Goal: Information Seeking & Learning: Check status

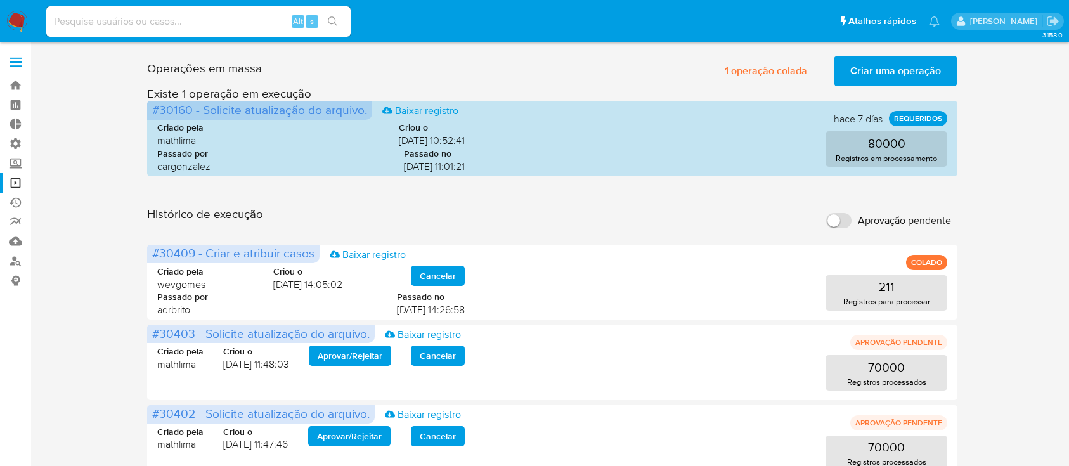
scroll to position [27, 0]
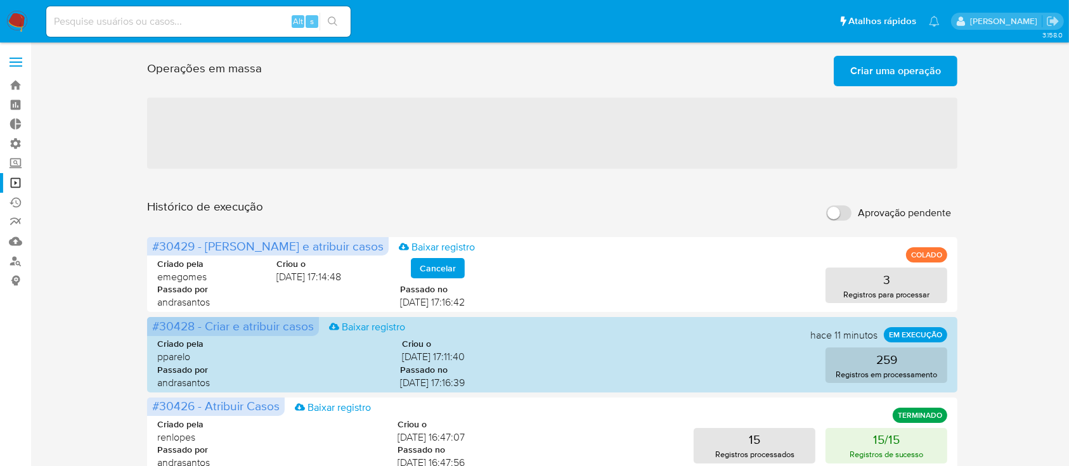
click at [844, 217] on input "Aprovação pendente" at bounding box center [838, 212] width 25 height 15
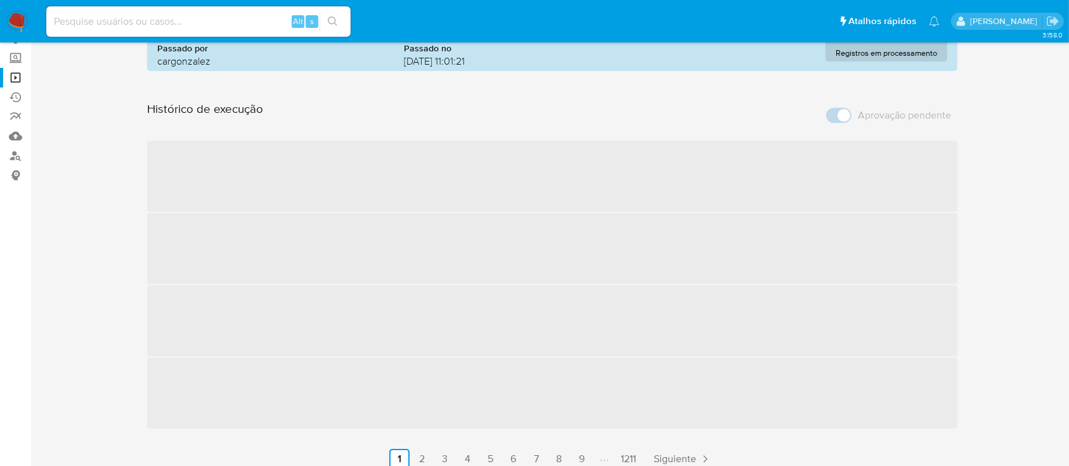
scroll to position [83, 0]
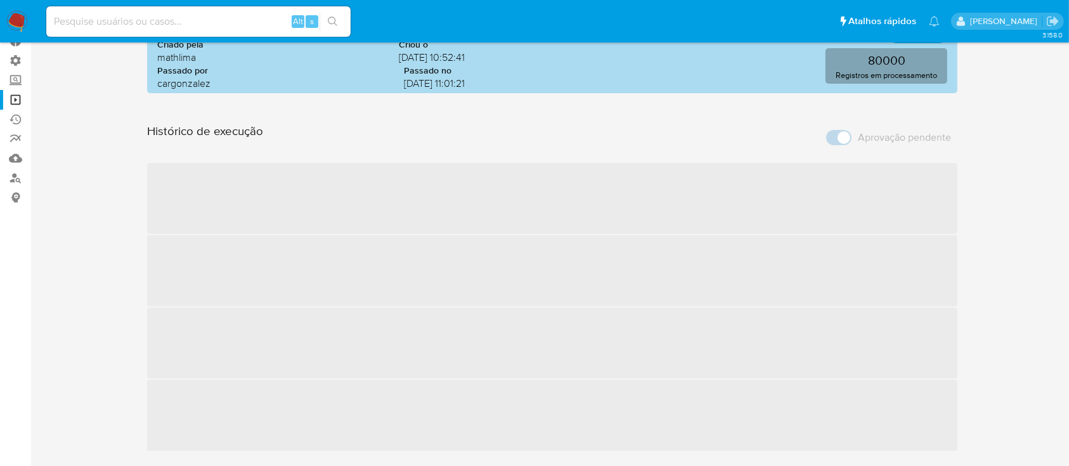
click at [837, 135] on div "Operações em massa Criar uma operação Só pode haver no máximo 5 recursos colado…" at bounding box center [552, 230] width 811 height 524
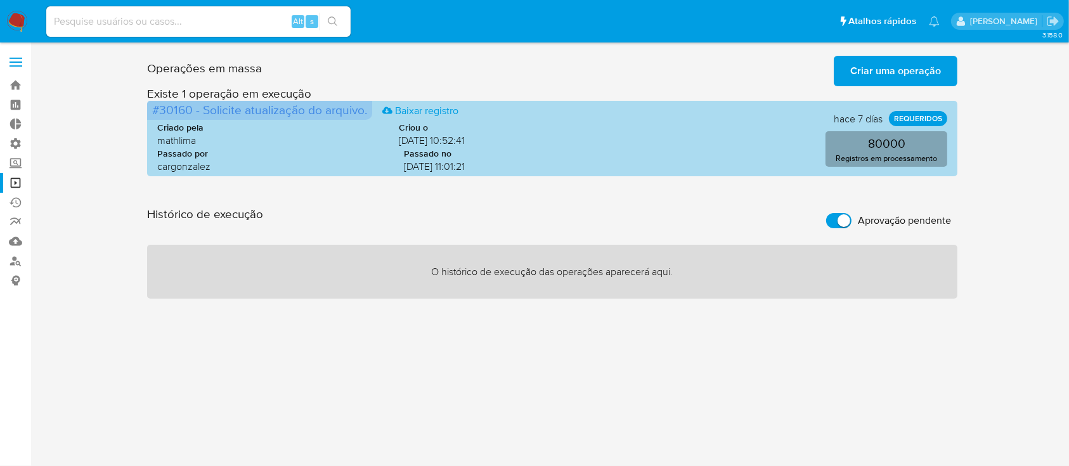
scroll to position [0, 0]
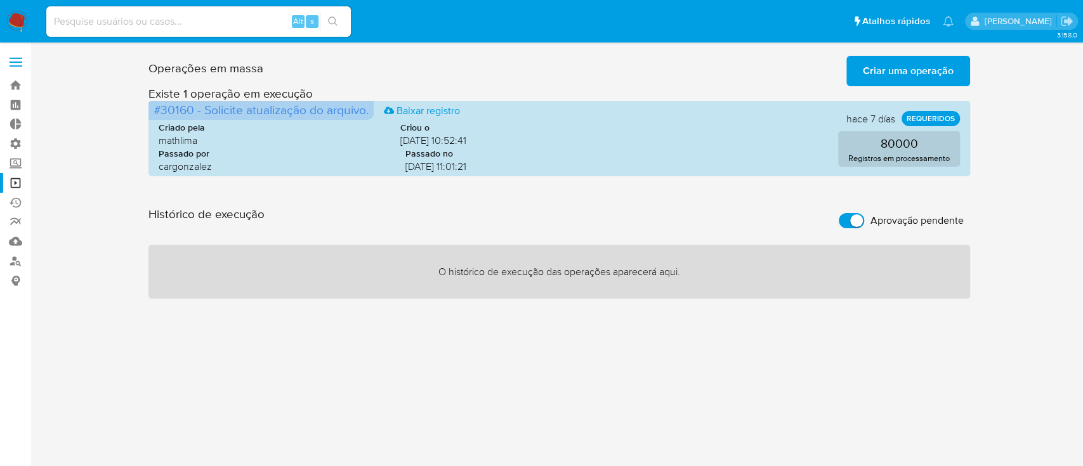
click at [847, 215] on input "Aprovação pendente" at bounding box center [850, 220] width 25 height 15
checkbox input "false"
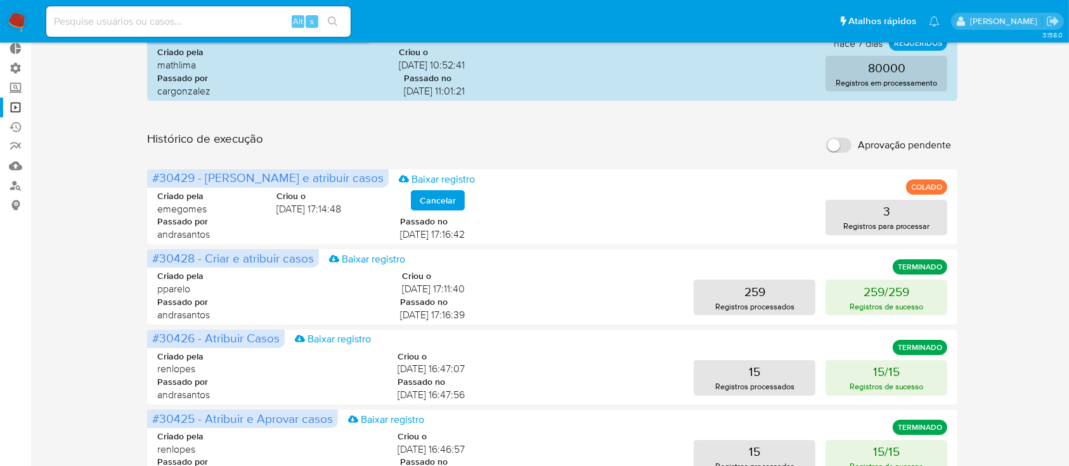
scroll to position [77, 0]
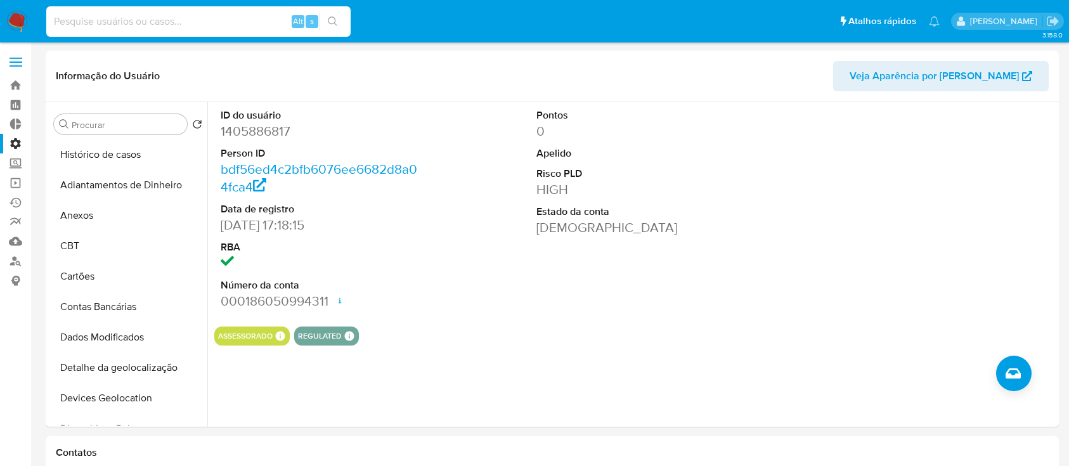
select select "10"
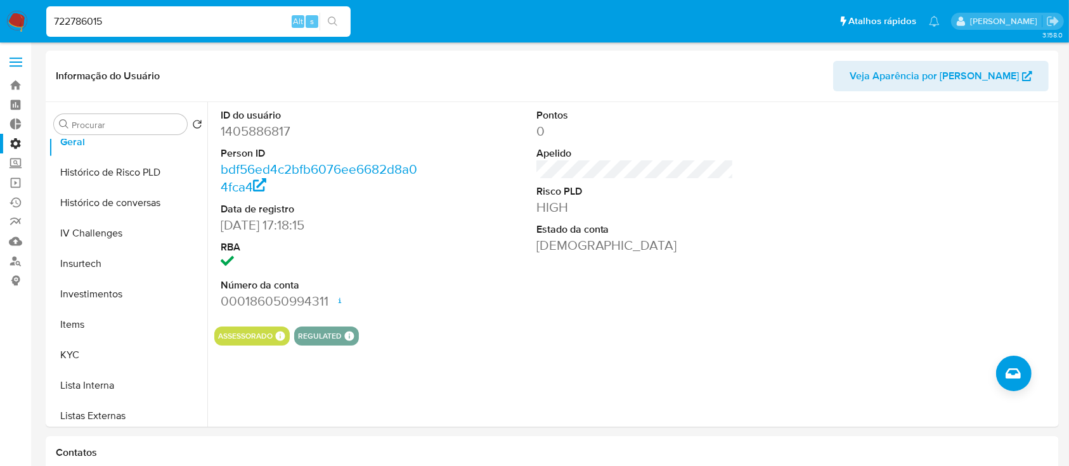
type input "722786015"
click at [332, 13] on button "search-icon" at bounding box center [333, 22] width 26 height 18
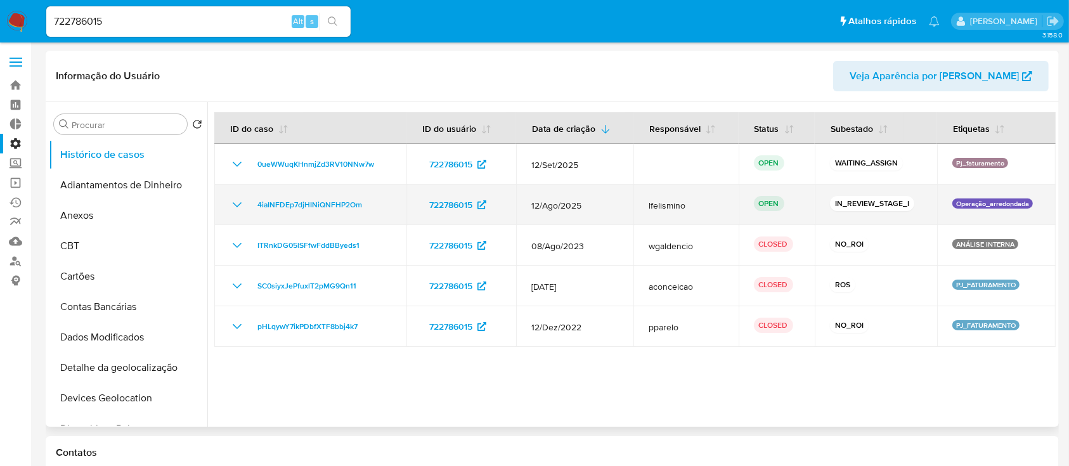
select select "10"
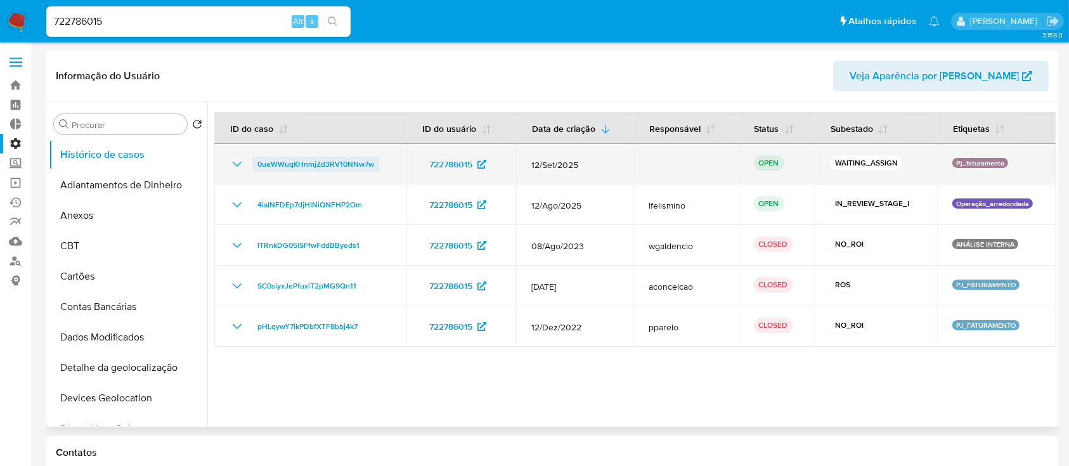
drag, startPoint x: 385, startPoint y: 170, endPoint x: 258, endPoint y: 166, distance: 126.9
click at [258, 166] on div "0ueWWuqKHnmjZd3RV10NNw7w" at bounding box center [311, 164] width 162 height 15
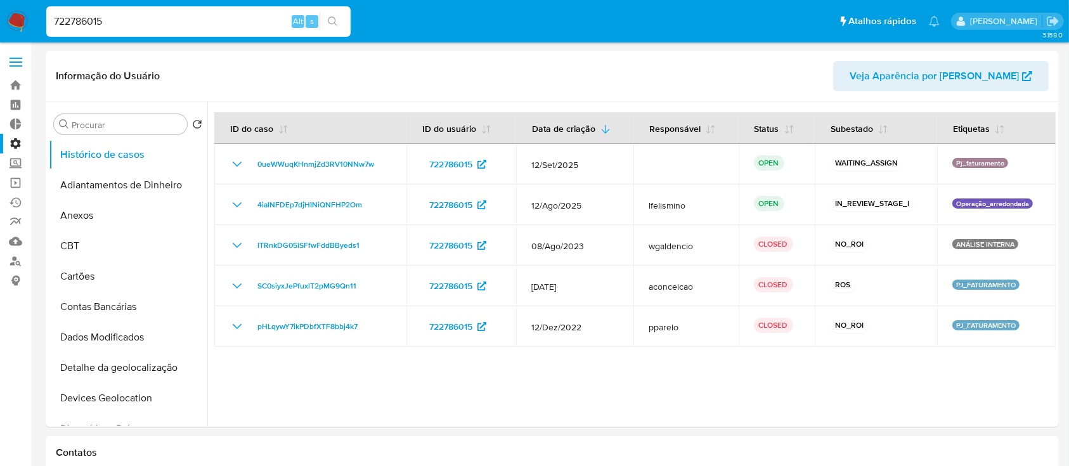
drag, startPoint x: 159, startPoint y: 16, endPoint x: 0, endPoint y: 5, distance: 158.9
click at [0, 5] on nav "Pausado Ver notificaciones 722786015 Alt s Atalhos rápidos Presiona las siguien…" at bounding box center [534, 21] width 1069 height 42
paste input "185198438"
type input "185198438"
click at [335, 18] on icon "search-icon" at bounding box center [333, 21] width 10 height 10
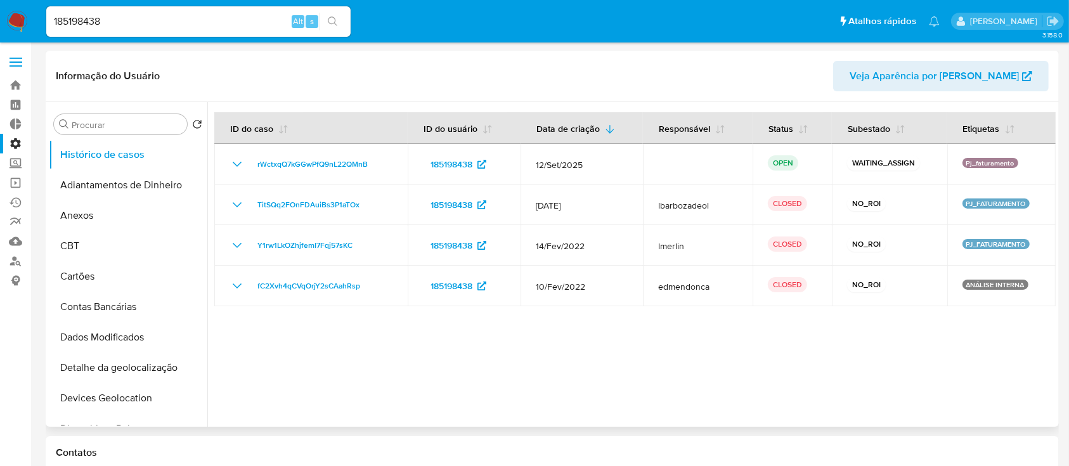
select select "10"
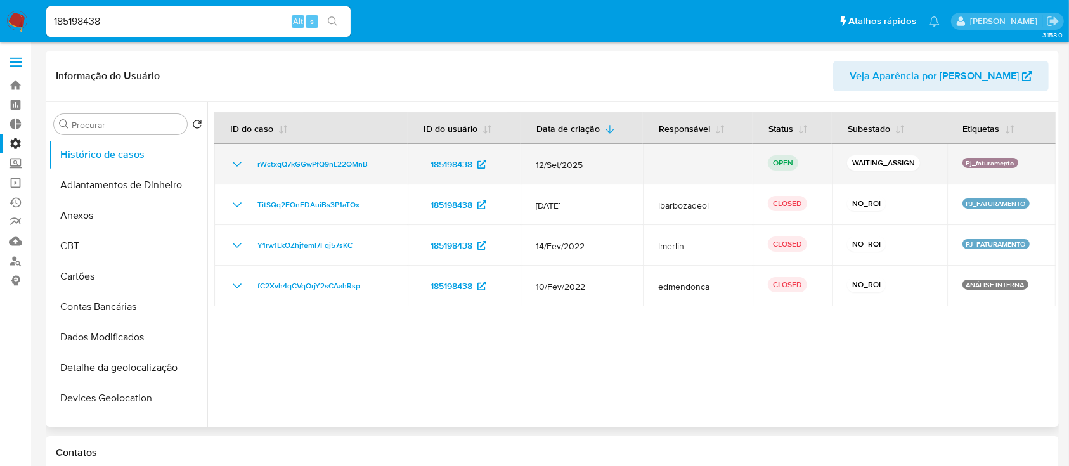
drag, startPoint x: 377, startPoint y: 164, endPoint x: 243, endPoint y: 169, distance: 134.6
click at [243, 169] on div "rWctxqQ7kGGwPfQ9nL22QMnB" at bounding box center [311, 164] width 163 height 15
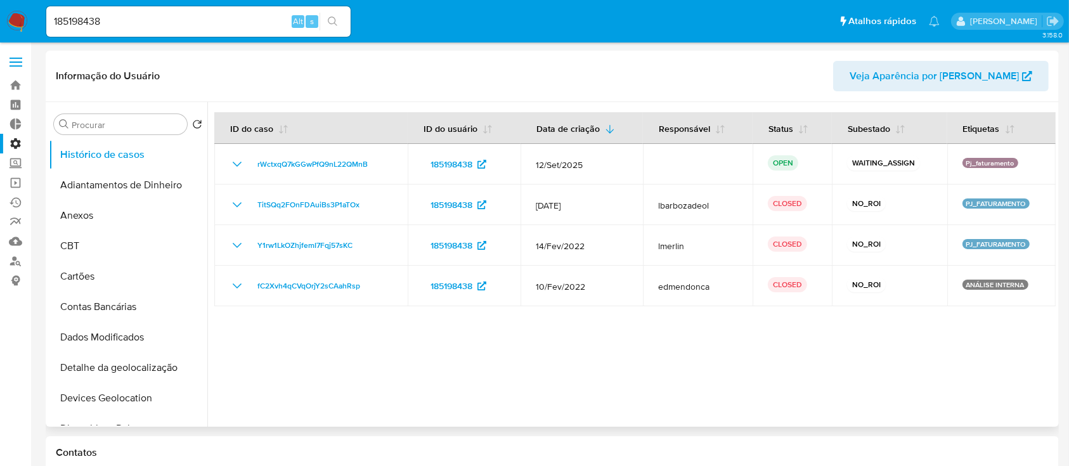
click at [446, 388] on div at bounding box center [631, 264] width 849 height 325
drag, startPoint x: 136, startPoint y: 26, endPoint x: 46, endPoint y: 11, distance: 91.2
click at [47, 13] on input "185198438" at bounding box center [198, 21] width 304 height 16
paste input "722786015"
type input "722786015"
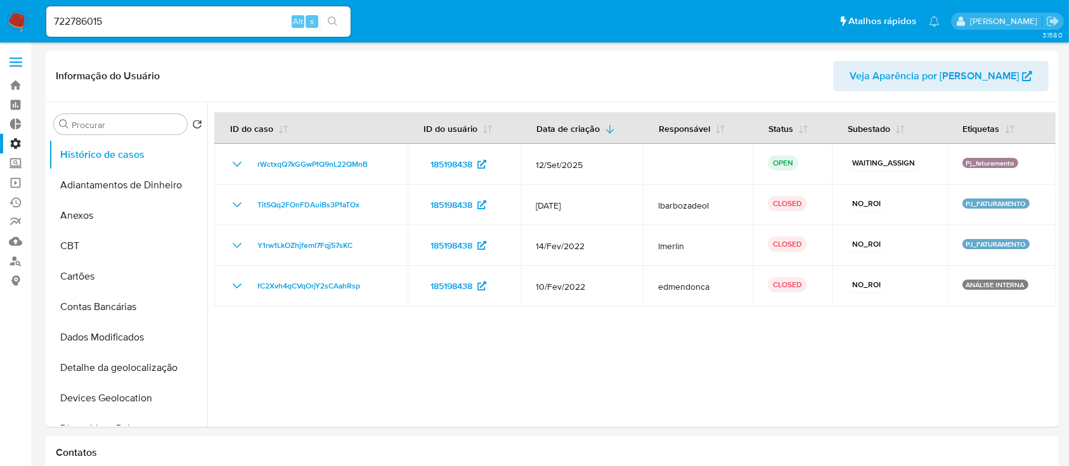
click at [335, 20] on icon "search-icon" at bounding box center [333, 21] width 10 height 10
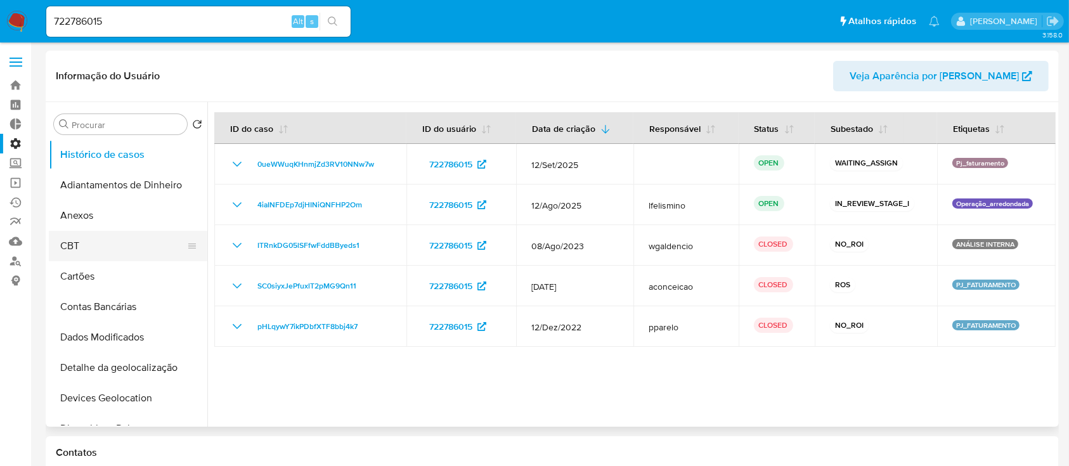
select select "10"
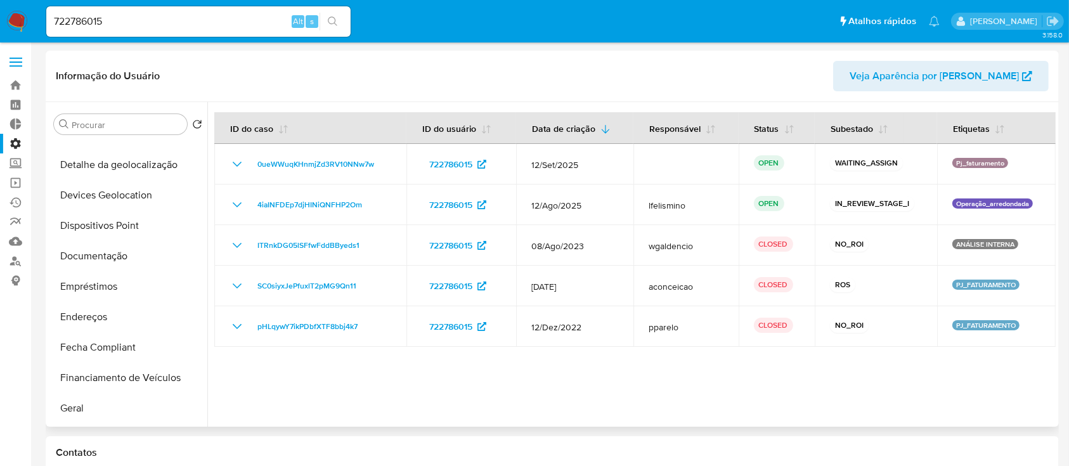
scroll to position [207, 0]
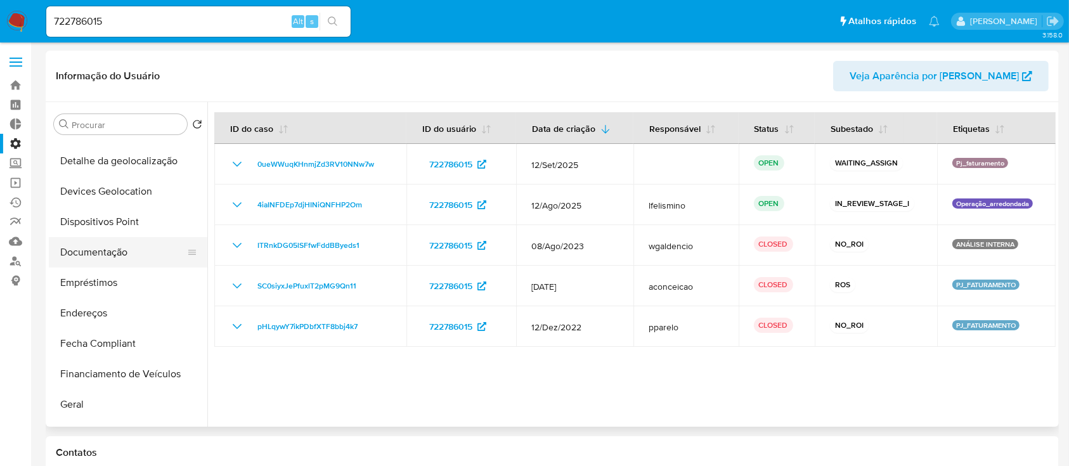
click at [127, 252] on button "Documentação" at bounding box center [123, 252] width 148 height 30
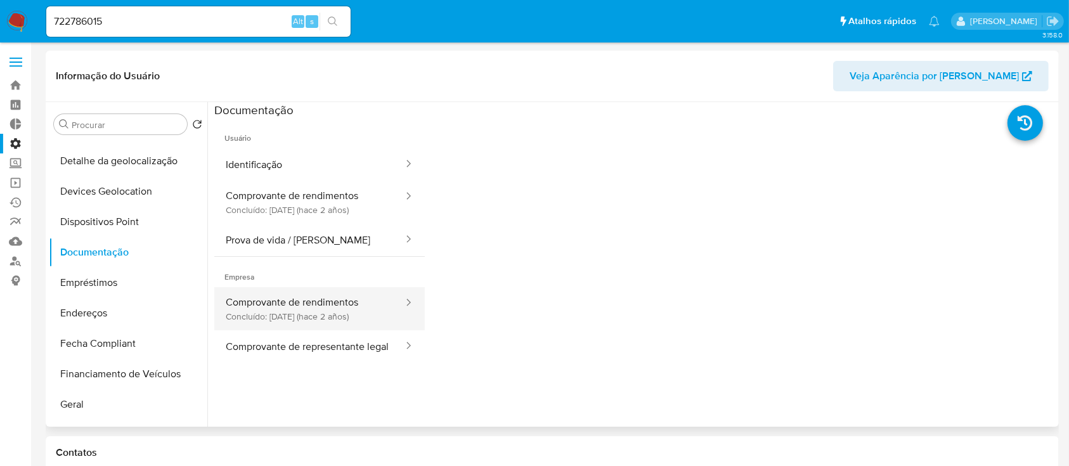
click at [349, 301] on button "Comprovante de rendimentos Concluído: 11/04/2023 (hace 2 años)" at bounding box center [309, 308] width 190 height 43
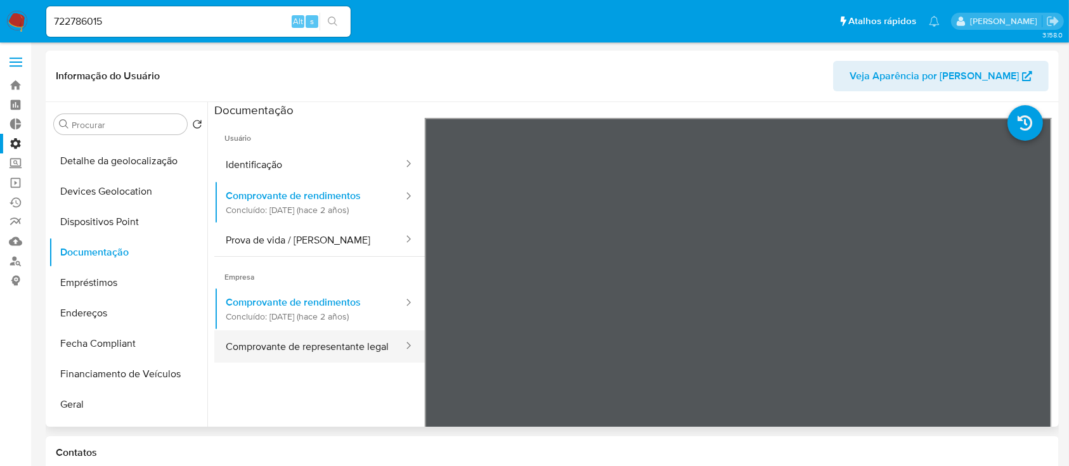
click at [303, 347] on button "Comprovante de representante legal" at bounding box center [309, 346] width 190 height 32
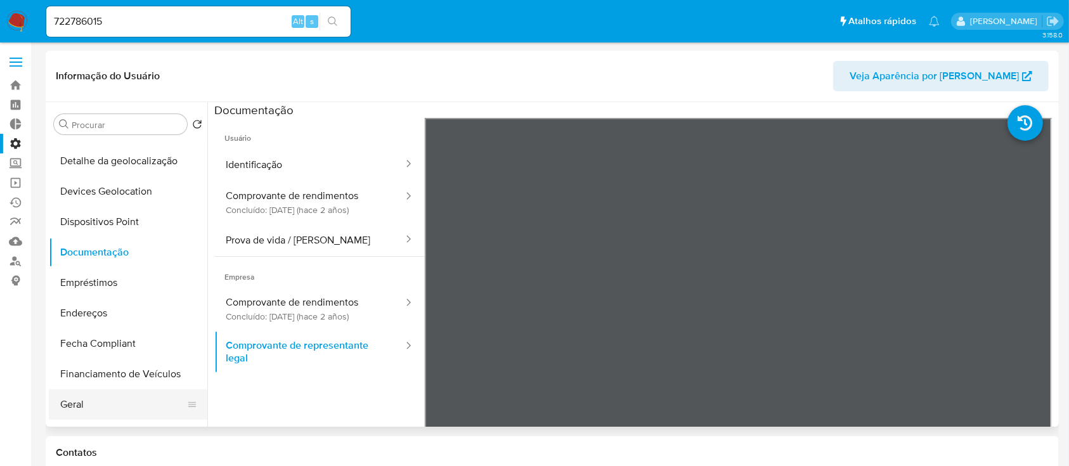
click at [107, 403] on button "Geral" at bounding box center [123, 404] width 148 height 30
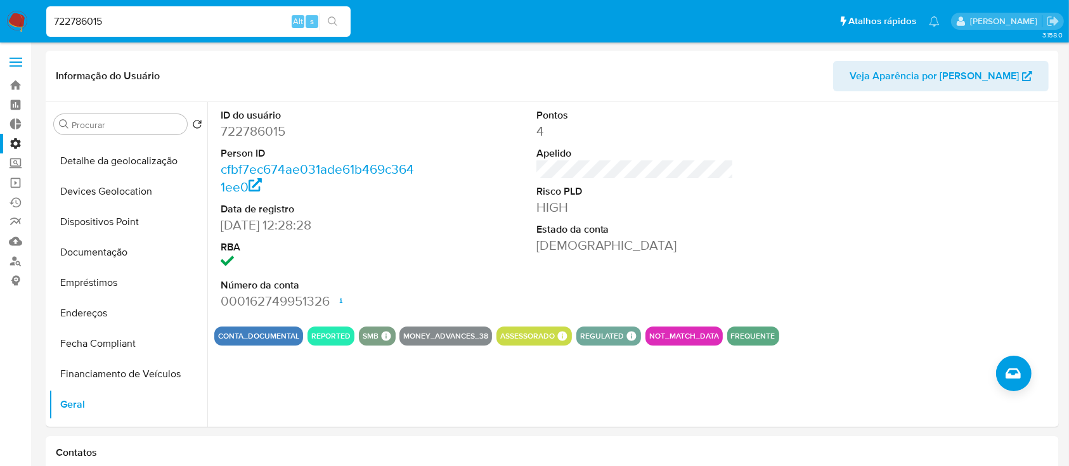
drag, startPoint x: 137, startPoint y: 22, endPoint x: 9, endPoint y: 3, distance: 129.5
click at [9, 3] on nav "Pausado Ver notificaciones 722786015 Alt s Atalhos rápidos Presiona las siguien…" at bounding box center [534, 21] width 1069 height 42
paste input "1405886817"
type input "1405886817"
click at [341, 16] on button "search-icon" at bounding box center [333, 22] width 26 height 18
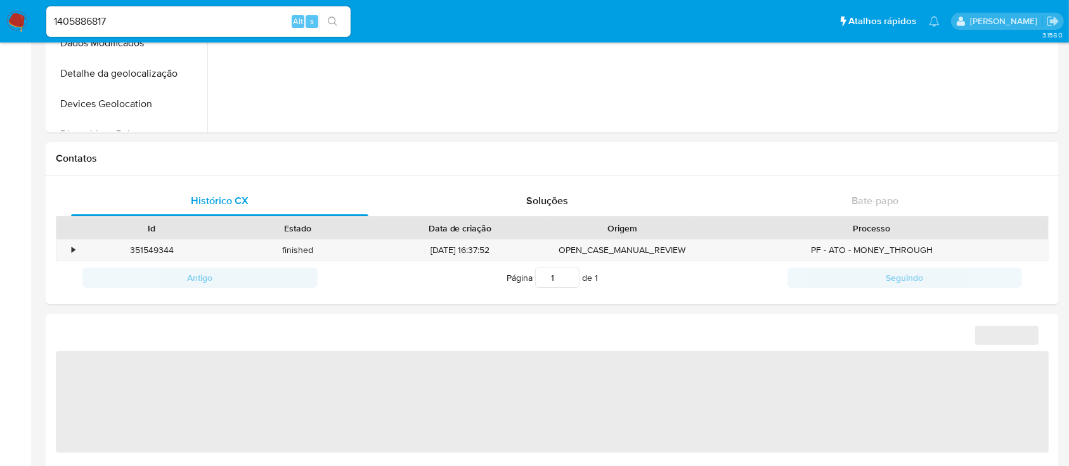
select select "10"
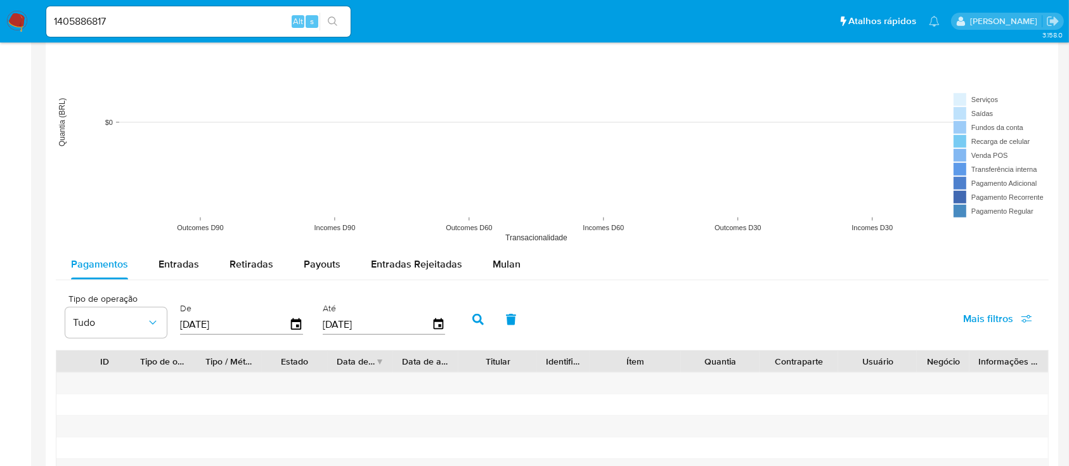
scroll to position [960, 0]
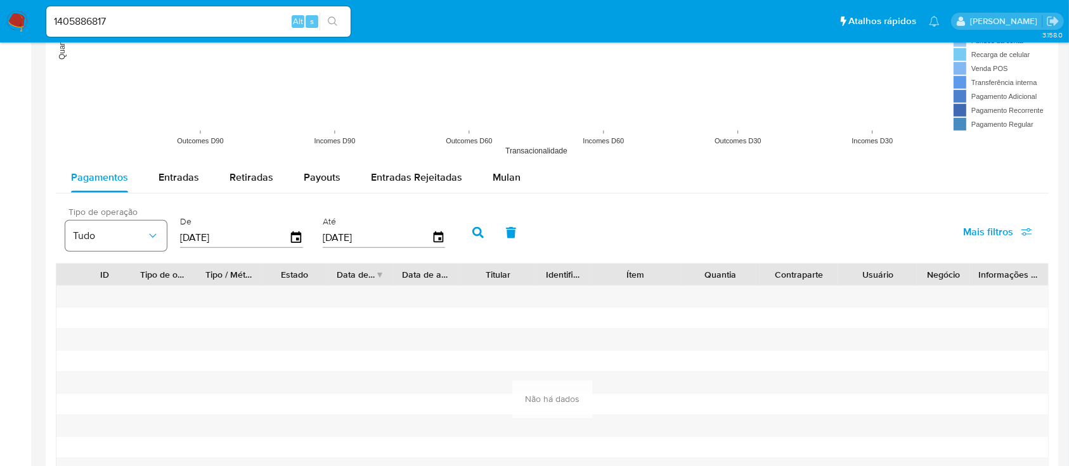
drag, startPoint x: 244, startPoint y: 235, endPoint x: 156, endPoint y: 231, distance: 88.3
click at [156, 231] on div "Tipo de operação Tudo De 15/06/2025 Até 12/09/2025" at bounding box center [258, 231] width 399 height 51
type input "0_/__/____"
type input "01/01/2025"
drag, startPoint x: 249, startPoint y: 242, endPoint x: 167, endPoint y: 228, distance: 83.0
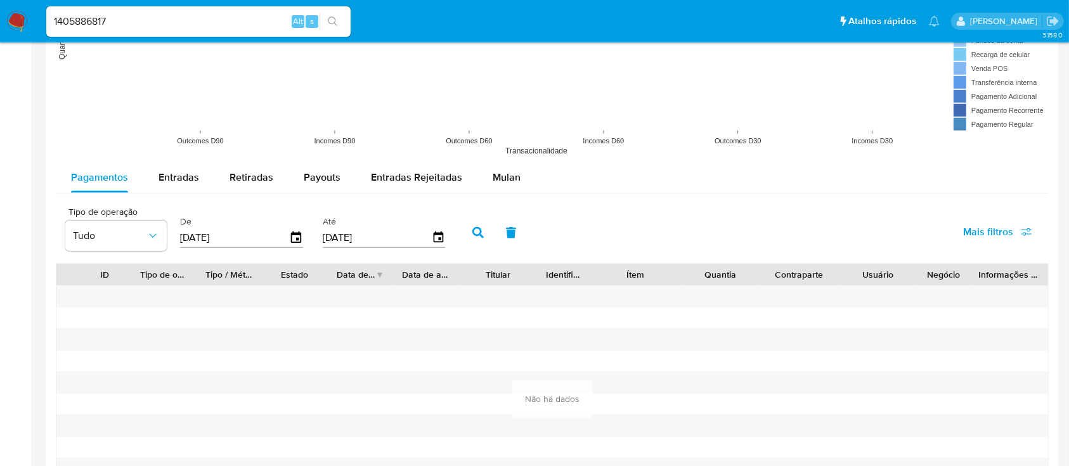
click at [168, 228] on div "Tipo de operação Tudo De 01/01/2025 Até 12/09/2025" at bounding box center [258, 231] width 399 height 51
click at [171, 186] on div "Entradas" at bounding box center [179, 177] width 41 height 30
select select "10"
drag, startPoint x: 249, startPoint y: 237, endPoint x: 144, endPoint y: 228, distance: 105.0
click at [144, 228] on div "Tipo de operação Tudo De 15/06/2025 Até 12/09/2025" at bounding box center [258, 231] width 399 height 51
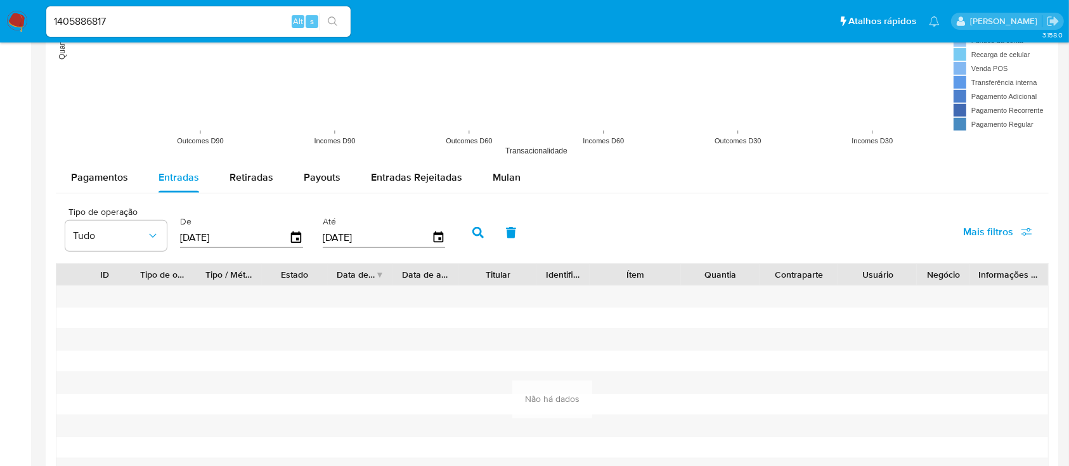
type input "01/01/2025"
click at [475, 228] on icon "button" at bounding box center [478, 232] width 11 height 11
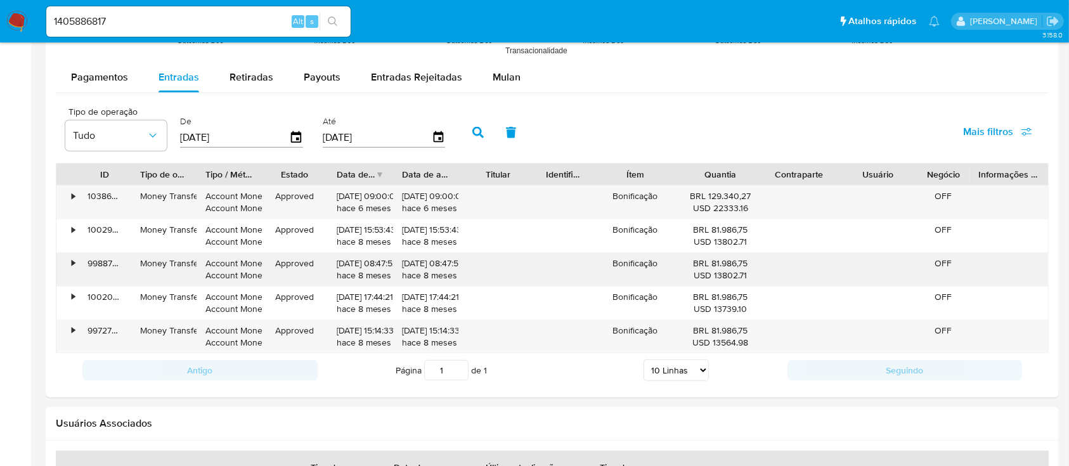
scroll to position [1066, 0]
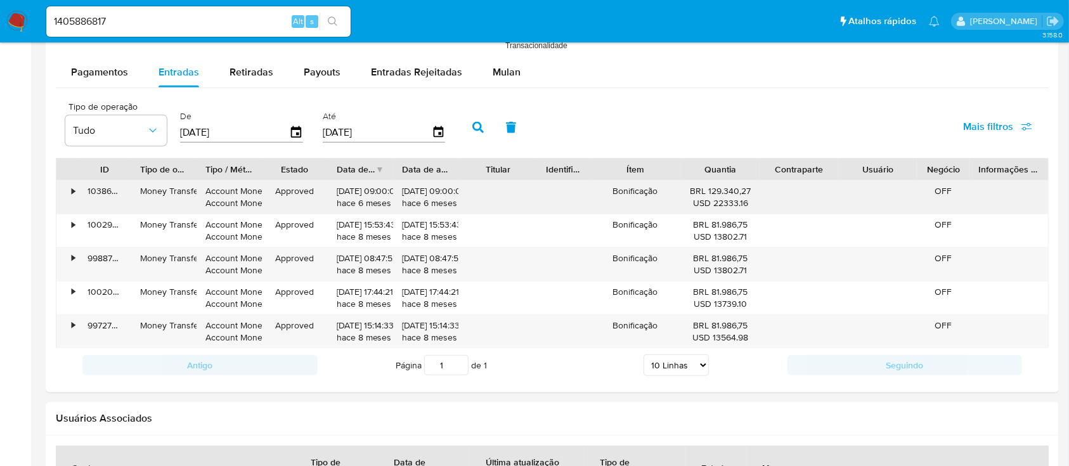
click at [77, 193] on div "•" at bounding box center [67, 197] width 22 height 33
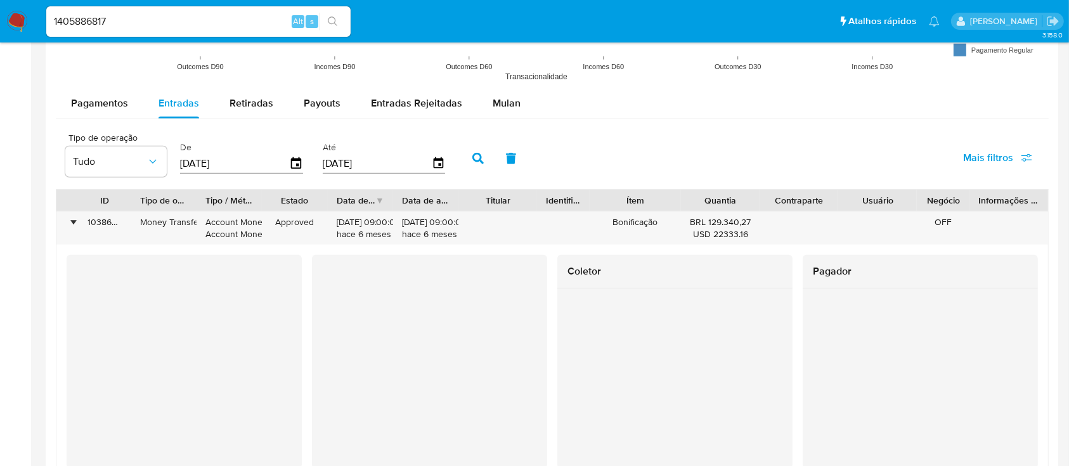
scroll to position [1080, 0]
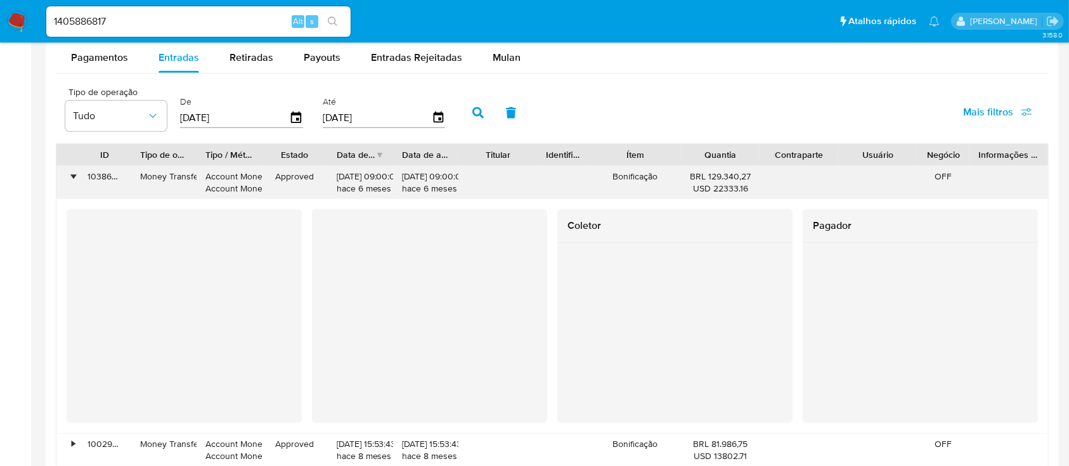
click at [72, 171] on div "•" at bounding box center [73, 177] width 3 height 12
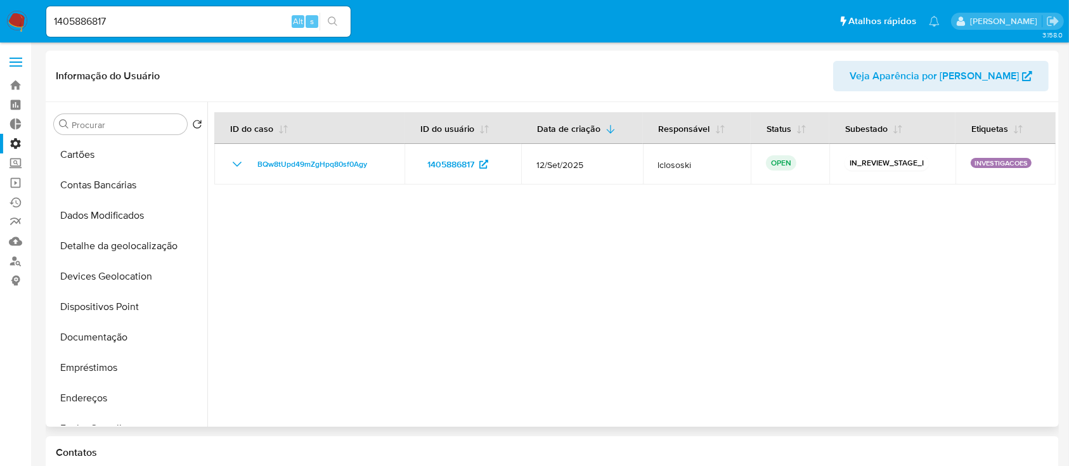
scroll to position [130, 0]
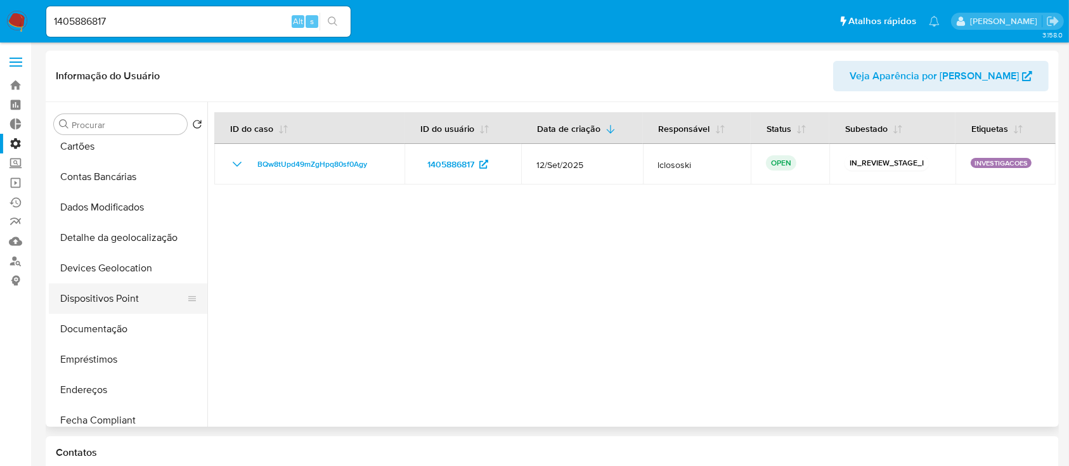
click at [91, 298] on button "Dispositivos Point" at bounding box center [123, 299] width 148 height 30
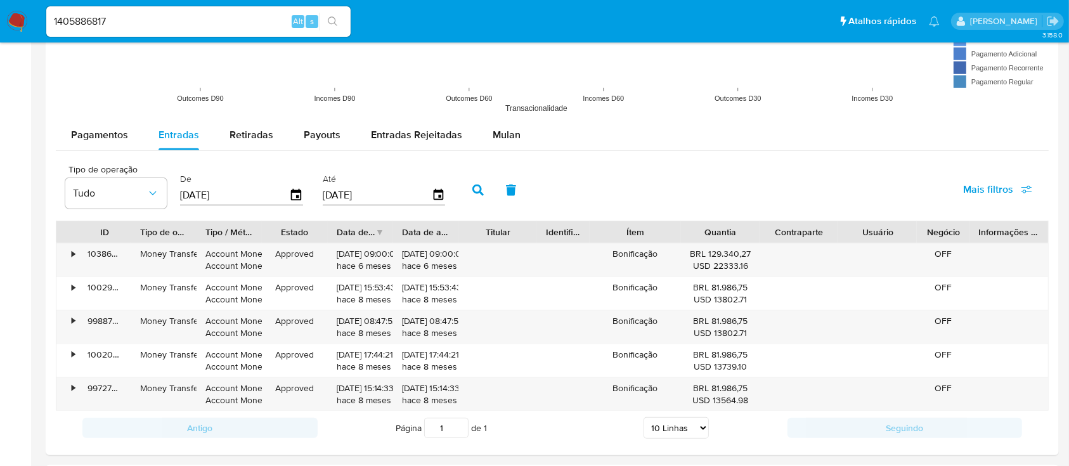
scroll to position [1008, 0]
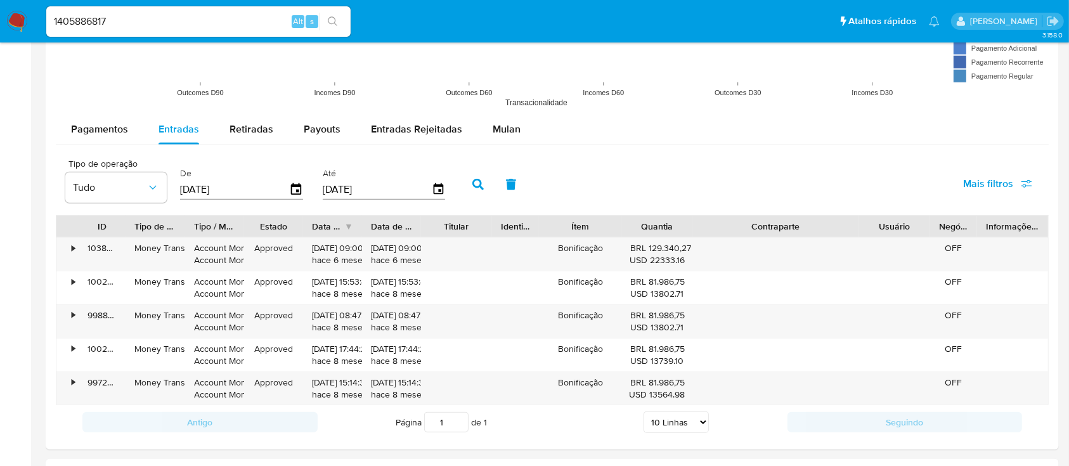
drag, startPoint x: 837, startPoint y: 223, endPoint x: 925, endPoint y: 226, distance: 88.2
click at [925, 226] on div "ID Tipo de operação Tipo / Método Estado Data de criação Data de aprovação Titu…" at bounding box center [552, 227] width 992 height 22
click at [73, 377] on div "•" at bounding box center [73, 383] width 3 height 12
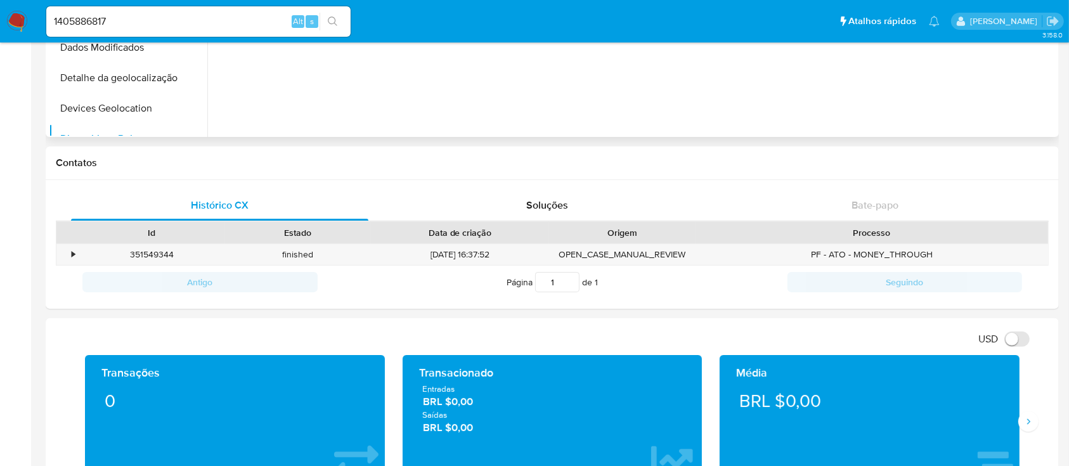
scroll to position [0, 0]
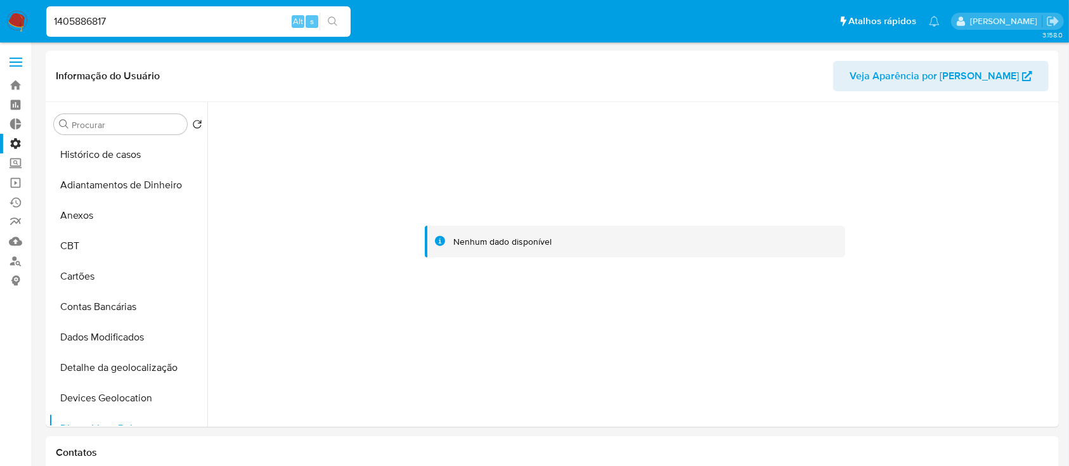
drag, startPoint x: 93, startPoint y: 13, endPoint x: 36, endPoint y: 6, distance: 57.6
click at [36, 6] on nav "Pausado Ver notificaciones 1405886817 Alt s Atalhos rápidos Presiona las siguie…" at bounding box center [534, 21] width 1069 height 42
paste input "814621183"
type input "814621183"
click at [337, 23] on icon "search-icon" at bounding box center [333, 21] width 10 height 10
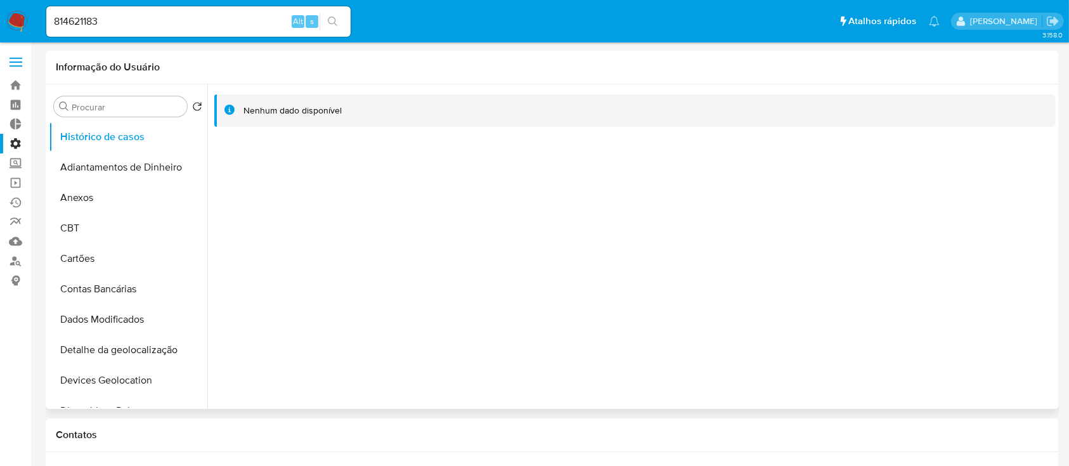
select select "10"
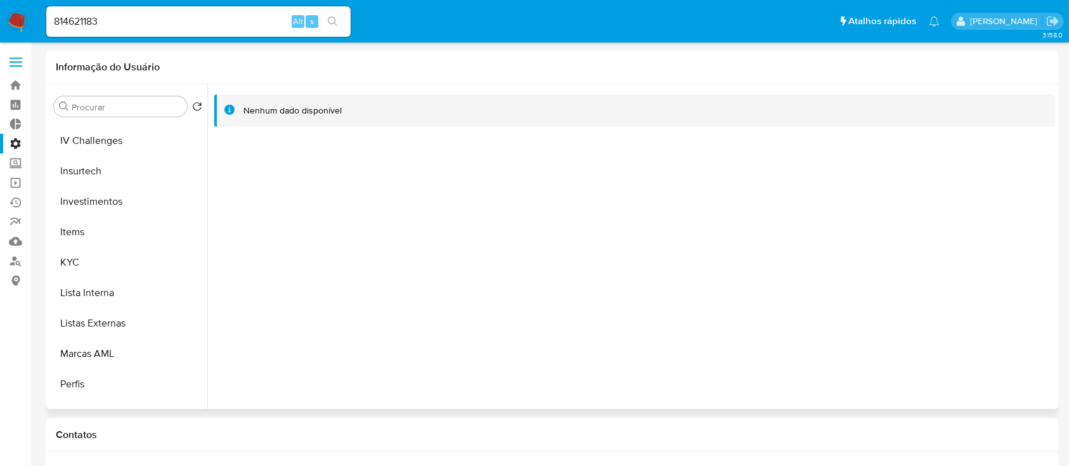
scroll to position [547, 0]
click at [115, 264] on button "KYC" at bounding box center [123, 260] width 148 height 30
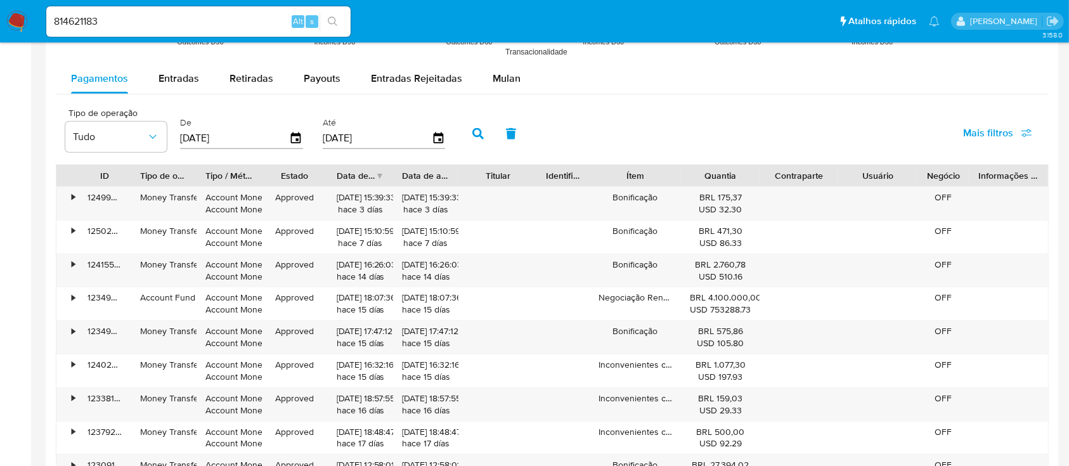
scroll to position [1137, 0]
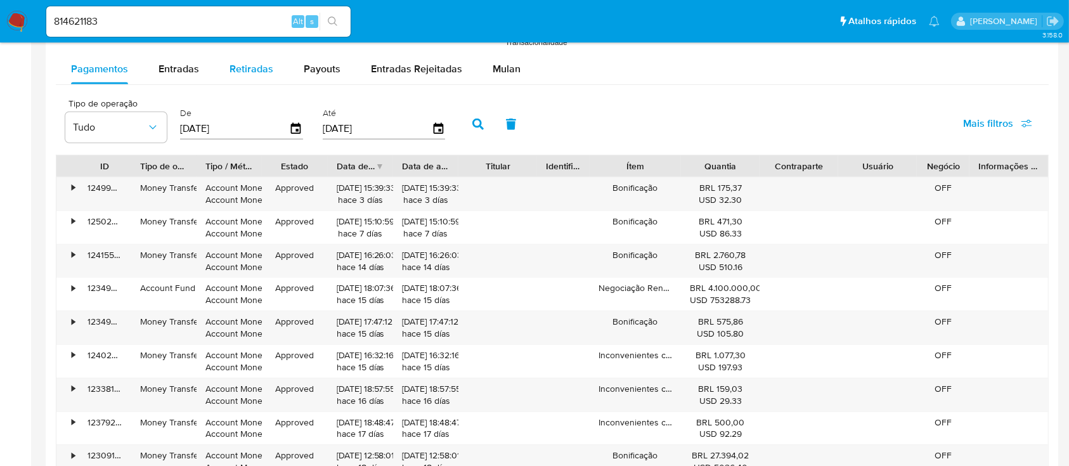
click at [242, 68] on span "Retiradas" at bounding box center [252, 69] width 44 height 15
select select "10"
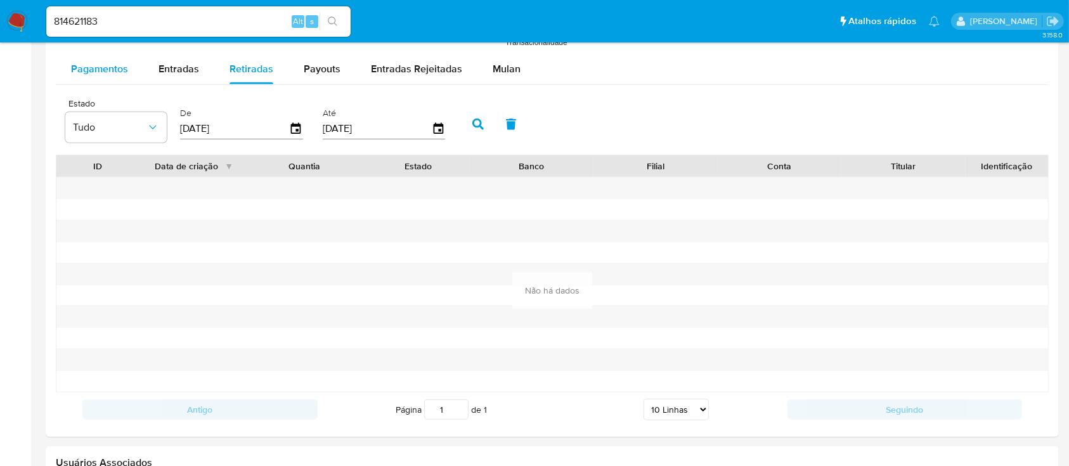
click at [63, 70] on button "Pagamentos" at bounding box center [100, 69] width 88 height 30
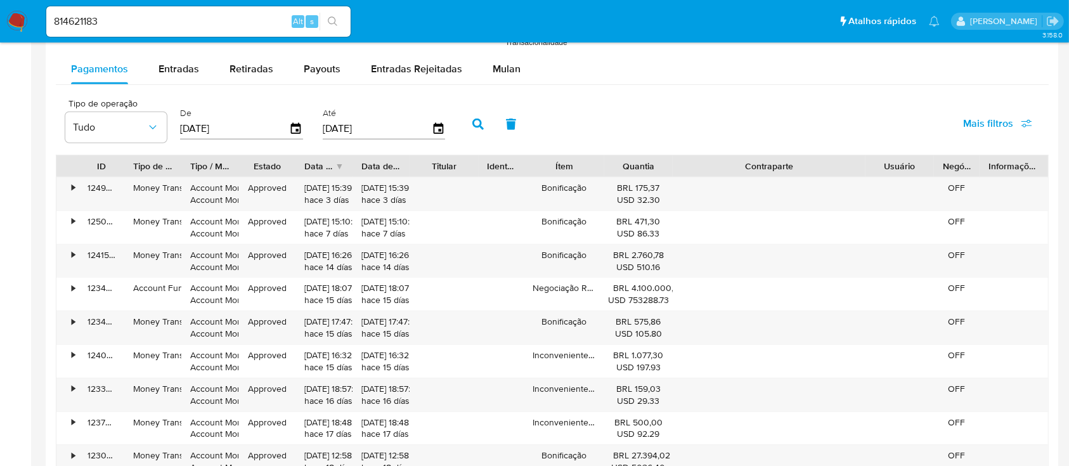
drag, startPoint x: 845, startPoint y: 163, endPoint x: 960, endPoint y: 161, distance: 114.2
click at [960, 161] on div "ID Tipo de operação Tipo / Método Estado Data de criação Data de aprovação Titu…" at bounding box center [552, 166] width 992 height 22
click at [72, 186] on div "•" at bounding box center [73, 188] width 3 height 12
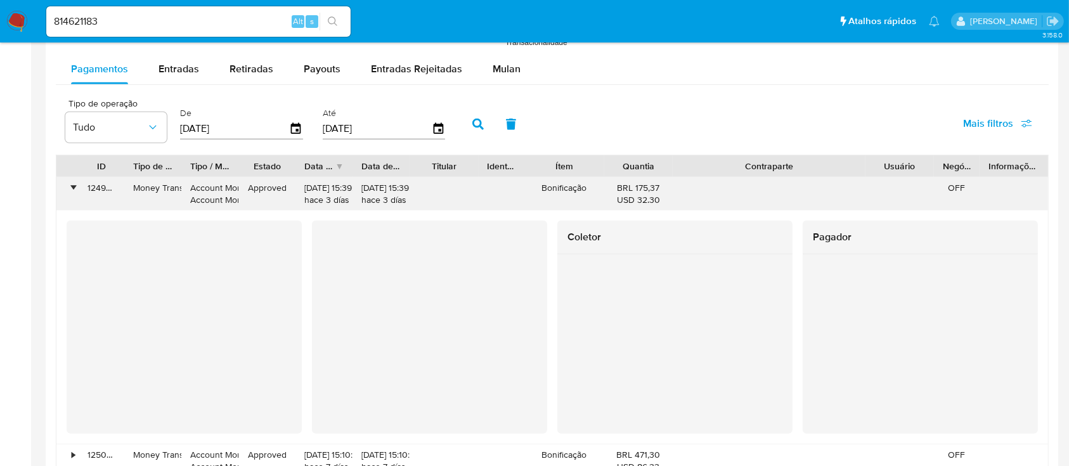
click at [72, 186] on div "•" at bounding box center [73, 188] width 3 height 12
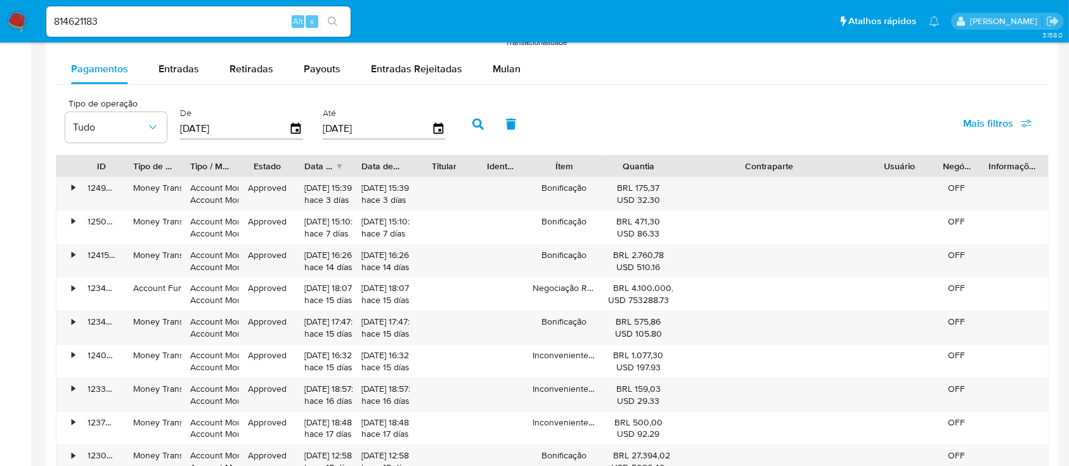
click at [992, 126] on span "Mais filtros" at bounding box center [988, 123] width 50 height 30
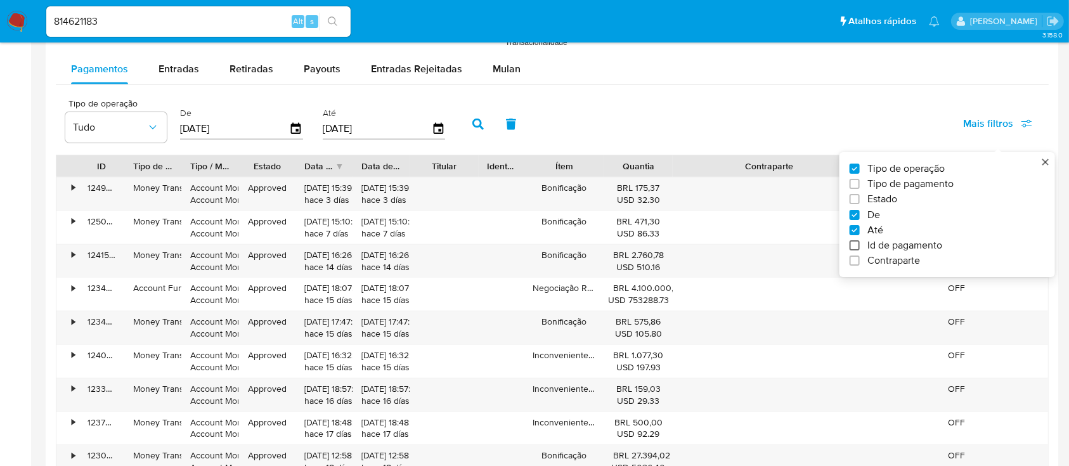
click at [854, 247] on input "Id de pagamento" at bounding box center [855, 245] width 10 height 10
checkbox input "true"
click at [854, 189] on label "Tipo de pagamento" at bounding box center [942, 184] width 185 height 13
click at [854, 189] on input "Tipo de pagamento" at bounding box center [855, 184] width 10 height 10
checkbox input "true"
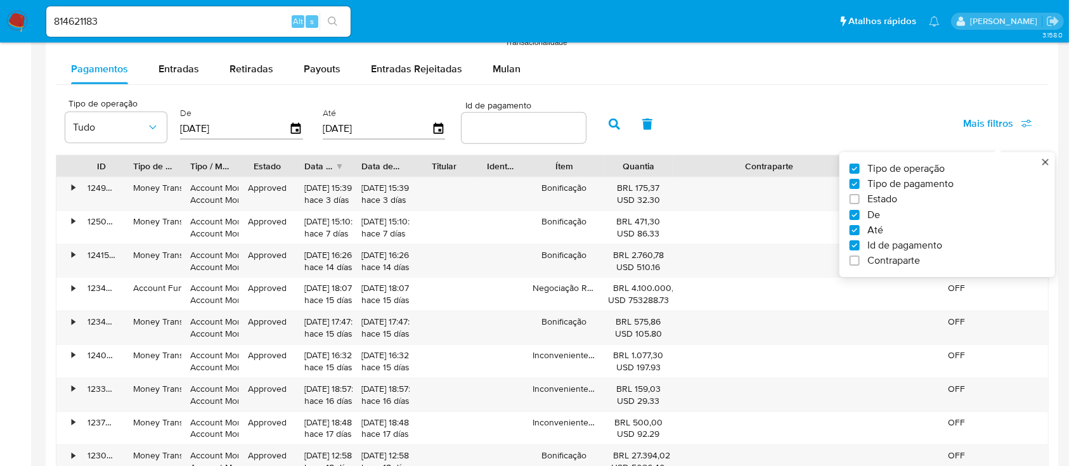
type input "15/06/2025"
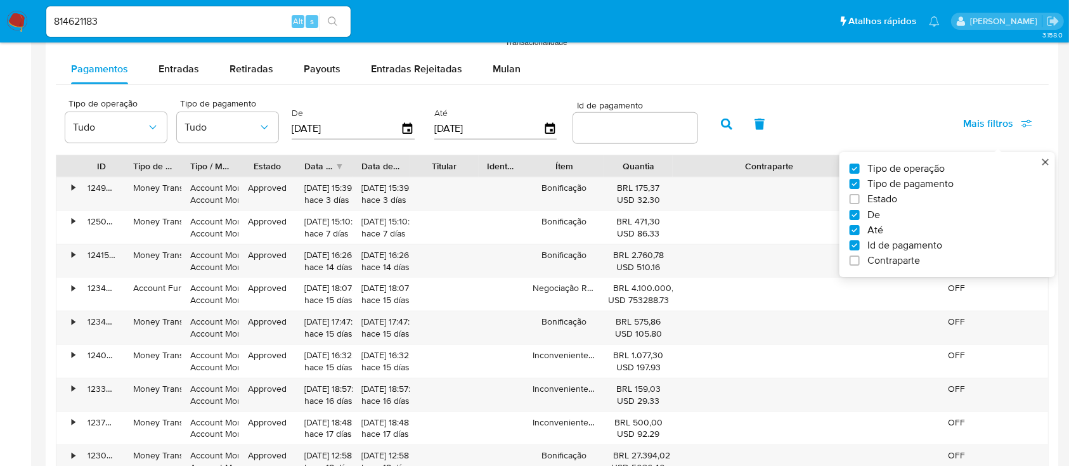
click at [609, 131] on input "number" at bounding box center [635, 128] width 124 height 16
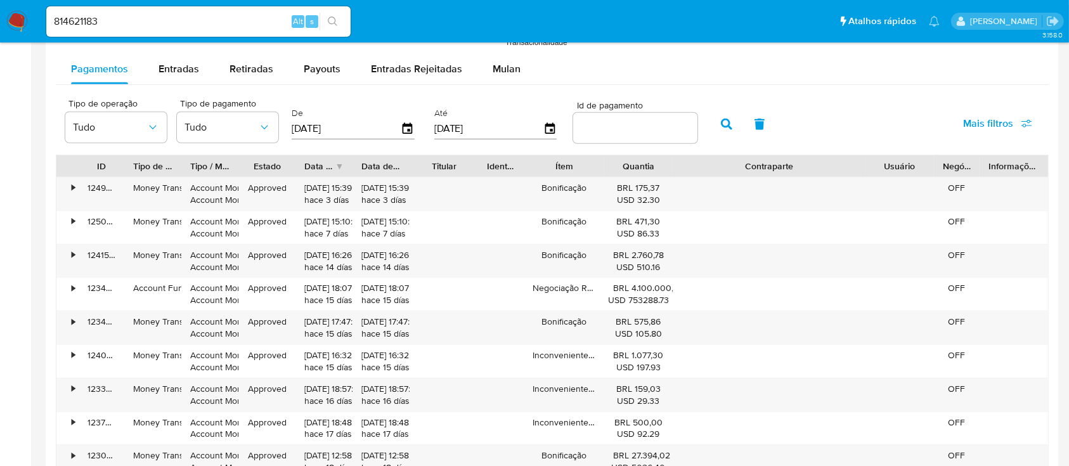
click at [599, 134] on input "number" at bounding box center [635, 128] width 124 height 16
paste input "821448096"
type input "821448096"
click at [726, 121] on icon "button" at bounding box center [726, 124] width 11 height 11
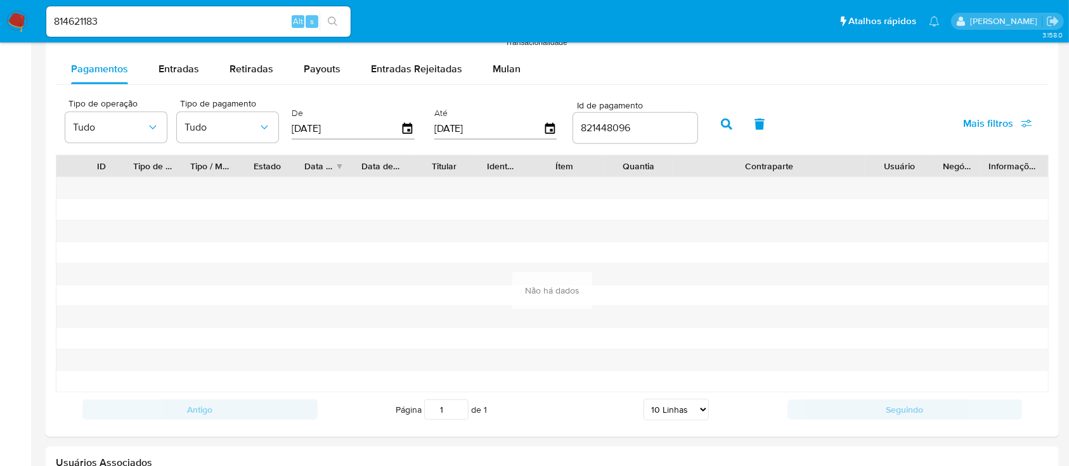
drag, startPoint x: 355, startPoint y: 133, endPoint x: 285, endPoint y: 133, distance: 69.8
click at [285, 133] on div "Tipo de operação Tudo Tipo de pagamento Tudo De 15/06/2025 Até 12/09/2025 Id de…" at bounding box center [381, 123] width 645 height 51
type input "0_/__/____"
type input "1_/__/____"
type input "01/01/2025"
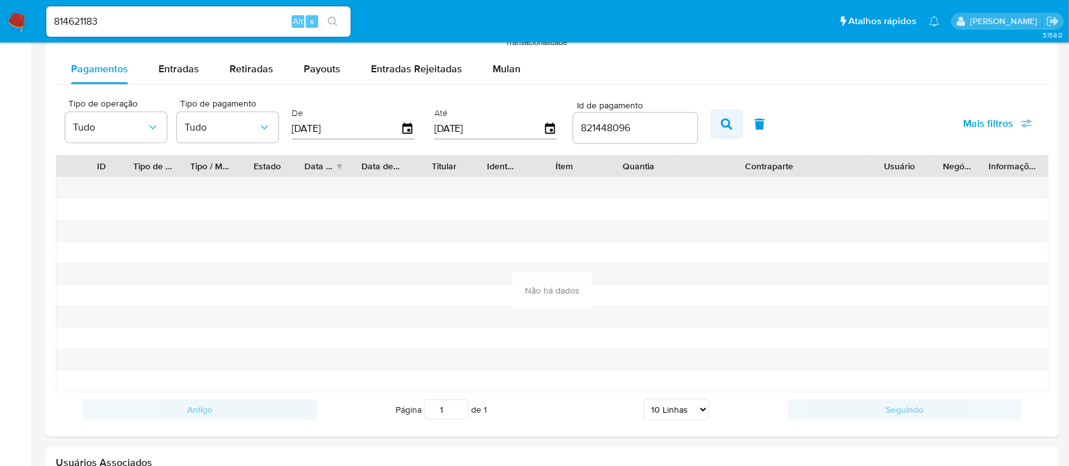
click at [717, 124] on button "button" at bounding box center [726, 124] width 33 height 30
click at [254, 68] on span "Retiradas" at bounding box center [252, 69] width 44 height 15
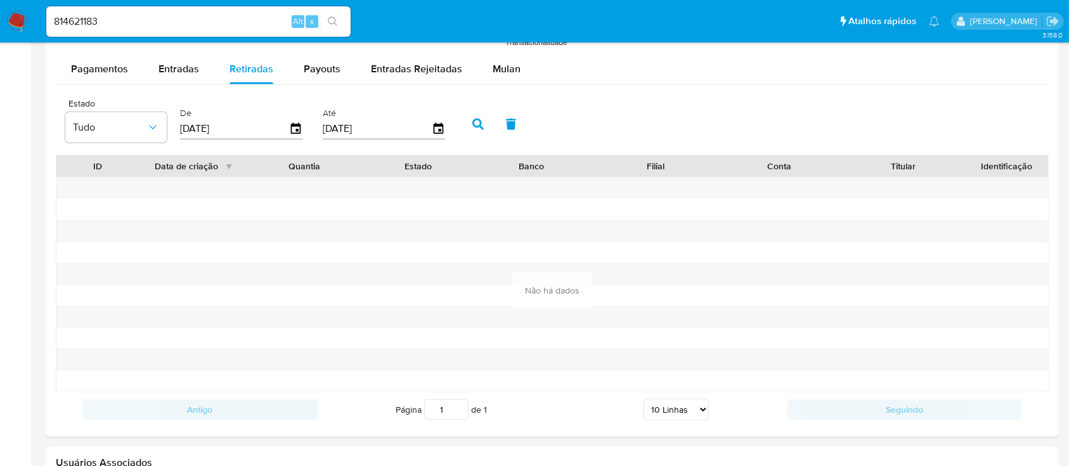
drag, startPoint x: 247, startPoint y: 125, endPoint x: 171, endPoint y: 124, distance: 75.5
click at [171, 124] on div "Estado Tudo De 15/06/2025 Até 12/09/2025" at bounding box center [258, 123] width 399 height 51
type input "0_/__/____"
type input "1_/__/____"
type input "01/01/2025"
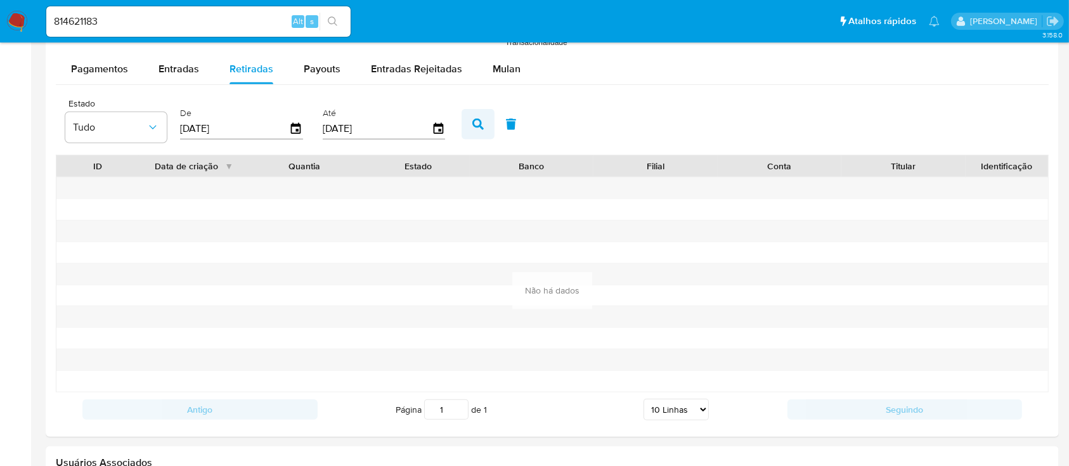
click at [474, 125] on icon "button" at bounding box center [478, 124] width 11 height 11
click at [321, 78] on div "Payouts" at bounding box center [322, 69] width 37 height 30
select select "10"
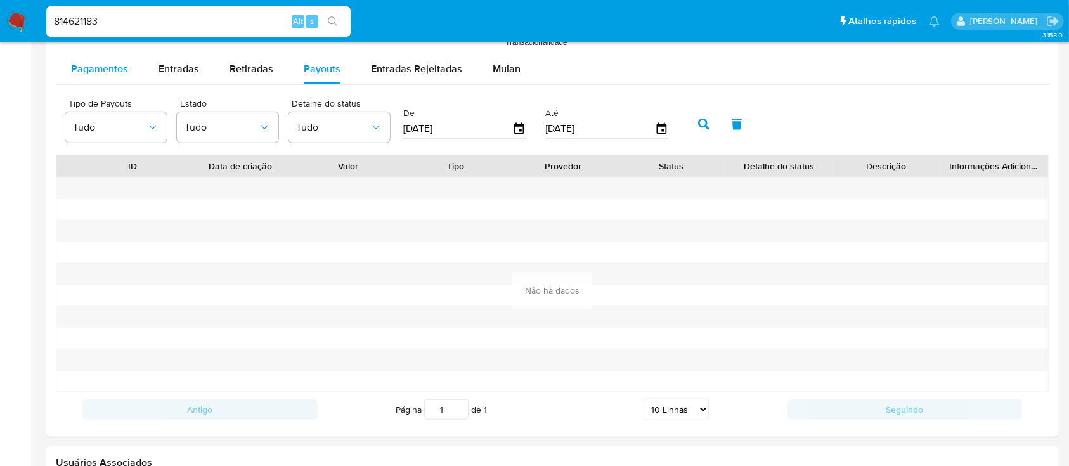
click at [112, 75] on span "Pagamentos" at bounding box center [99, 69] width 57 height 15
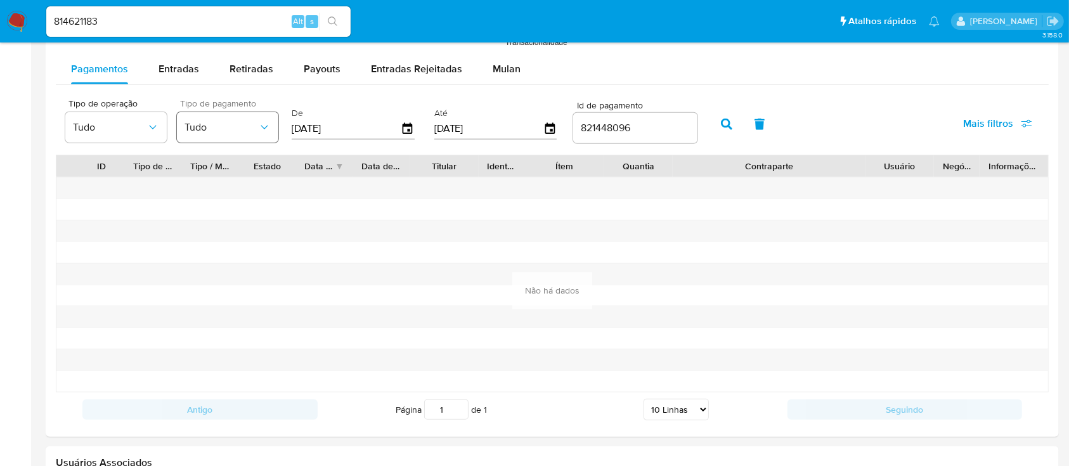
drag, startPoint x: 356, startPoint y: 126, endPoint x: 251, endPoint y: 122, distance: 104.7
click at [251, 122] on div "Tipo de operação Tudo Tipo de pagamento Tudo De 01/01/2025 Até 12/09/2025 Id de…" at bounding box center [381, 123] width 645 height 51
drag, startPoint x: 650, startPoint y: 126, endPoint x: 507, endPoint y: 108, distance: 144.5
click at [507, 108] on div "Tipo de operação Tudo Tipo de pagamento Tudo De Até 12/09/2025 Id de pagamento …" at bounding box center [381, 123] width 645 height 51
click at [151, 61] on button "Entradas" at bounding box center [178, 69] width 71 height 30
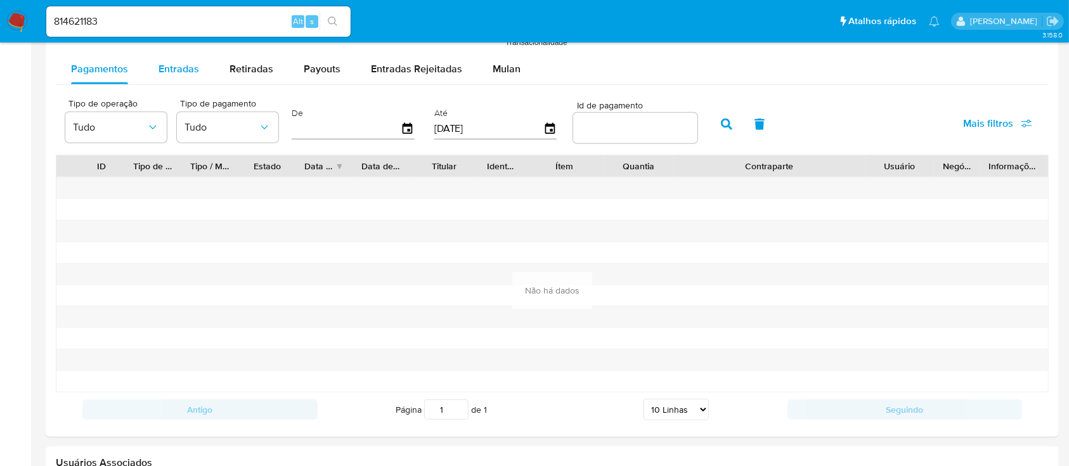
select select "10"
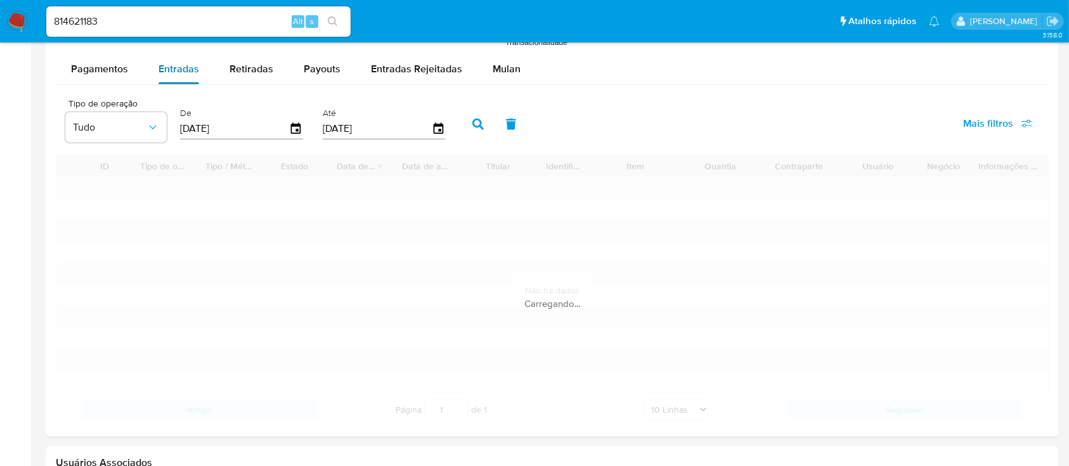
scroll to position [1118, 0]
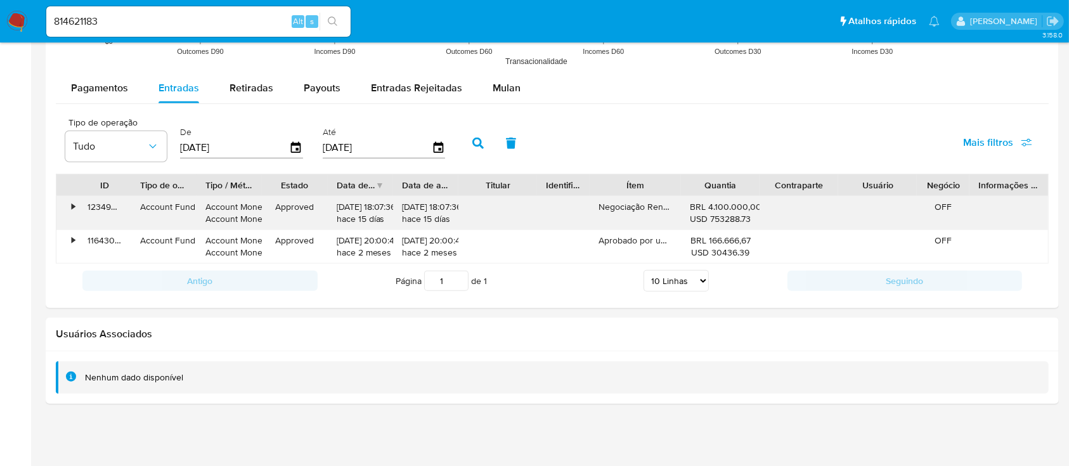
click at [74, 205] on div "•" at bounding box center [73, 207] width 3 height 12
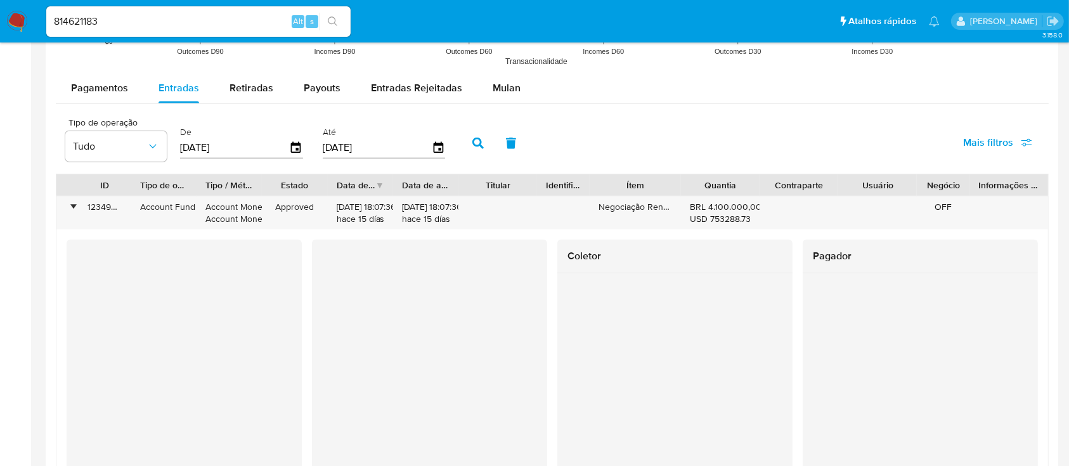
click at [488, 336] on div at bounding box center [429, 362] width 235 height 244
click at [74, 205] on div "•" at bounding box center [73, 207] width 3 height 12
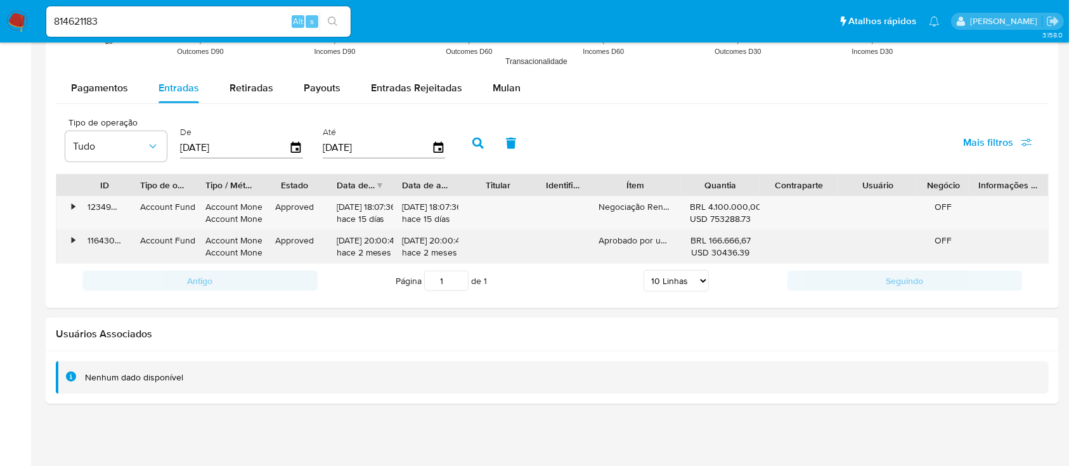
click at [74, 240] on div "•" at bounding box center [73, 241] width 3 height 12
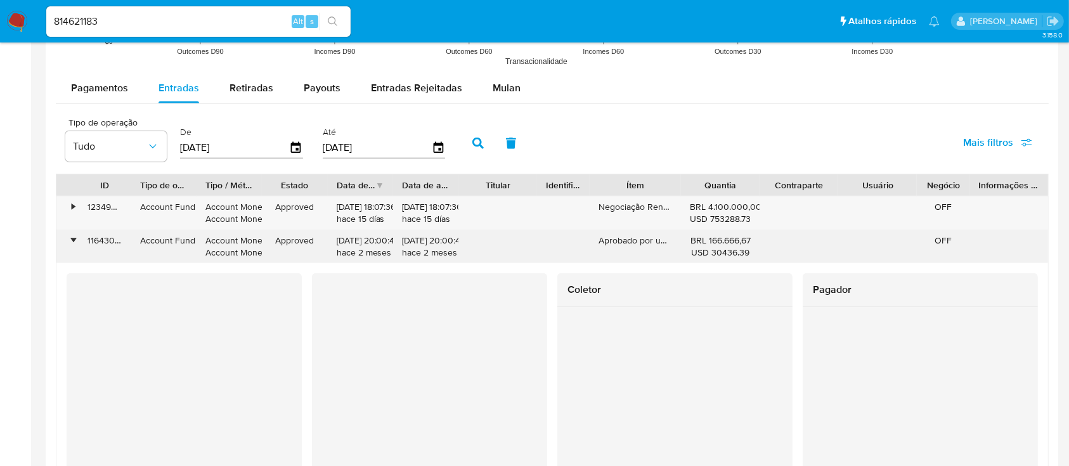
click at [72, 239] on div "•" at bounding box center [73, 241] width 3 height 12
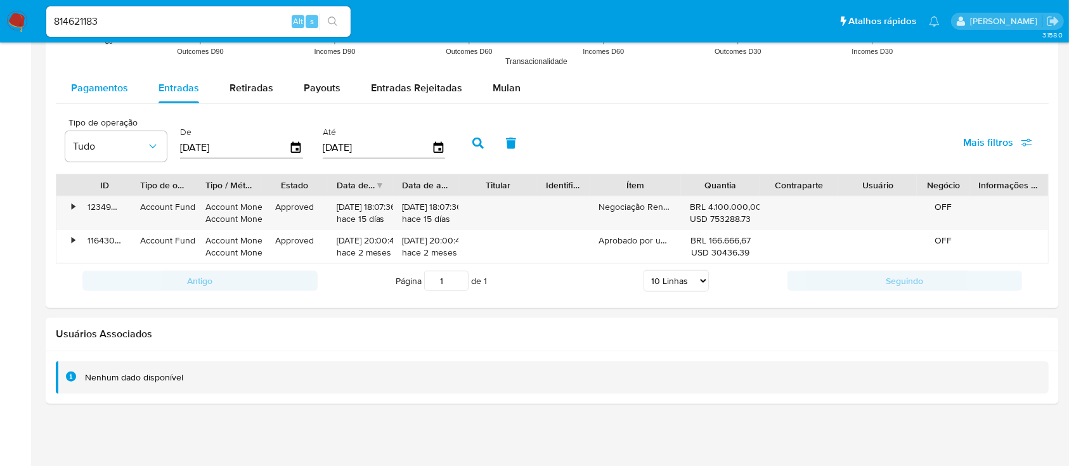
click at [98, 98] on div "Pagamentos" at bounding box center [99, 88] width 57 height 30
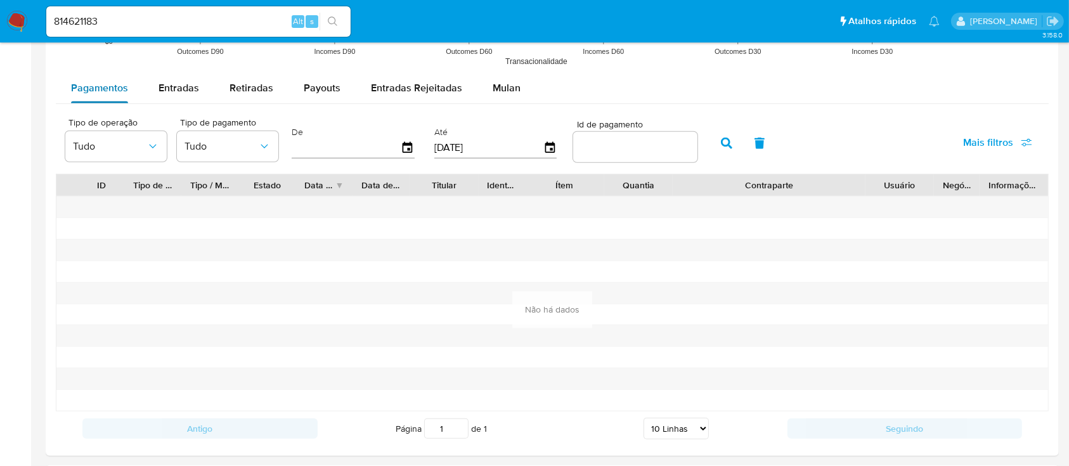
click at [98, 98] on div "Pagamentos" at bounding box center [99, 88] width 57 height 30
click at [310, 150] on input "text" at bounding box center [346, 148] width 109 height 20
drag, startPoint x: 522, startPoint y: 153, endPoint x: 424, endPoint y: 147, distance: 98.5
click at [428, 148] on div "Tipo de operação Tudo Tipo de pagamento Tudo De Até 12/09/2025 Id de pagamento" at bounding box center [381, 142] width 645 height 51
click at [333, 153] on input "text" at bounding box center [346, 148] width 109 height 20
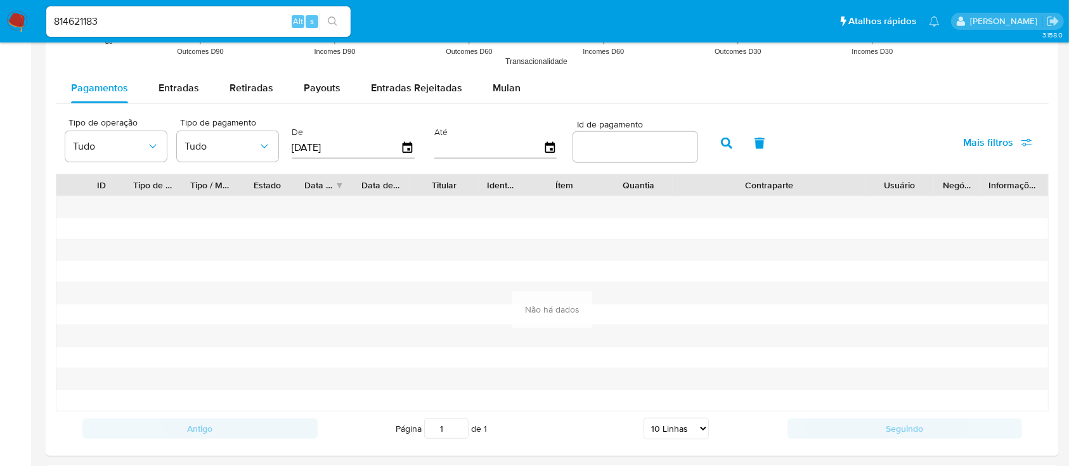
type input "01/01/2025"
type input "01/09/2025"
click at [728, 145] on icon "button" at bounding box center [726, 143] width 11 height 11
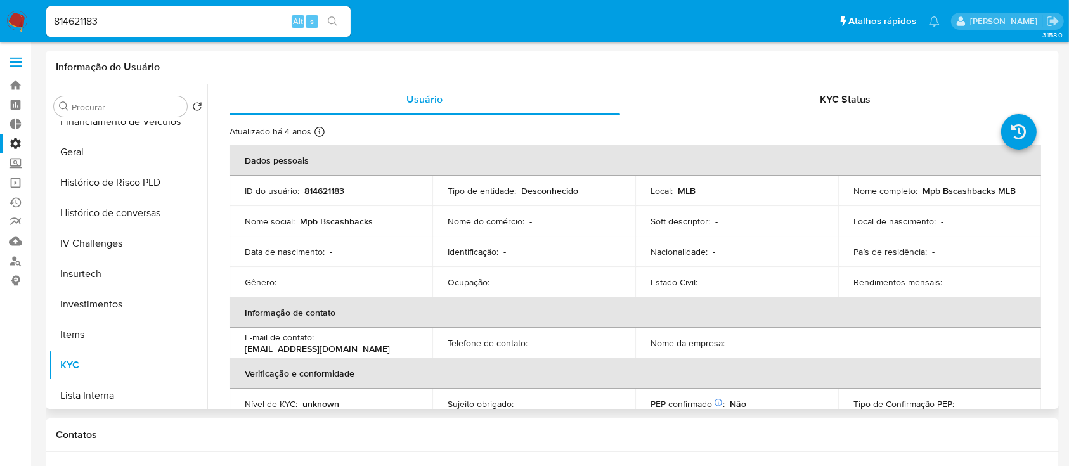
scroll to position [433, 0]
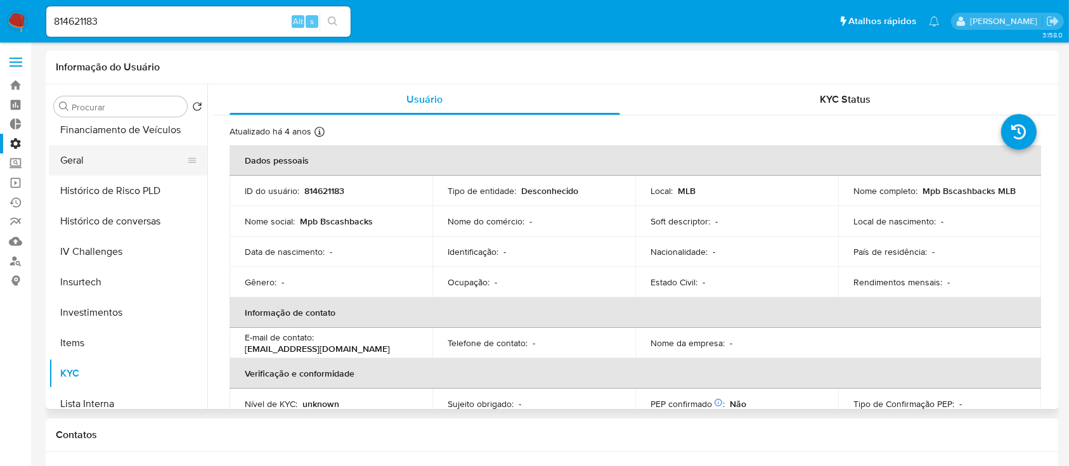
click at [98, 152] on button "Geral" at bounding box center [123, 160] width 148 height 30
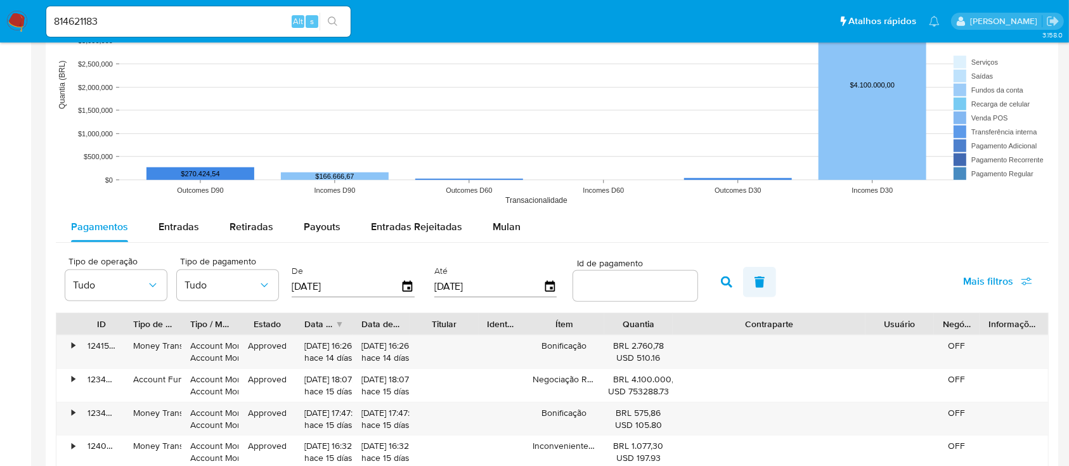
scroll to position [981, 0]
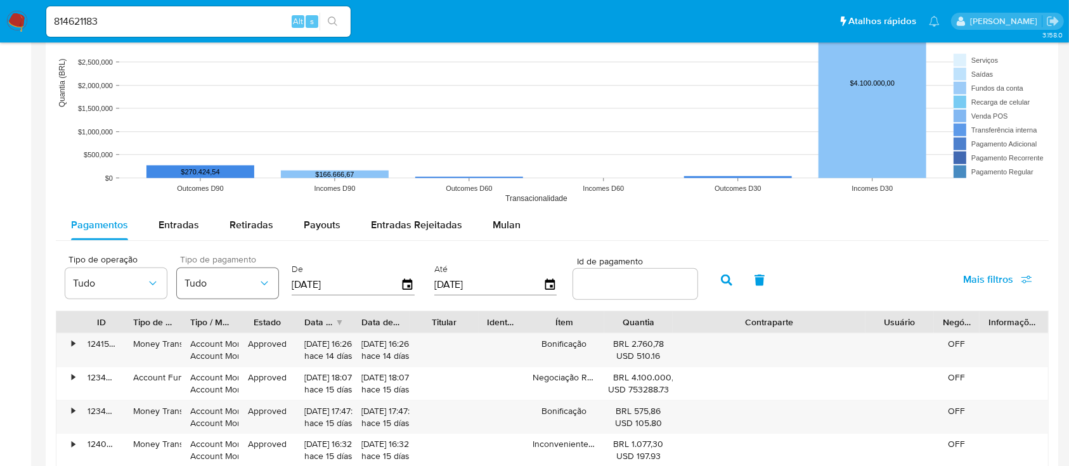
drag, startPoint x: 360, startPoint y: 287, endPoint x: 274, endPoint y: 282, distance: 86.4
click at [274, 282] on div "Tipo de operação Tudo Tipo de pagamento Tudo De 01/01/2025 Até 01/09/2025 Id de…" at bounding box center [381, 279] width 645 height 51
type input "0_/__/____"
drag, startPoint x: 368, startPoint y: 280, endPoint x: 268, endPoint y: 289, distance: 101.2
click at [268, 289] on div "Tipo de operação Tudo Tipo de pagamento Tudo De 60/32/025_ Até 01/09/2025 Id de…" at bounding box center [381, 279] width 645 height 51
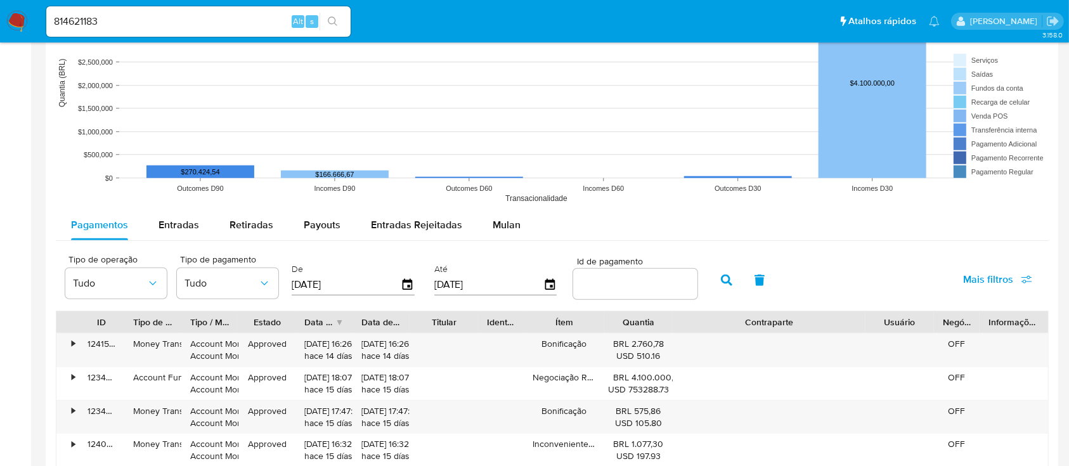
type input "06/03/2025"
type input "0_/__/____"
type input "6_/__/____"
type input "06/03/2025"
click at [722, 277] on icon "button" at bounding box center [726, 280] width 11 height 11
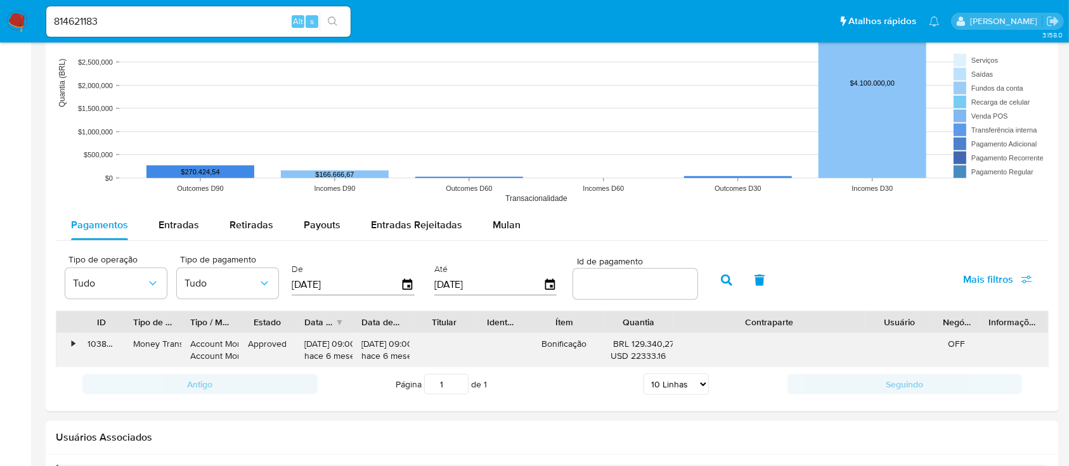
click at [66, 341] on div "•" at bounding box center [67, 350] width 22 height 33
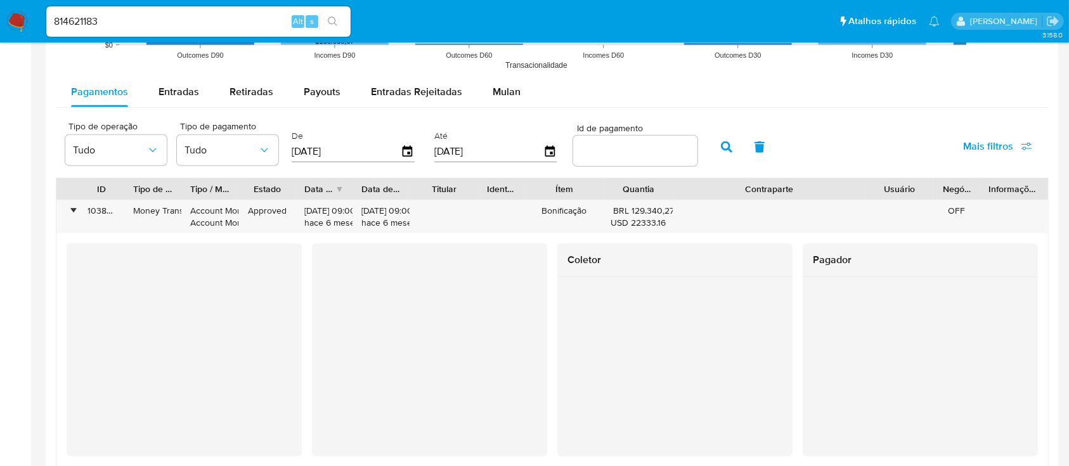
scroll to position [1116, 0]
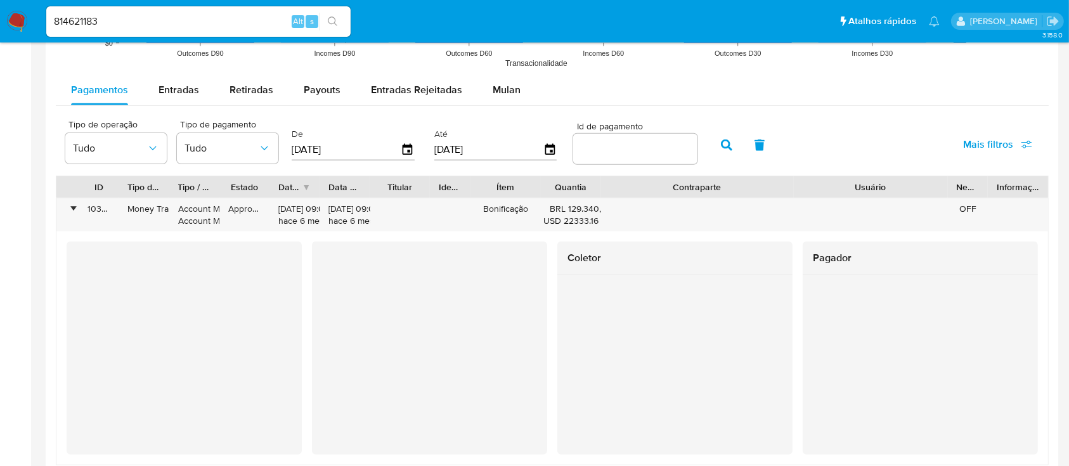
drag, startPoint x: 925, startPoint y: 190, endPoint x: 1011, endPoint y: 190, distance: 85.6
click at [1011, 190] on div "ID Tipo de operação Tipo / Método Estado Data de criação Data de aprovação Titu…" at bounding box center [552, 187] width 992 height 22
click at [74, 211] on div "•" at bounding box center [73, 209] width 3 height 12
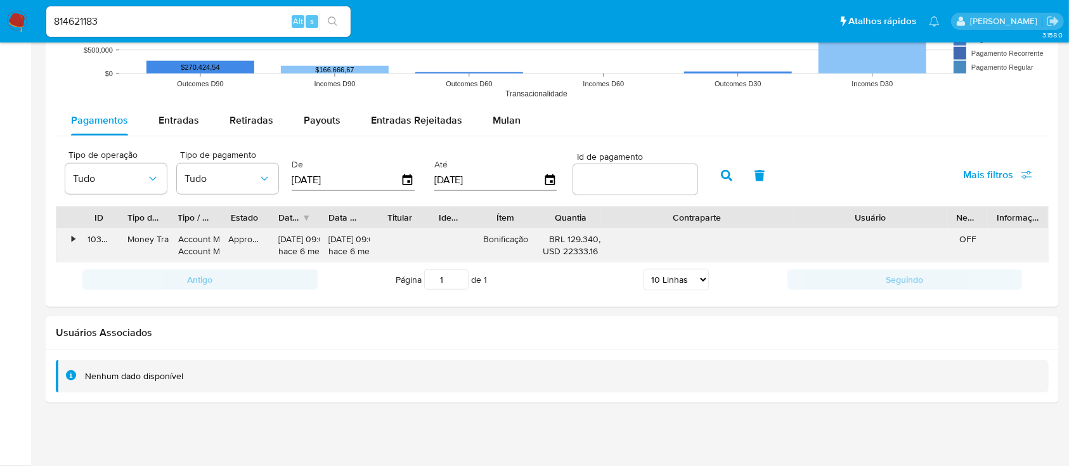
scroll to position [1085, 0]
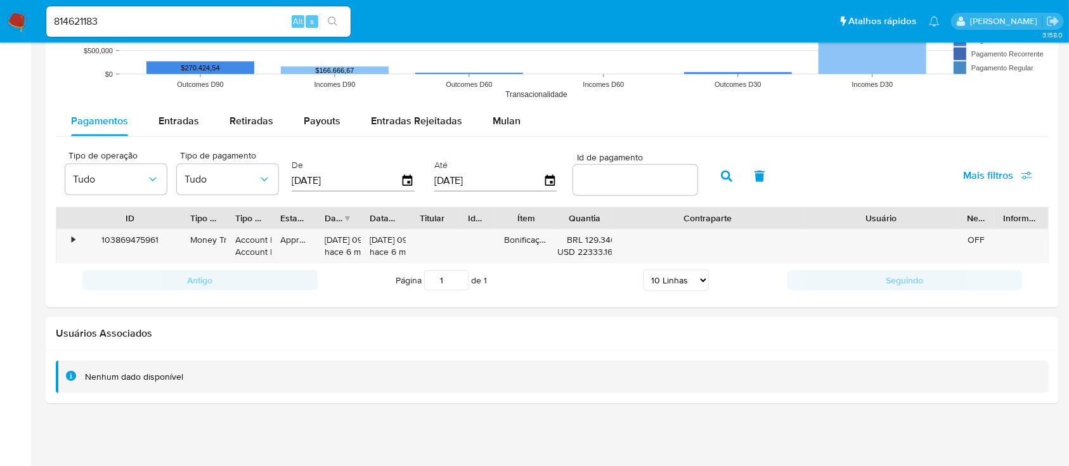
drag, startPoint x: 136, startPoint y: 216, endPoint x: 190, endPoint y: 214, distance: 54.0
click at [190, 214] on div at bounding box center [181, 218] width 23 height 22
click at [71, 233] on div "•" at bounding box center [67, 246] width 22 height 33
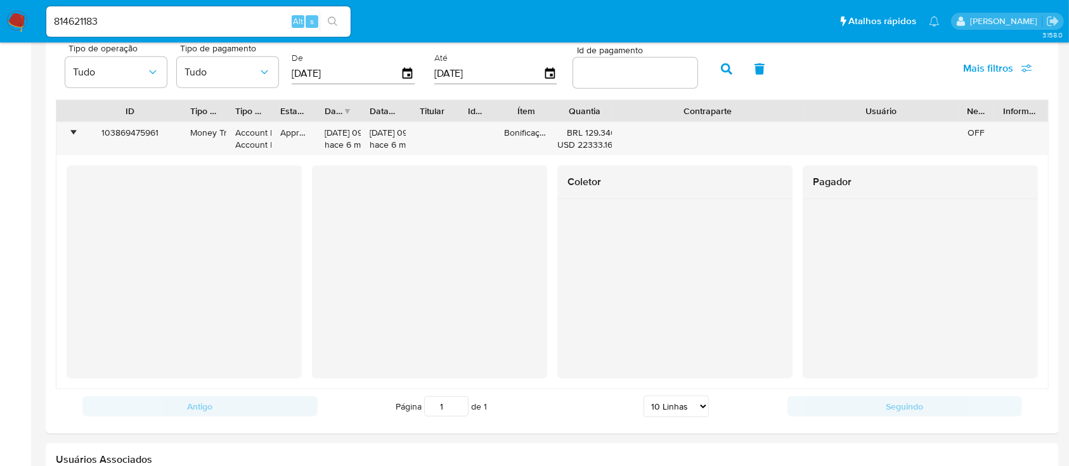
scroll to position [1190, 0]
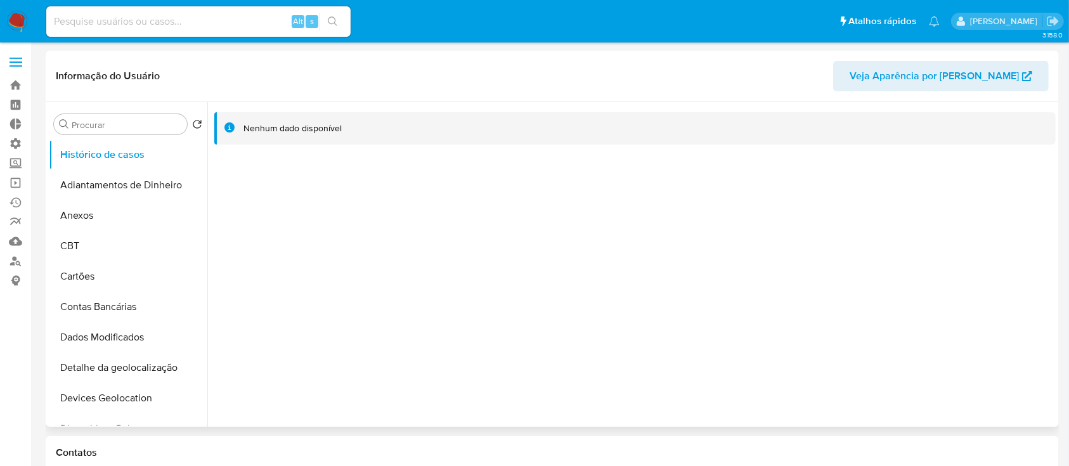
select select "10"
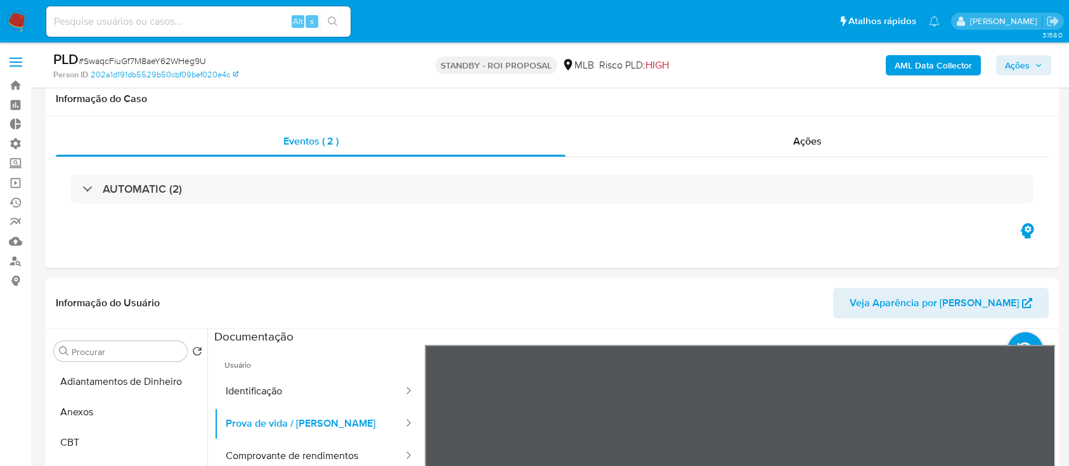
select select "10"
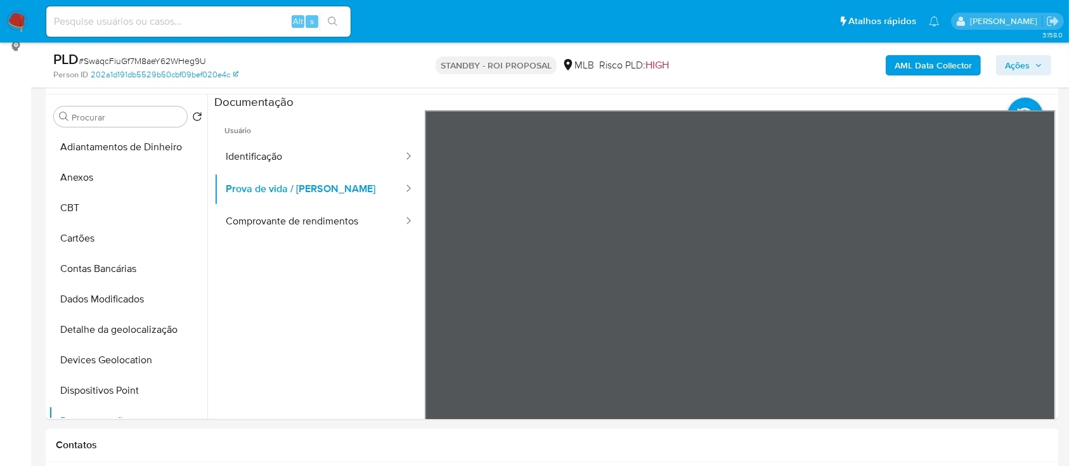
scroll to position [137, 0]
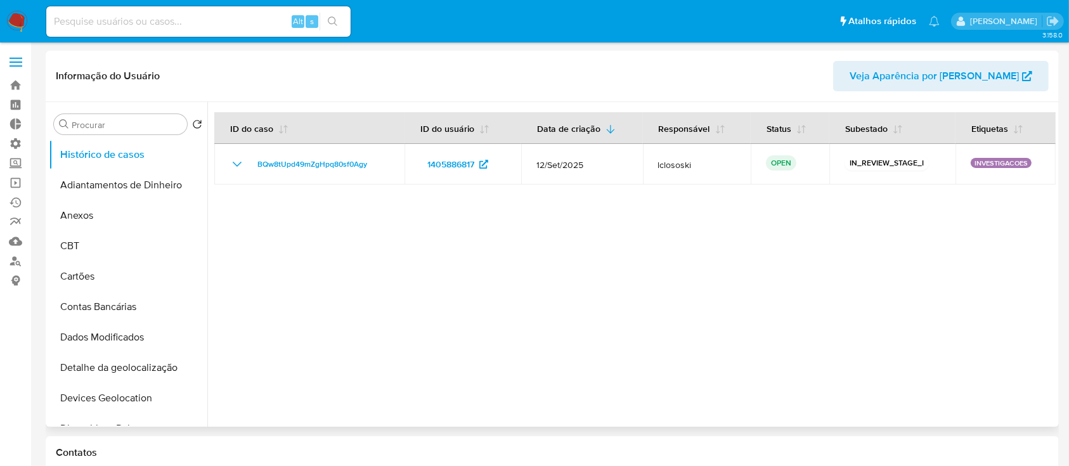
select select "10"
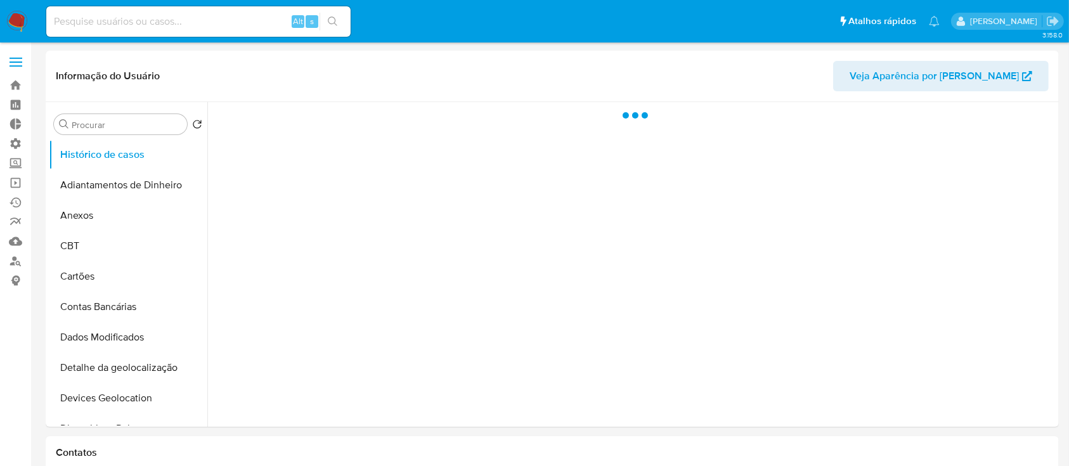
select select "10"
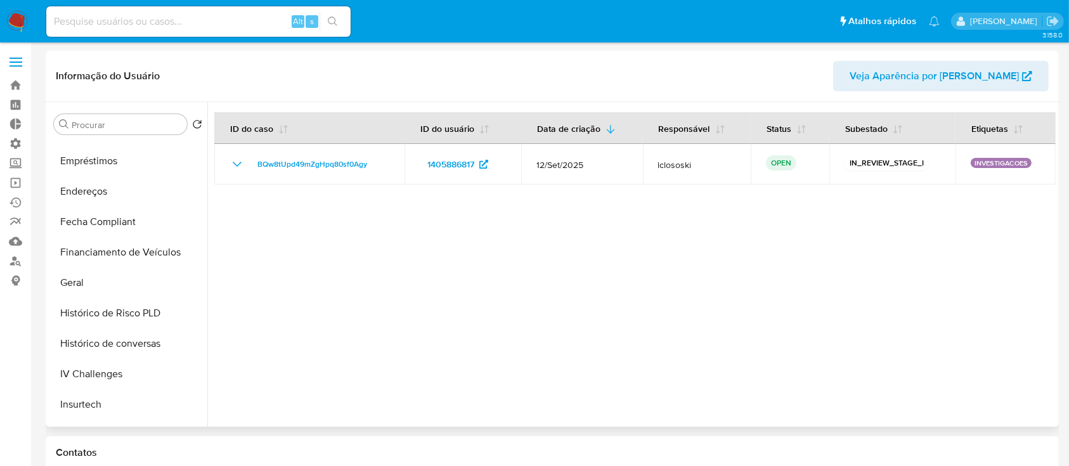
scroll to position [332, 0]
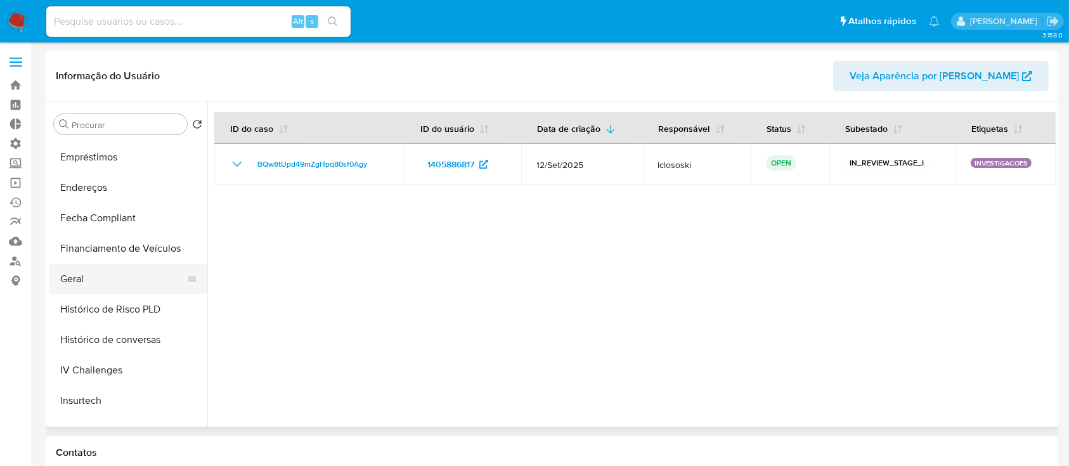
click at [107, 269] on button "Geral" at bounding box center [123, 279] width 148 height 30
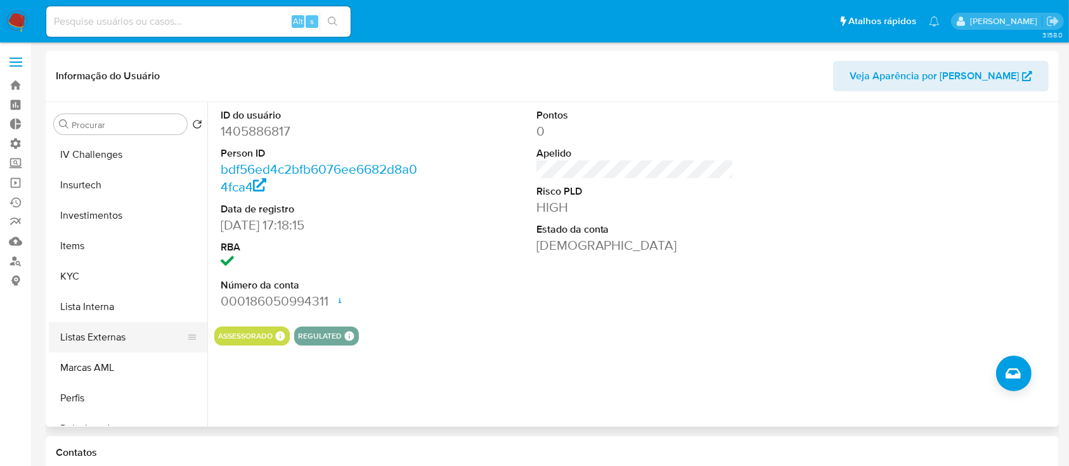
scroll to position [550, 0]
click at [106, 277] on button "KYC" at bounding box center [123, 274] width 148 height 30
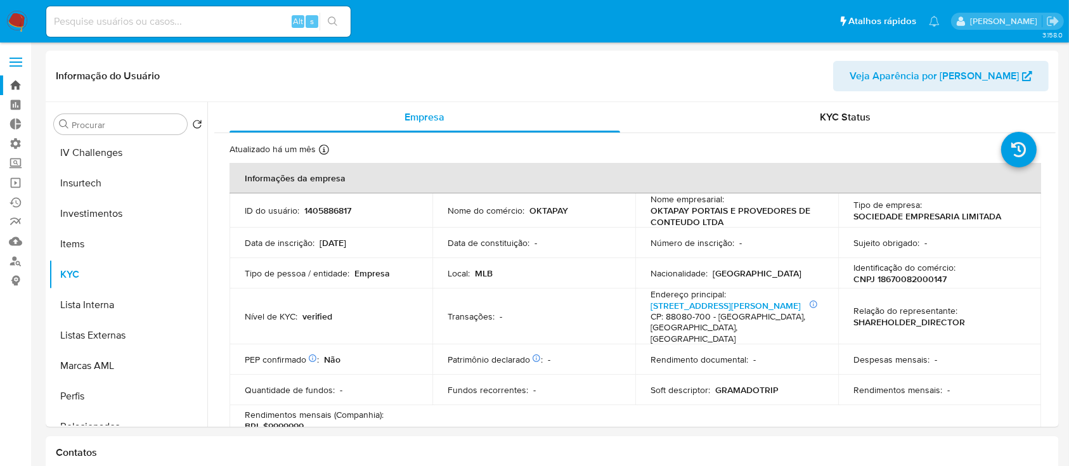
click at [11, 90] on link "Bandeja" at bounding box center [75, 85] width 151 height 20
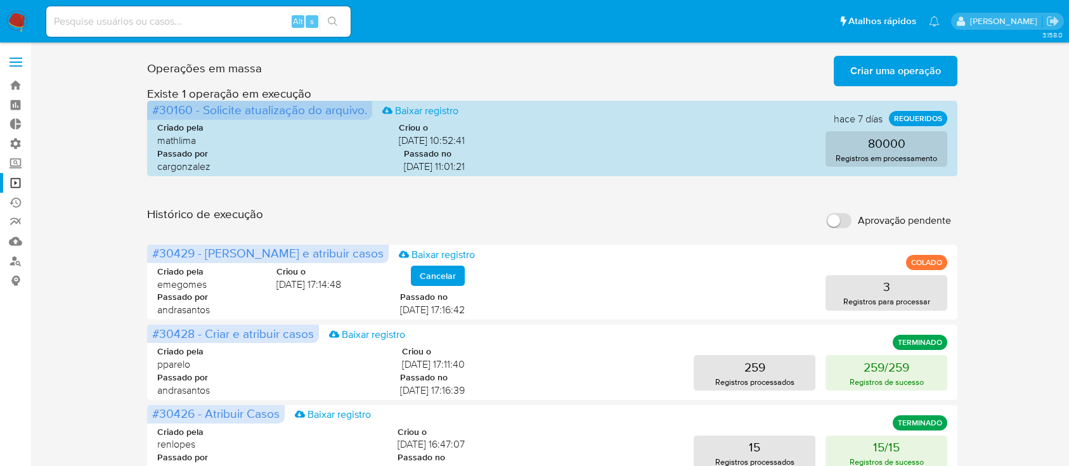
scroll to position [77, 0]
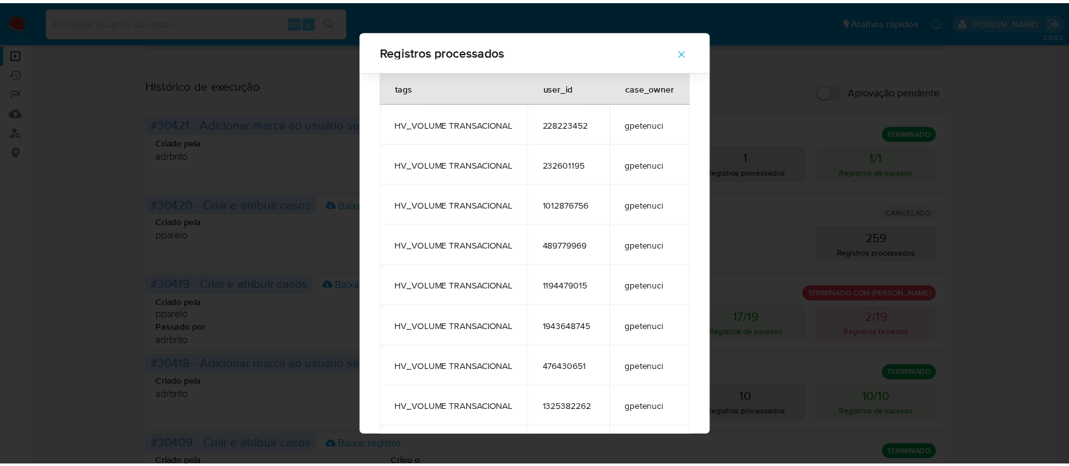
scroll to position [418, 0]
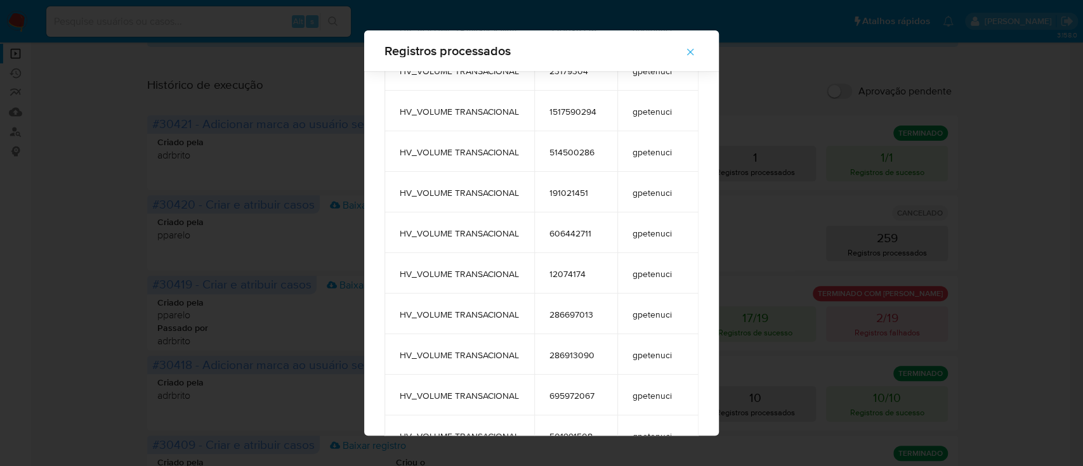
click at [696, 51] on icon "button" at bounding box center [689, 51] width 11 height 11
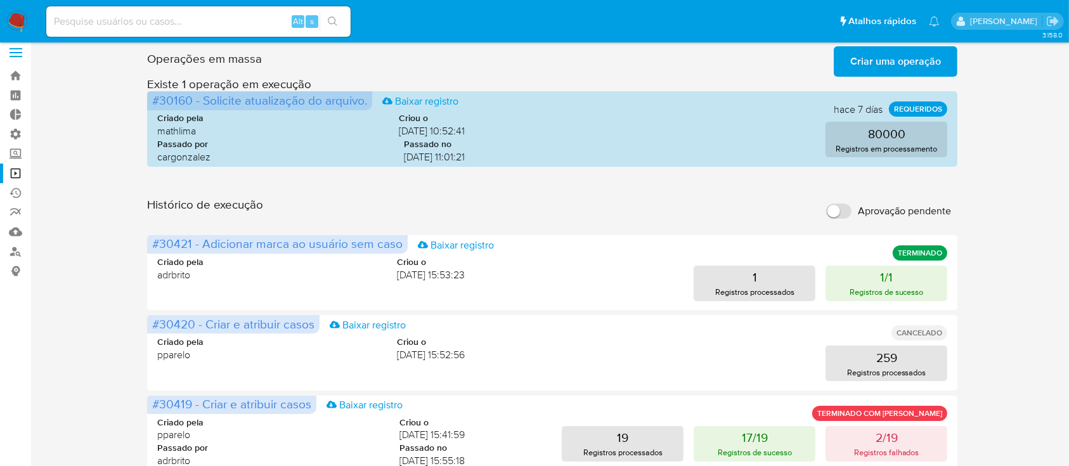
scroll to position [0, 0]
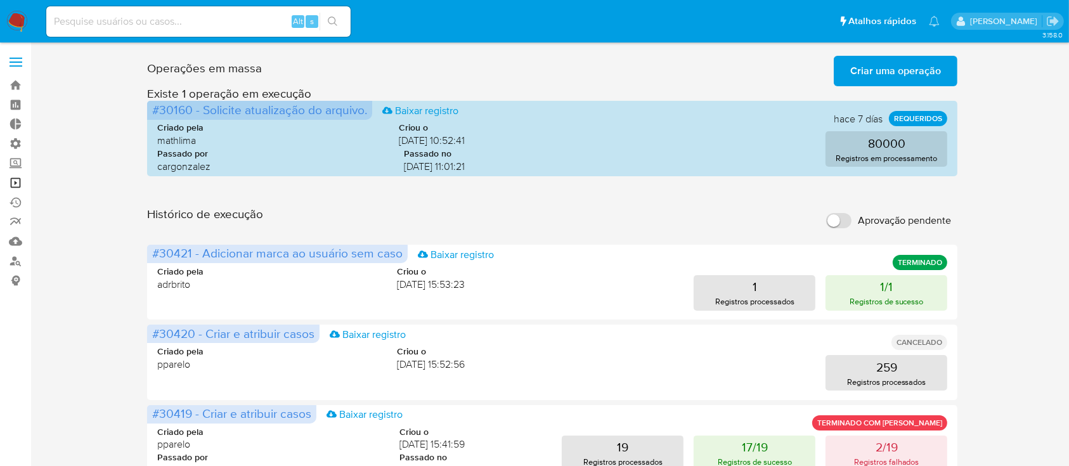
click at [15, 185] on link "Operações em massa" at bounding box center [75, 183] width 151 height 20
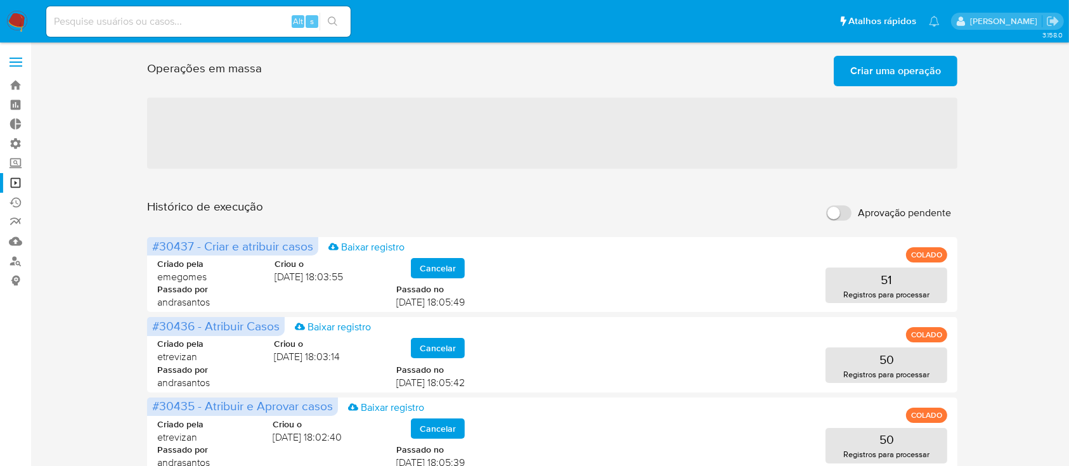
drag, startPoint x: 1068, startPoint y: 134, endPoint x: 1066, endPoint y: 155, distance: 20.4
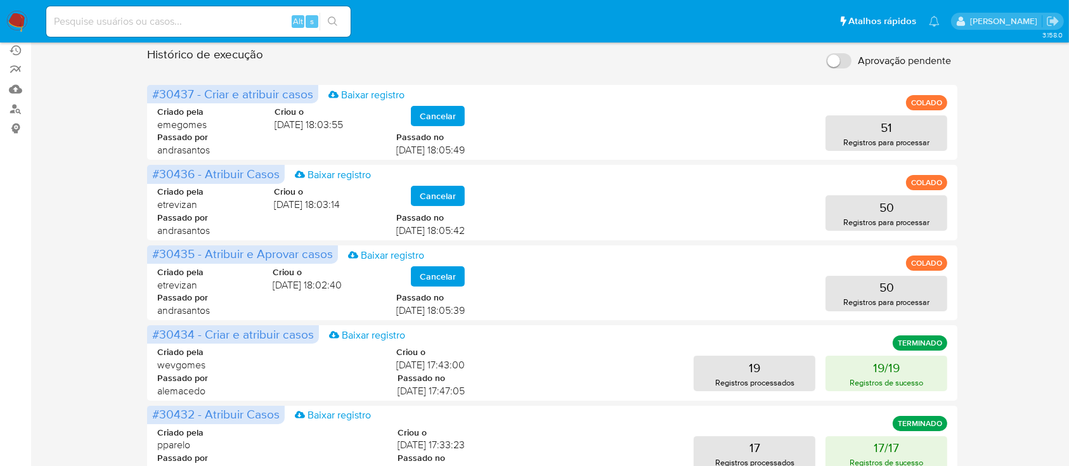
scroll to position [147, 0]
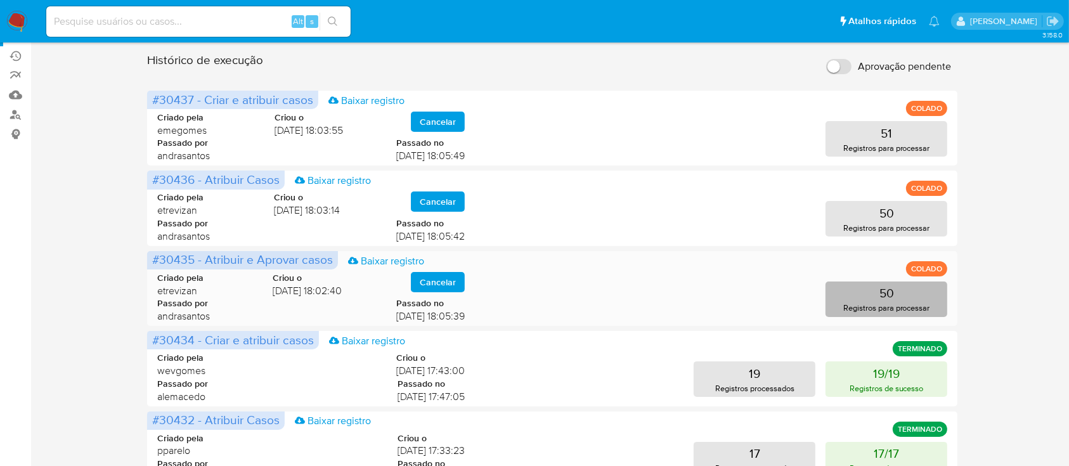
click at [908, 308] on p "Registros para processar" at bounding box center [887, 308] width 87 height 12
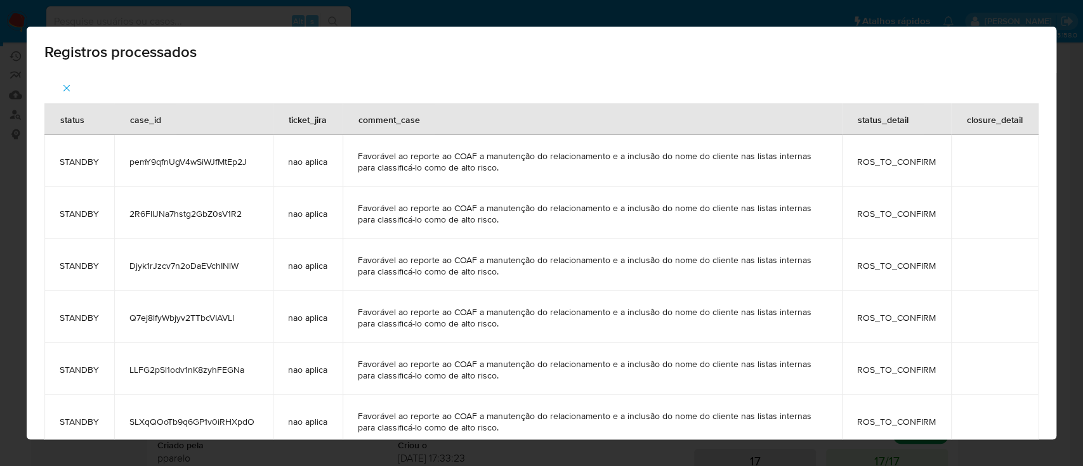
click at [72, 87] on button "button" at bounding box center [66, 88] width 44 height 30
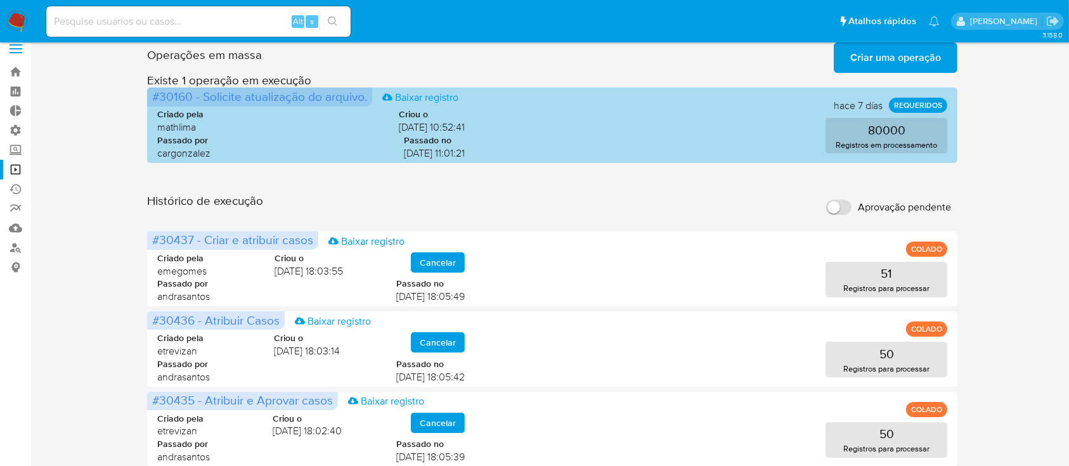
scroll to position [0, 0]
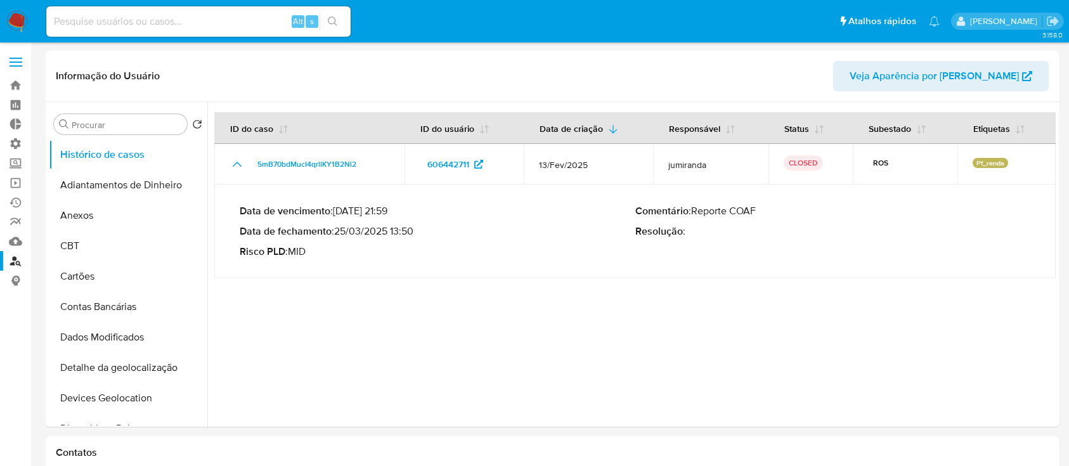
select select "10"
click at [17, 81] on link "Bandeja" at bounding box center [75, 85] width 151 height 20
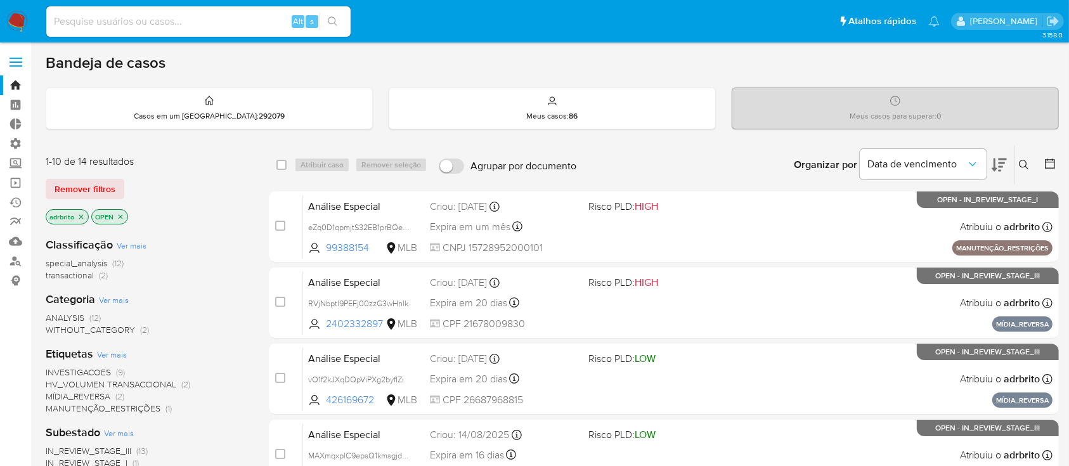
click at [80, 216] on icon "close-filter" at bounding box center [81, 217] width 8 height 8
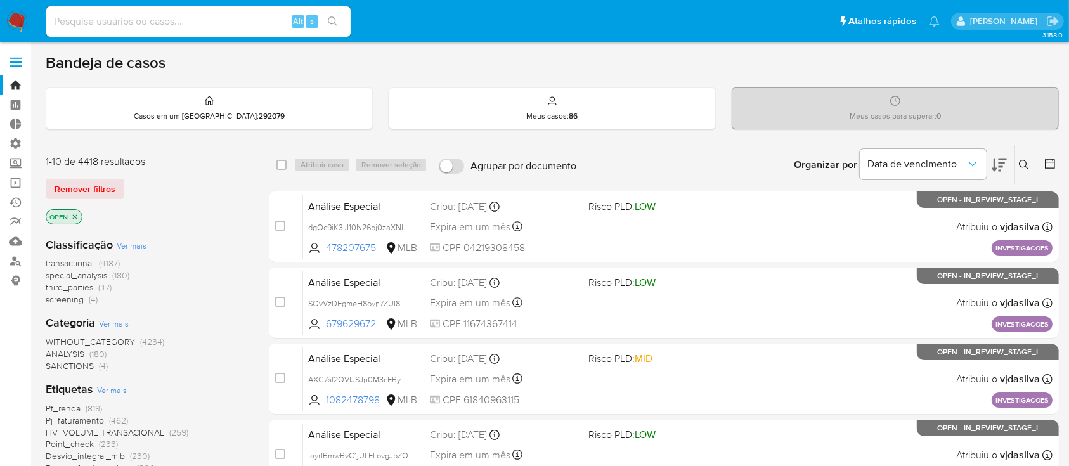
click at [117, 389] on span "Ver mais" at bounding box center [112, 389] width 30 height 11
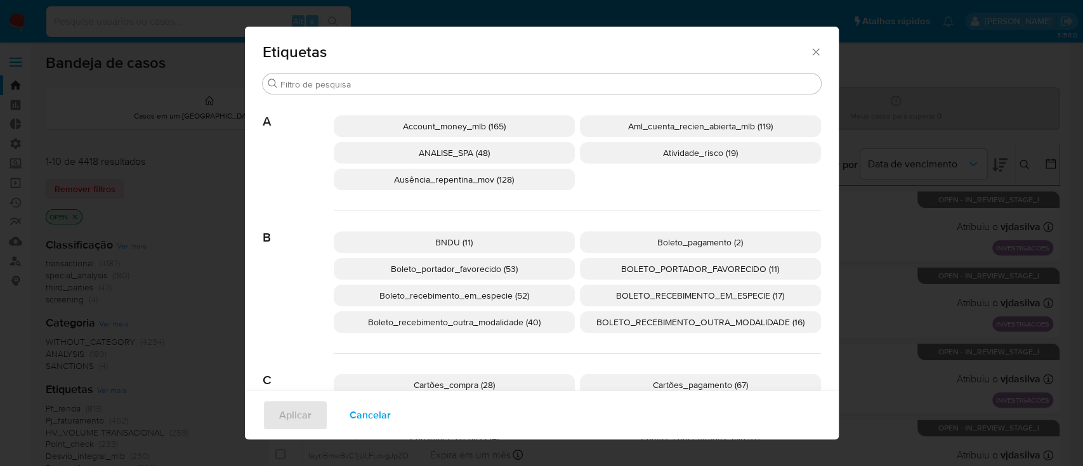
click at [446, 243] on span "BNDU (11)" at bounding box center [453, 242] width 37 height 13
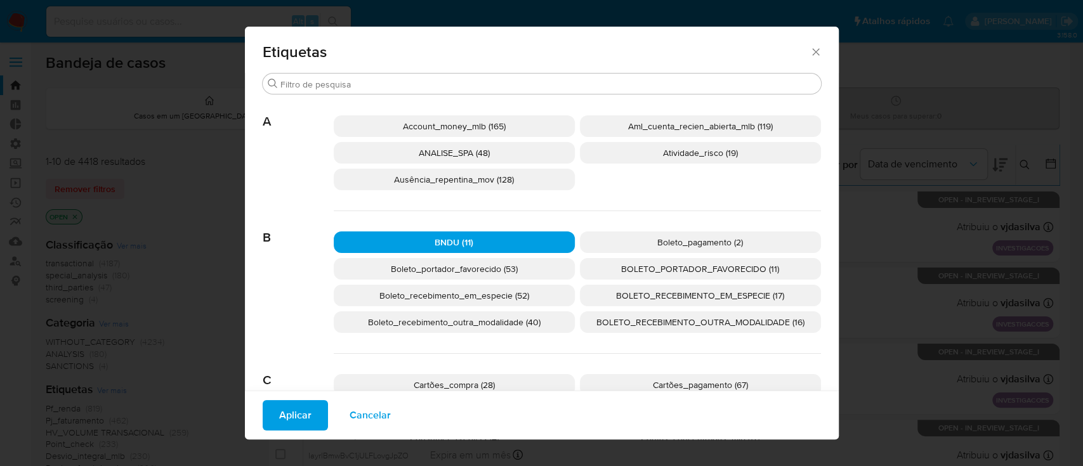
click at [279, 416] on span "Aplicar" at bounding box center [295, 415] width 32 height 28
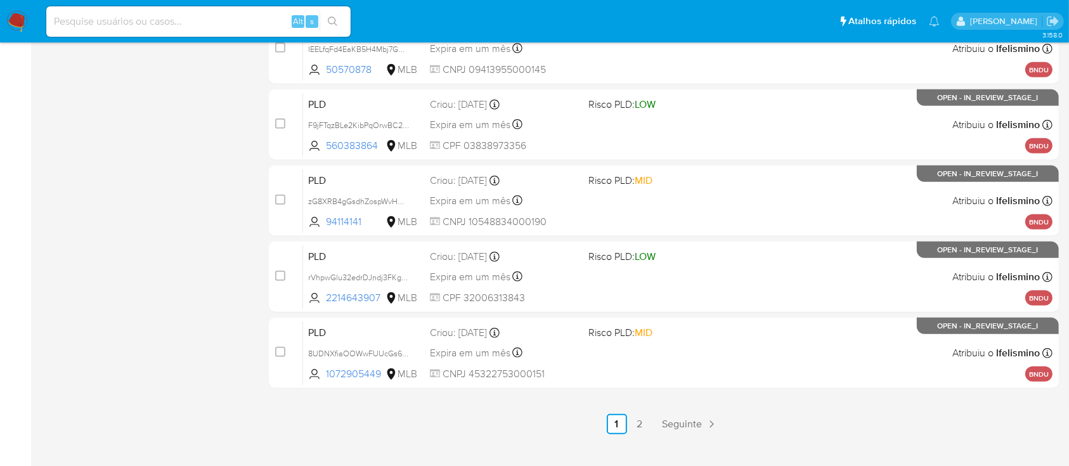
scroll to position [580, 0]
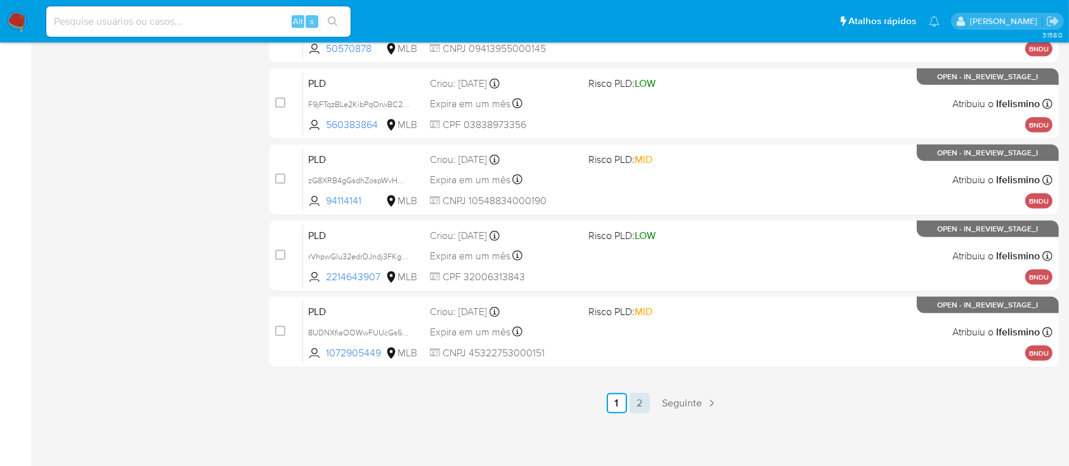
click at [642, 401] on link "2" at bounding box center [640, 403] width 20 height 20
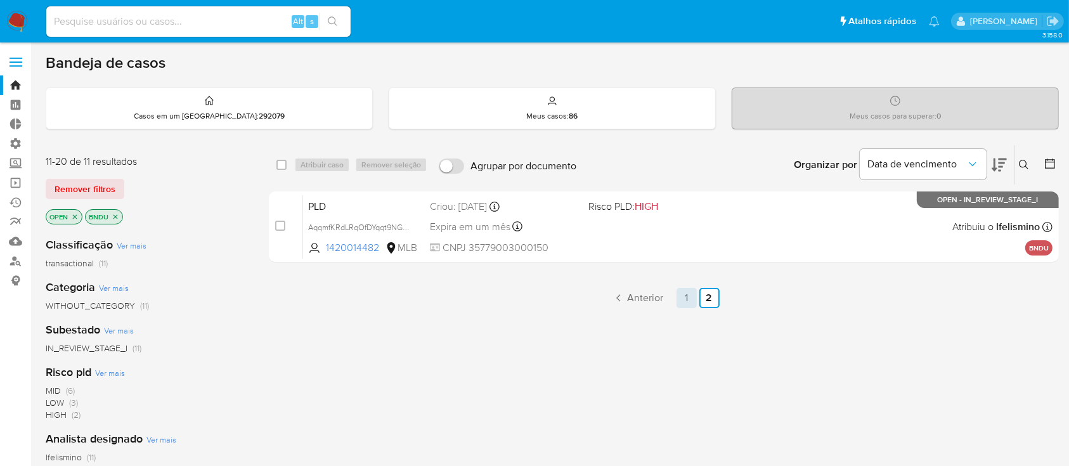
click at [688, 301] on link "1" at bounding box center [687, 298] width 20 height 20
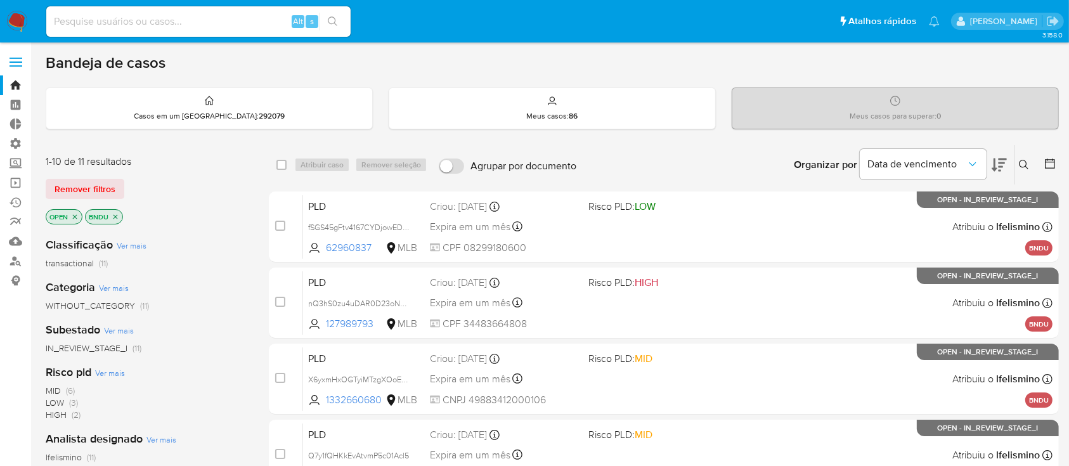
click at [114, 214] on icon "close-filter" at bounding box center [116, 217] width 8 height 8
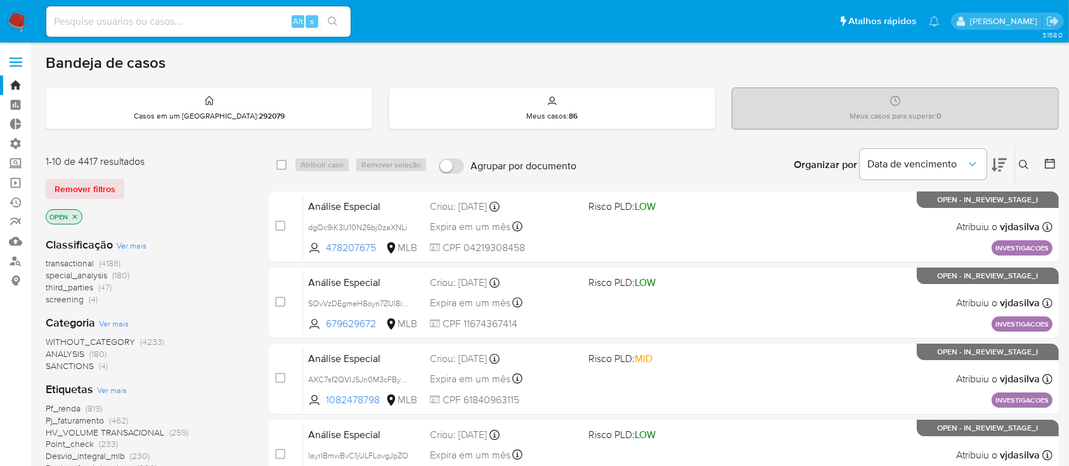
click at [1055, 164] on icon at bounding box center [1050, 164] width 10 height 10
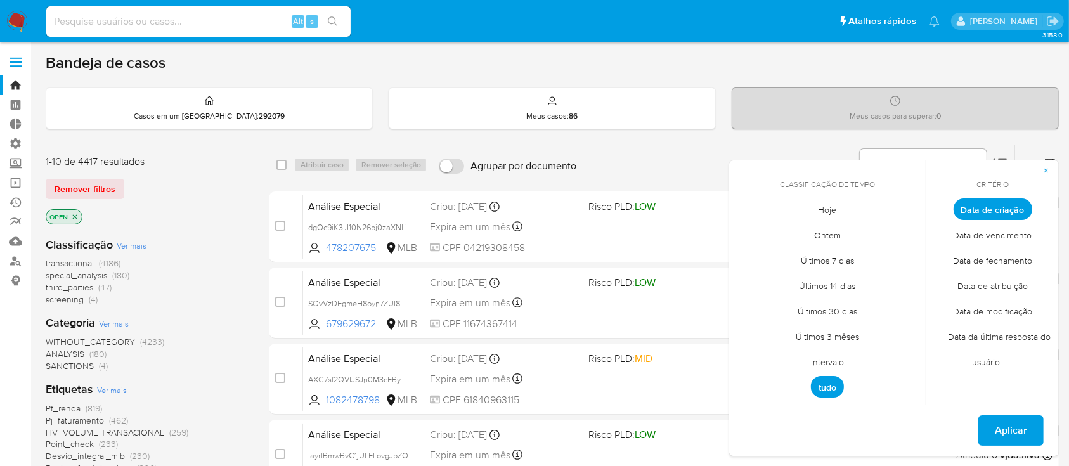
click at [832, 360] on span "Intervalo" at bounding box center [828, 362] width 60 height 26
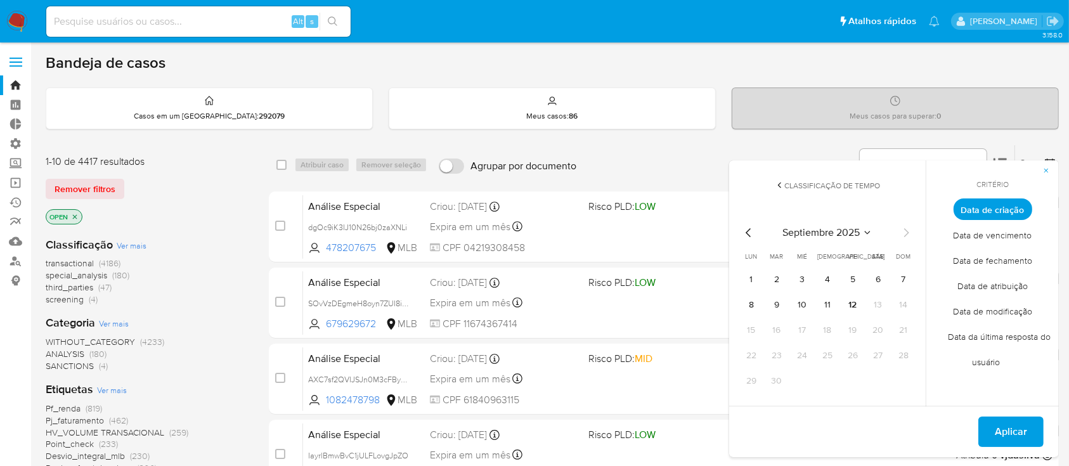
click at [753, 231] on icon "Mes anterior" at bounding box center [748, 232] width 15 height 15
click at [856, 281] on button "1" at bounding box center [853, 280] width 20 height 20
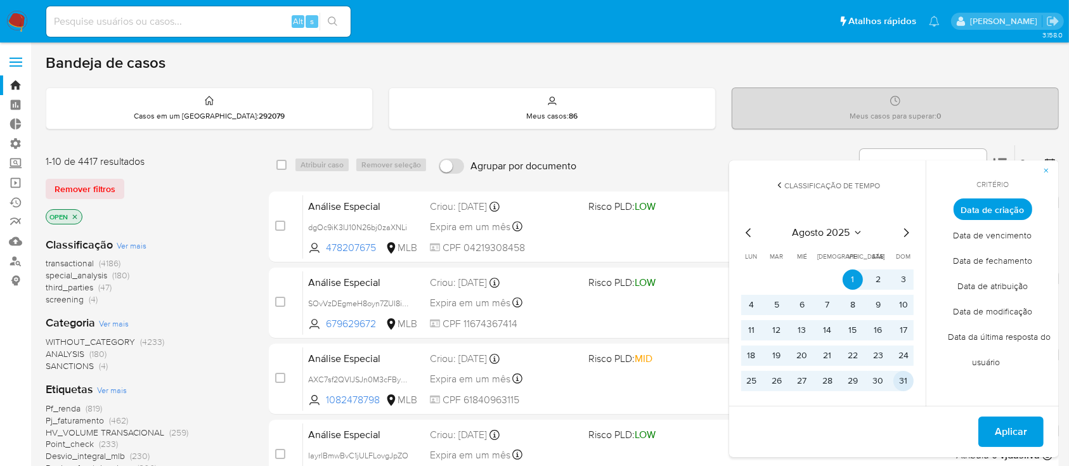
click at [907, 378] on button "31" at bounding box center [904, 381] width 20 height 20
click at [1013, 424] on span "Aplicar" at bounding box center [1011, 432] width 32 height 28
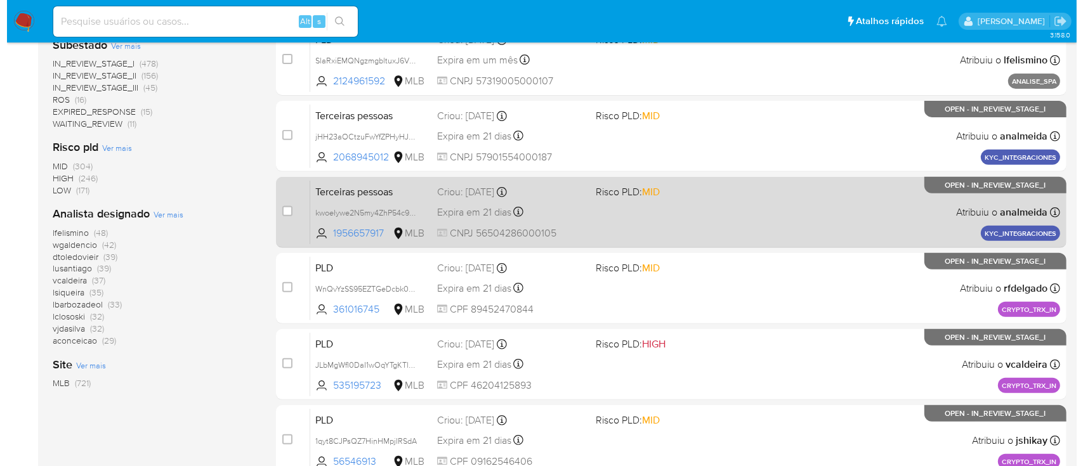
scroll to position [479, 0]
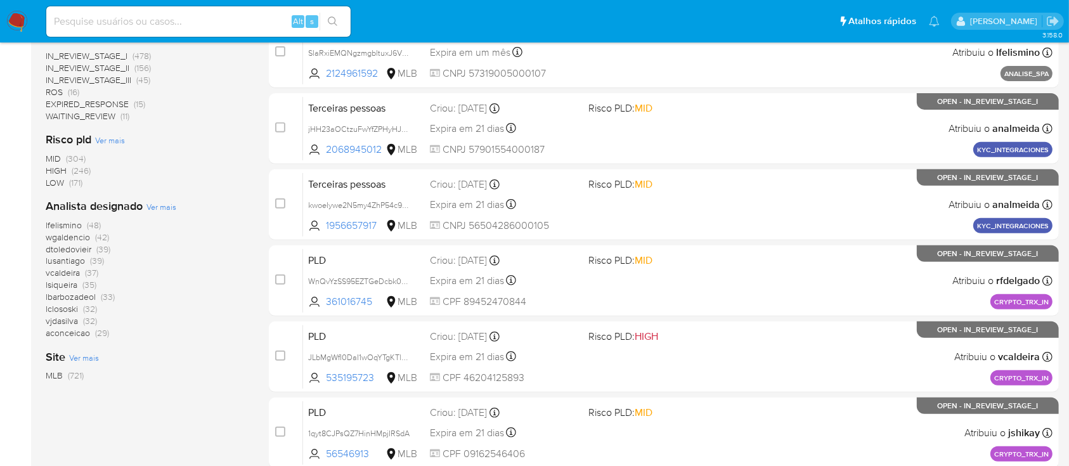
click at [164, 206] on span "Ver mais" at bounding box center [162, 206] width 30 height 11
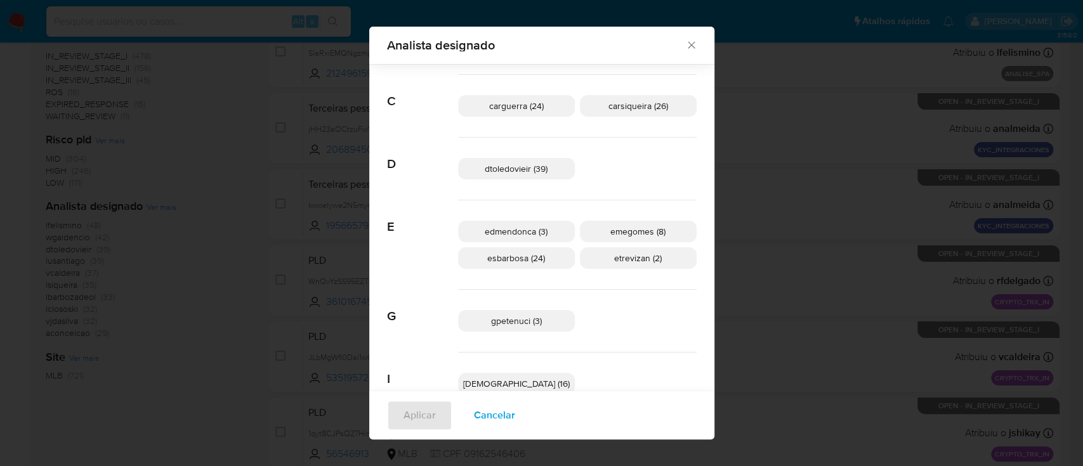
scroll to position [124, 0]
click at [510, 232] on span "edmendonca (3)" at bounding box center [516, 234] width 63 height 13
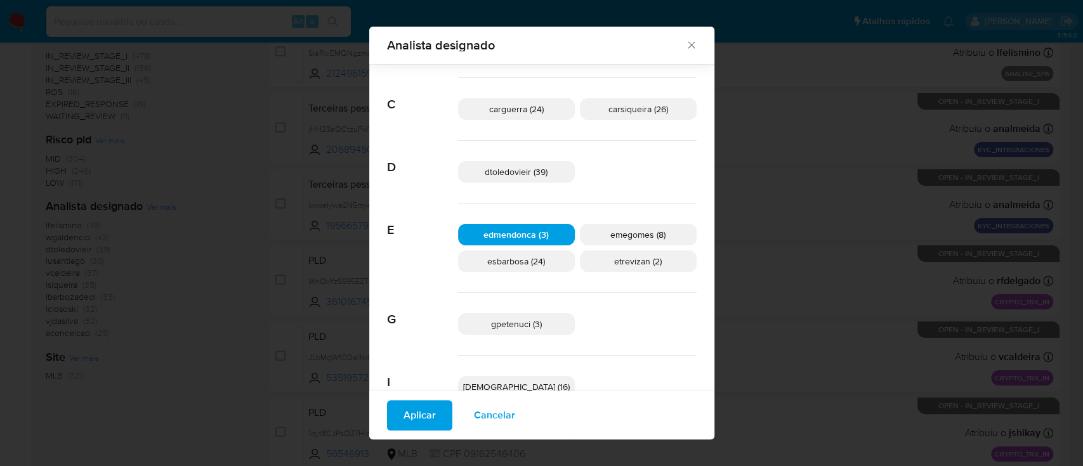
click at [421, 408] on span "Aplicar" at bounding box center [419, 415] width 32 height 28
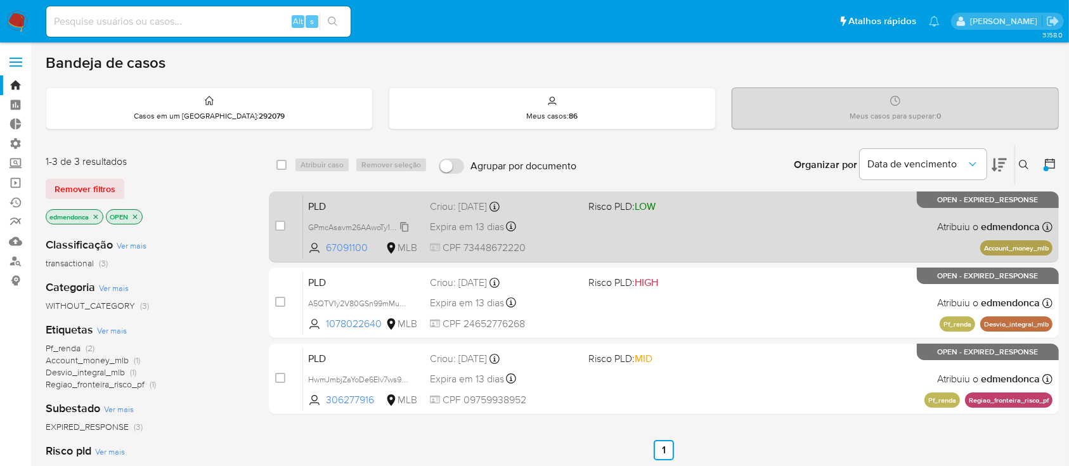
click at [403, 222] on span "GPmcAsavm26AAwoTy1ZVZdg9" at bounding box center [362, 226] width 109 height 14
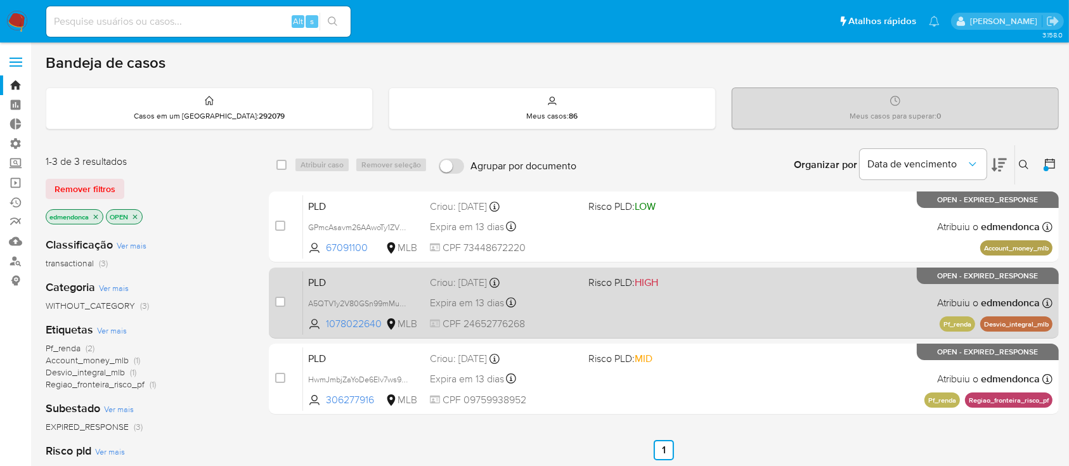
click at [417, 301] on span "A5QTV1y2V80GSn99mMuBYlhU" at bounding box center [364, 303] width 112 height 14
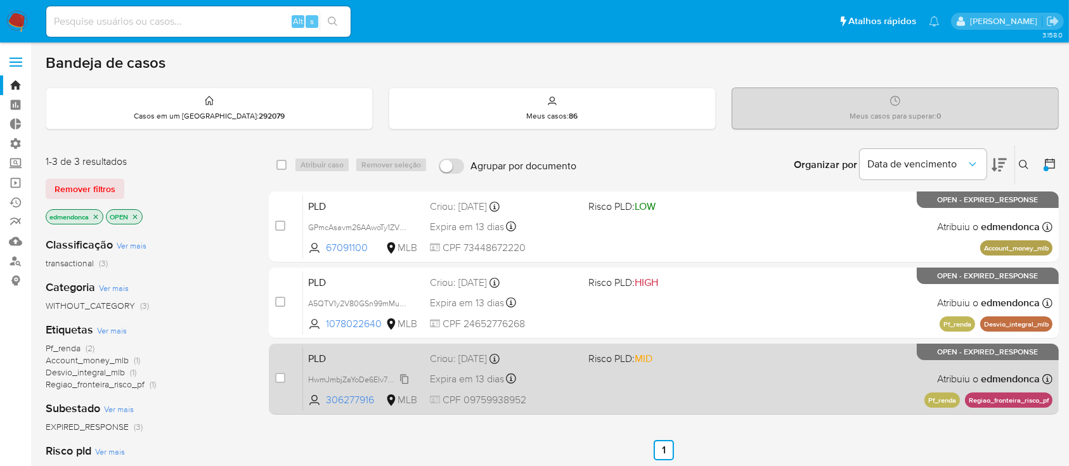
click at [406, 378] on span "HwmJmbjZaYoDe6Elv7ws9Fql" at bounding box center [360, 379] width 104 height 14
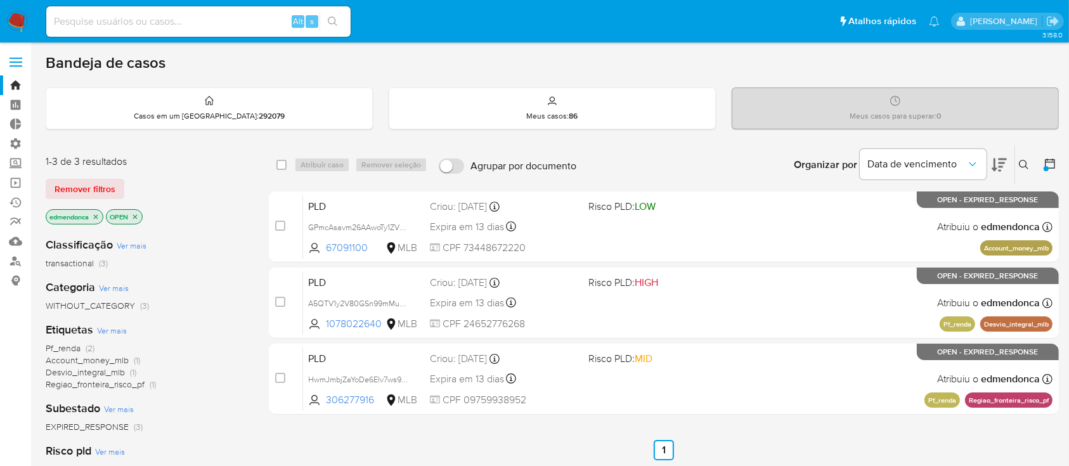
click at [98, 215] on icon "close-filter" at bounding box center [96, 217] width 8 height 8
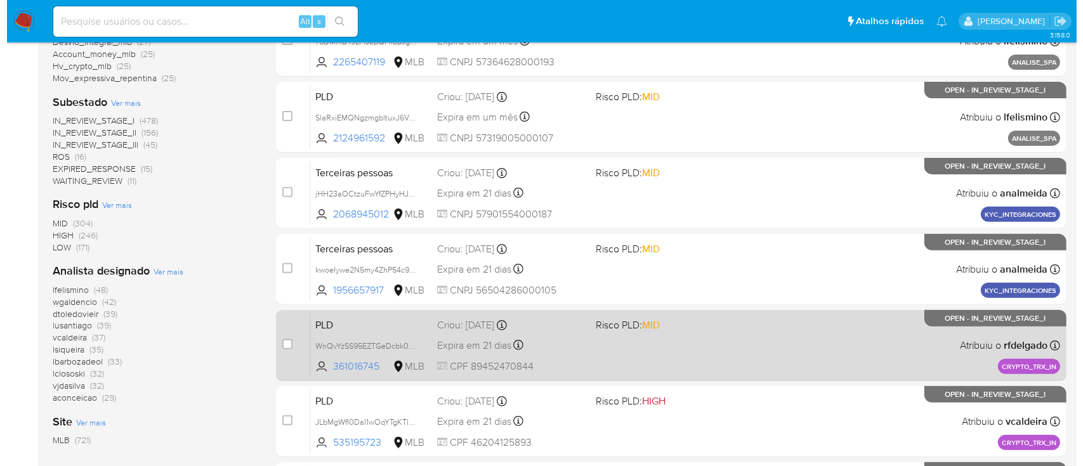
scroll to position [417, 0]
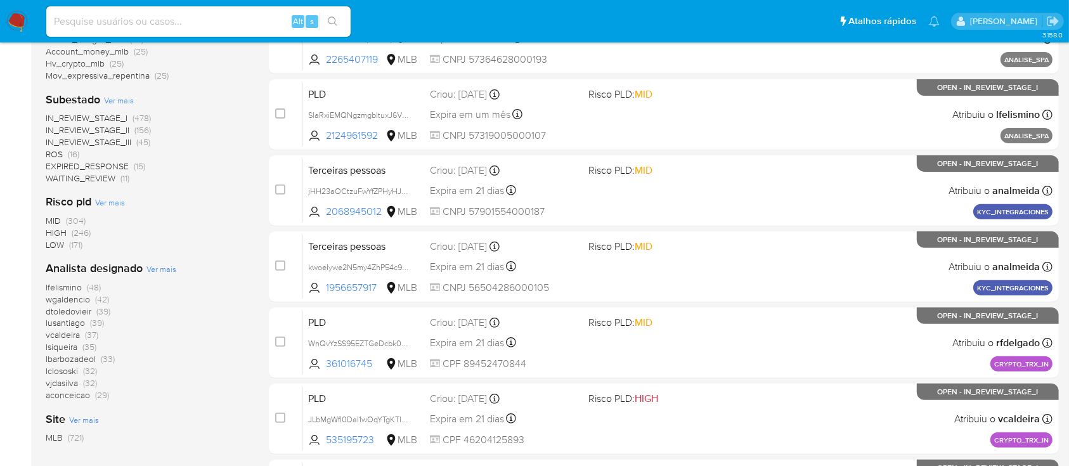
click at [155, 270] on span "Ver mais" at bounding box center [162, 268] width 30 height 11
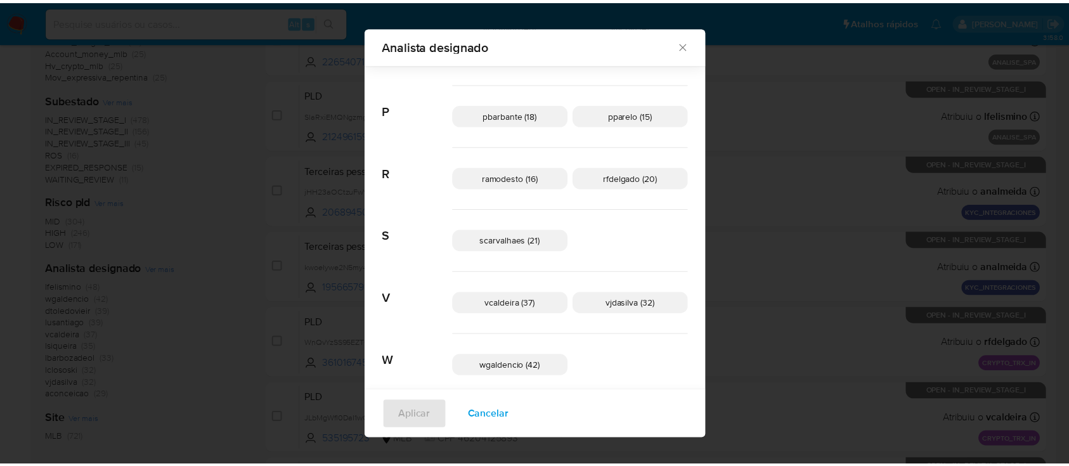
scroll to position [665, 0]
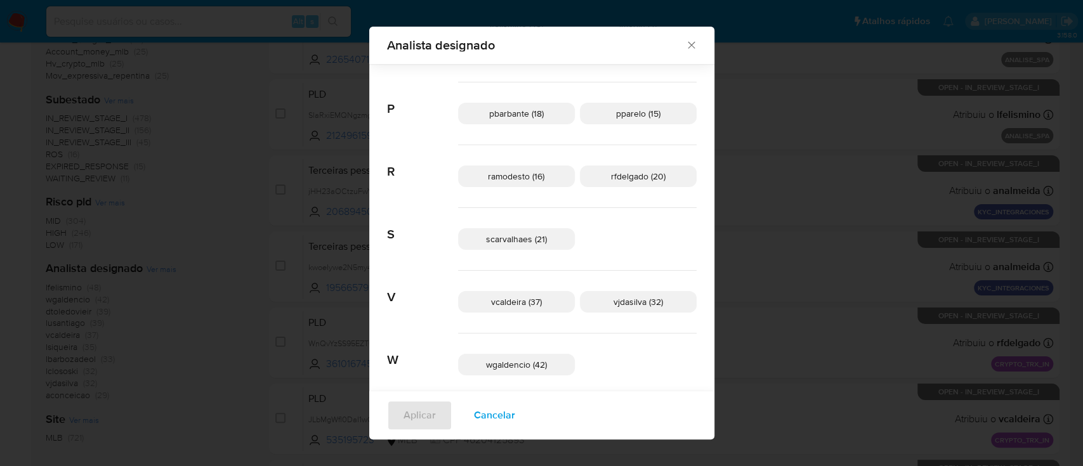
click at [688, 45] on icon "Fechar" at bounding box center [691, 45] width 7 height 7
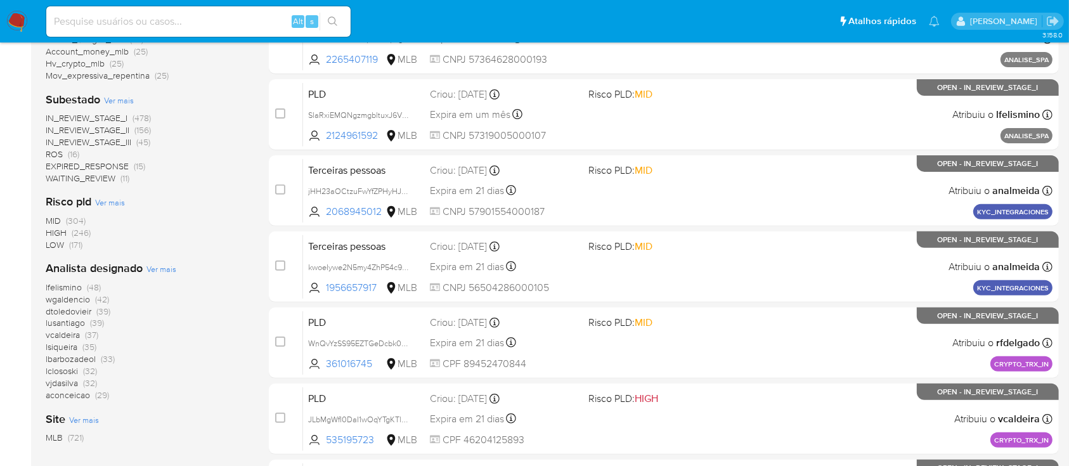
scroll to position [0, 0]
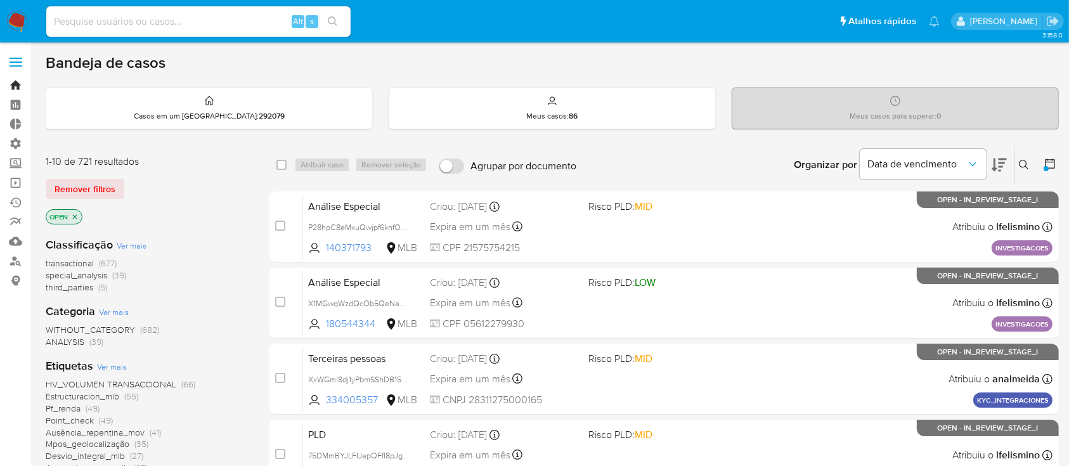
click at [13, 79] on link "Bandeja" at bounding box center [75, 85] width 151 height 20
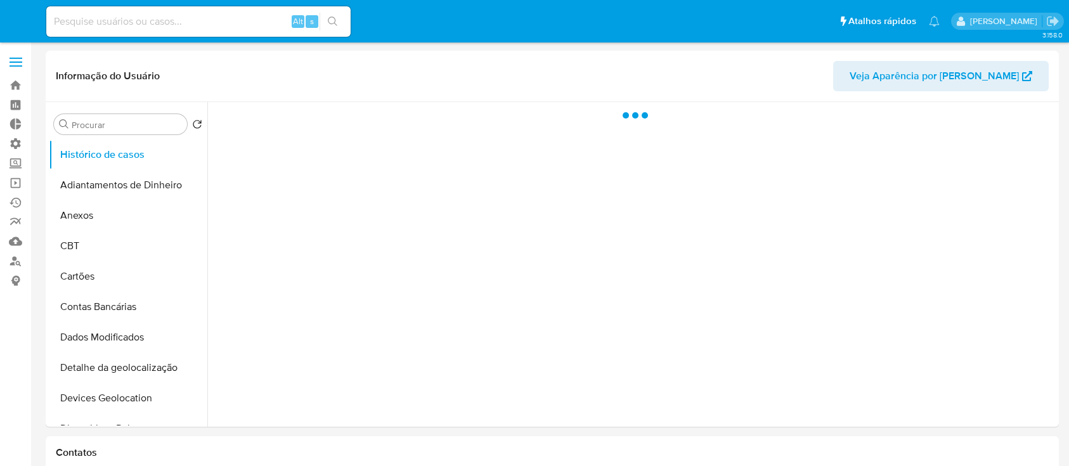
select select "10"
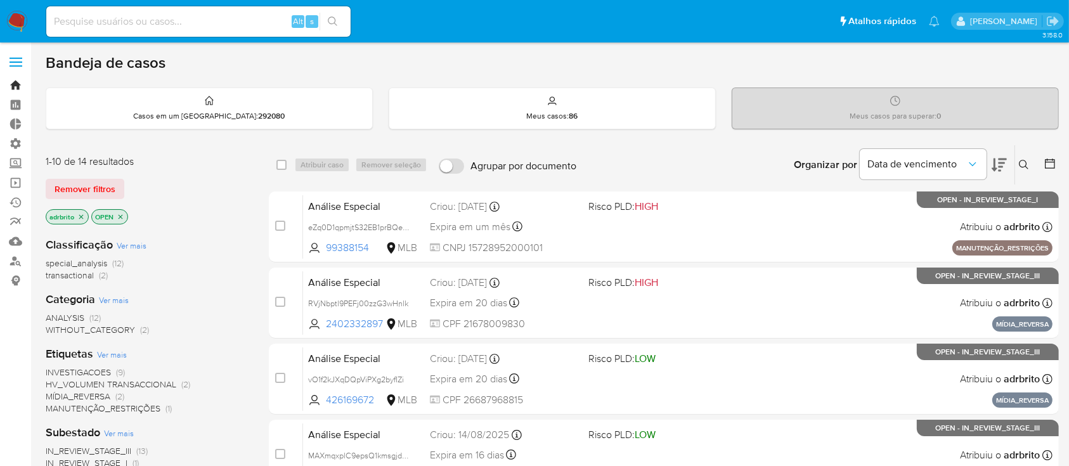
click at [18, 81] on link "Bandeja" at bounding box center [75, 85] width 151 height 20
click at [15, 58] on span at bounding box center [16, 58] width 13 height 2
click at [0, 0] on input "checkbox" at bounding box center [0, 0] width 0 height 0
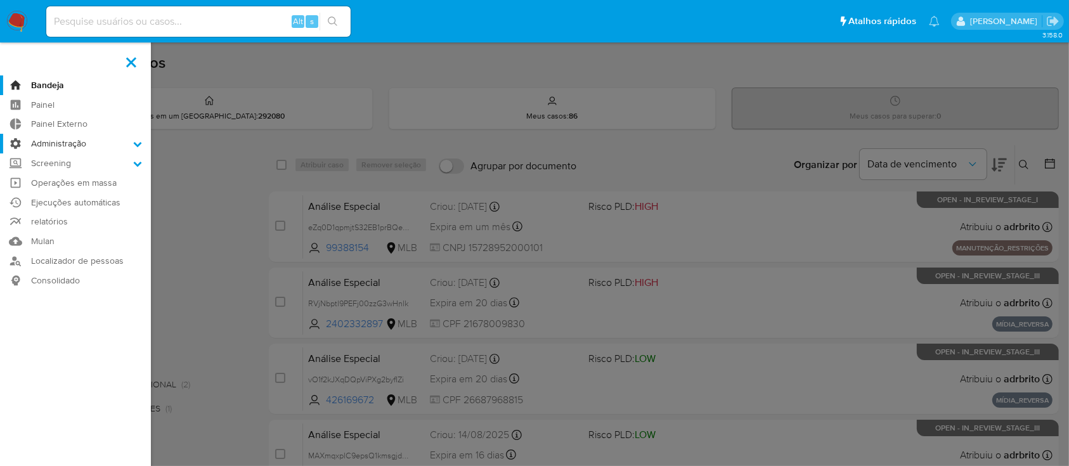
click at [134, 141] on icon at bounding box center [137, 144] width 9 height 9
click at [0, 0] on input "Administração" at bounding box center [0, 0] width 0 height 0
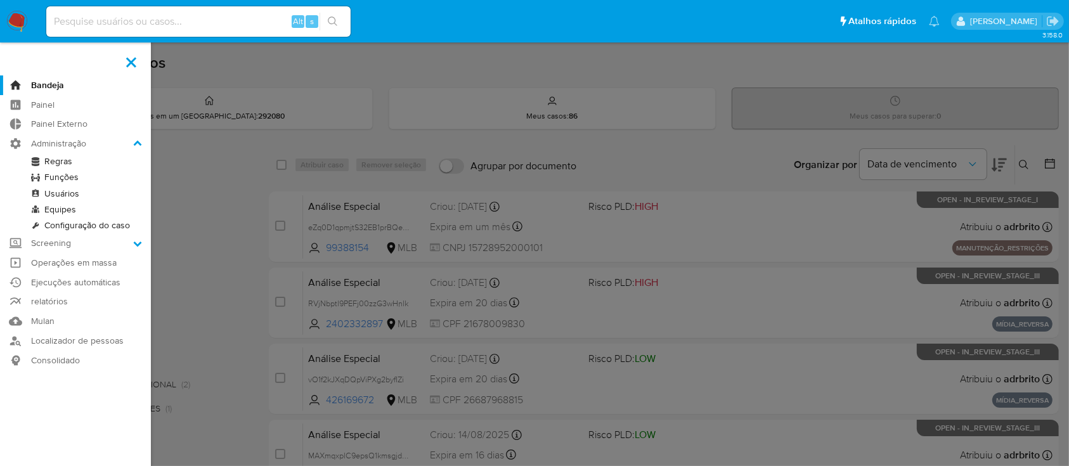
click at [69, 192] on link "Usuários" at bounding box center [75, 194] width 151 height 16
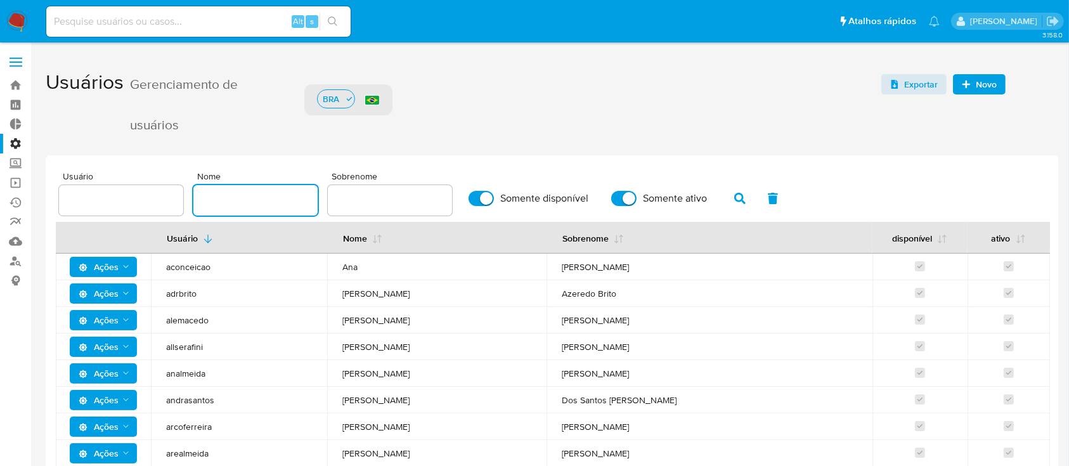
click at [256, 201] on input "text" at bounding box center [255, 200] width 124 height 16
click at [984, 89] on span "Novo" at bounding box center [986, 84] width 21 height 20
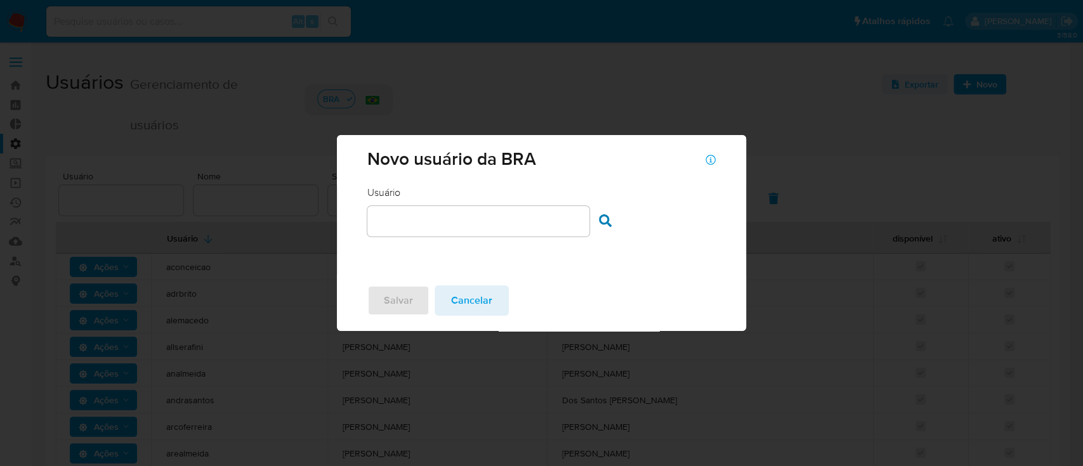
click at [466, 226] on input "text" at bounding box center [478, 221] width 222 height 16
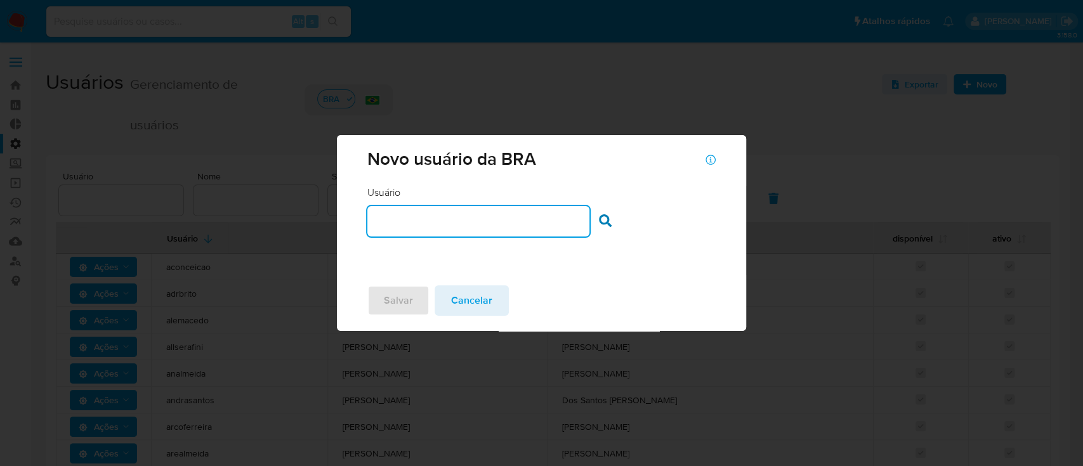
type input "vsantiago"
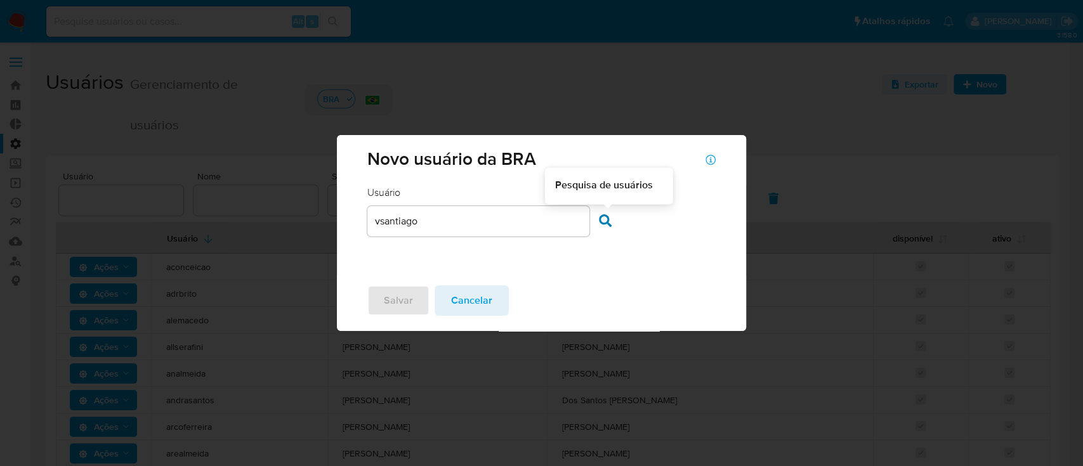
click at [610, 218] on icon at bounding box center [605, 220] width 13 height 13
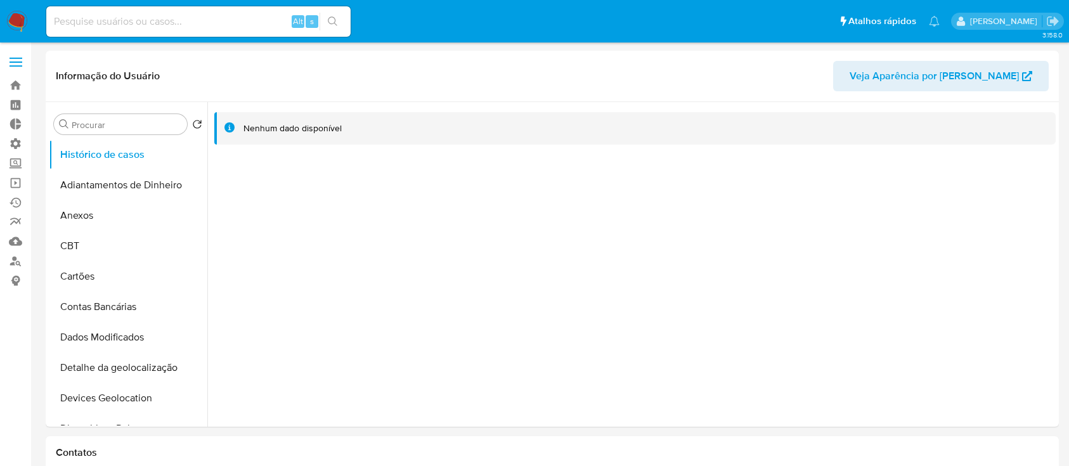
select select "10"
click at [18, 87] on link "Bandeja" at bounding box center [75, 85] width 151 height 20
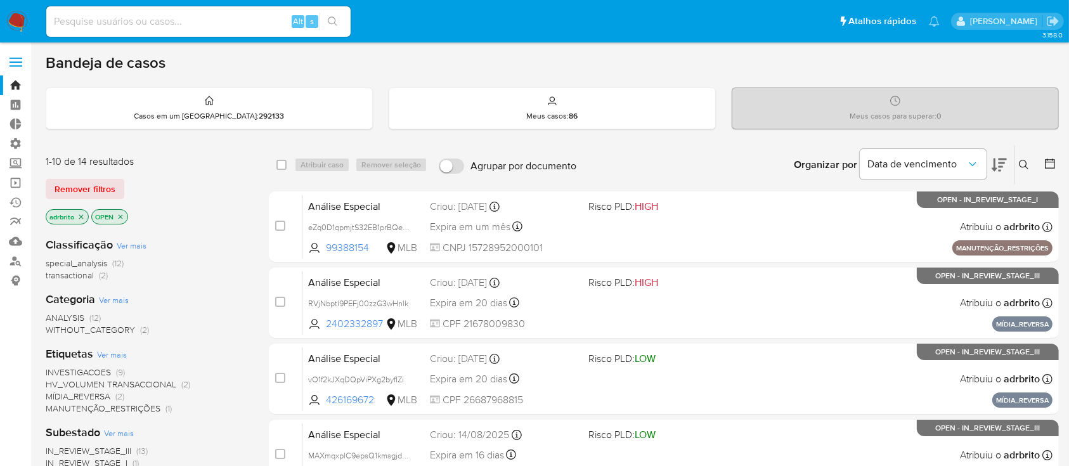
click at [77, 188] on span "Remover filtros" at bounding box center [85, 189] width 61 height 18
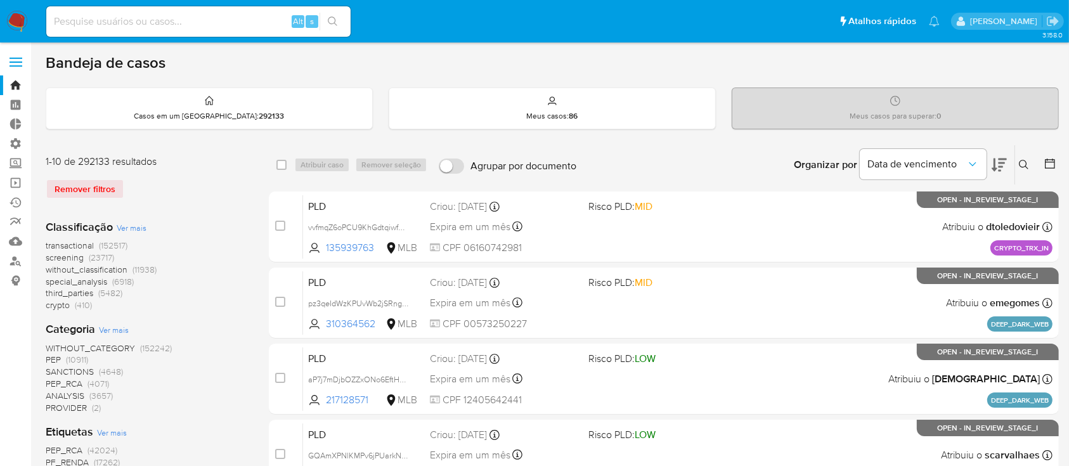
click at [1050, 160] on icon at bounding box center [1050, 163] width 13 height 13
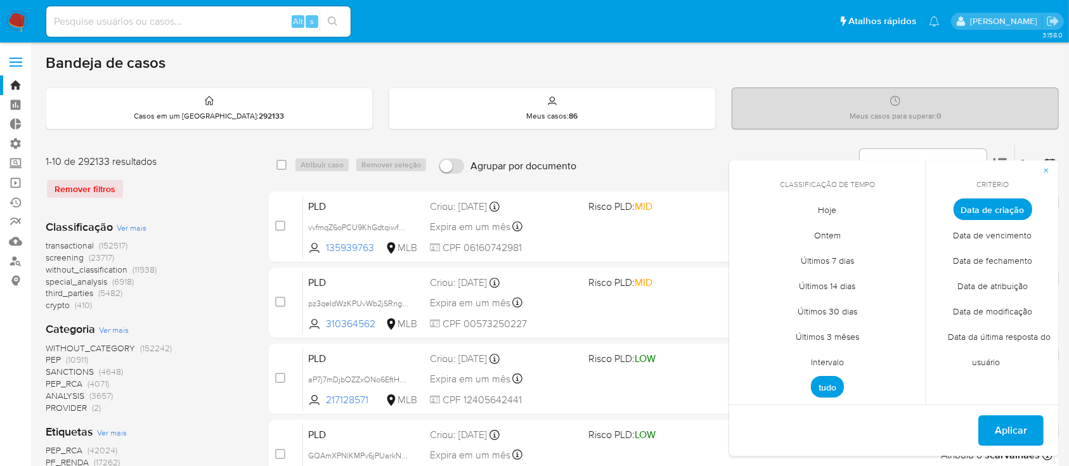
click at [828, 363] on span "Intervalo" at bounding box center [828, 362] width 60 height 26
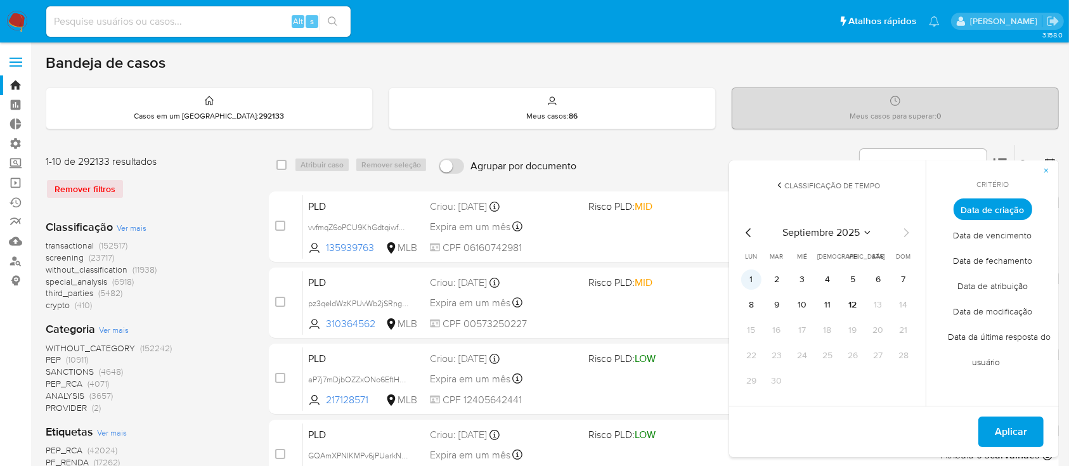
click at [751, 282] on button "1" at bounding box center [751, 280] width 20 height 20
click at [852, 304] on button "12" at bounding box center [853, 305] width 20 height 20
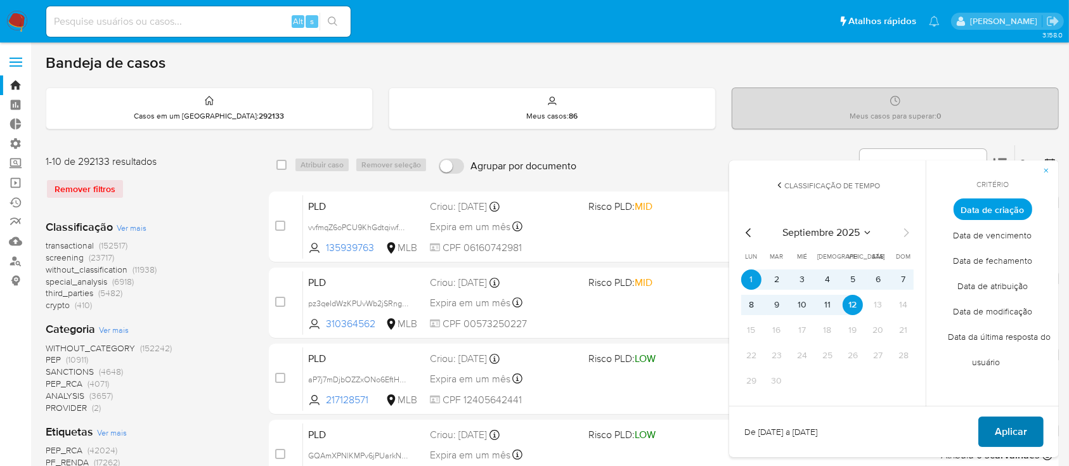
click at [1015, 428] on span "Aplicar" at bounding box center [1011, 432] width 32 height 28
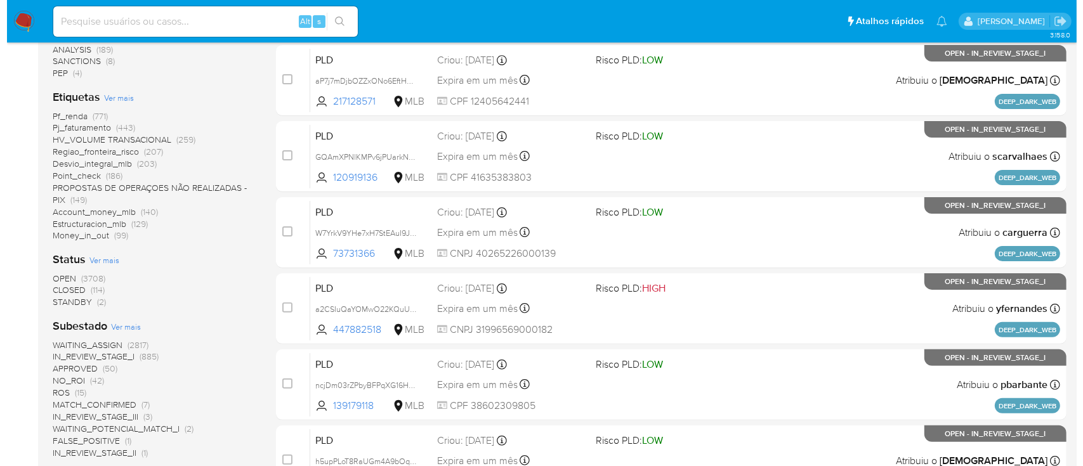
scroll to position [292, 0]
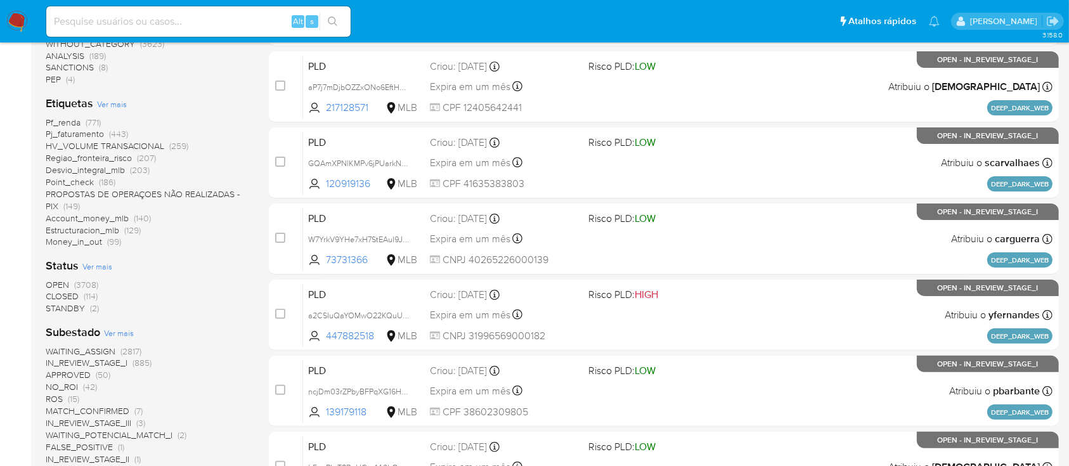
click at [108, 100] on span "Ver mais" at bounding box center [112, 103] width 30 height 11
